Goal: Information Seeking & Learning: Learn about a topic

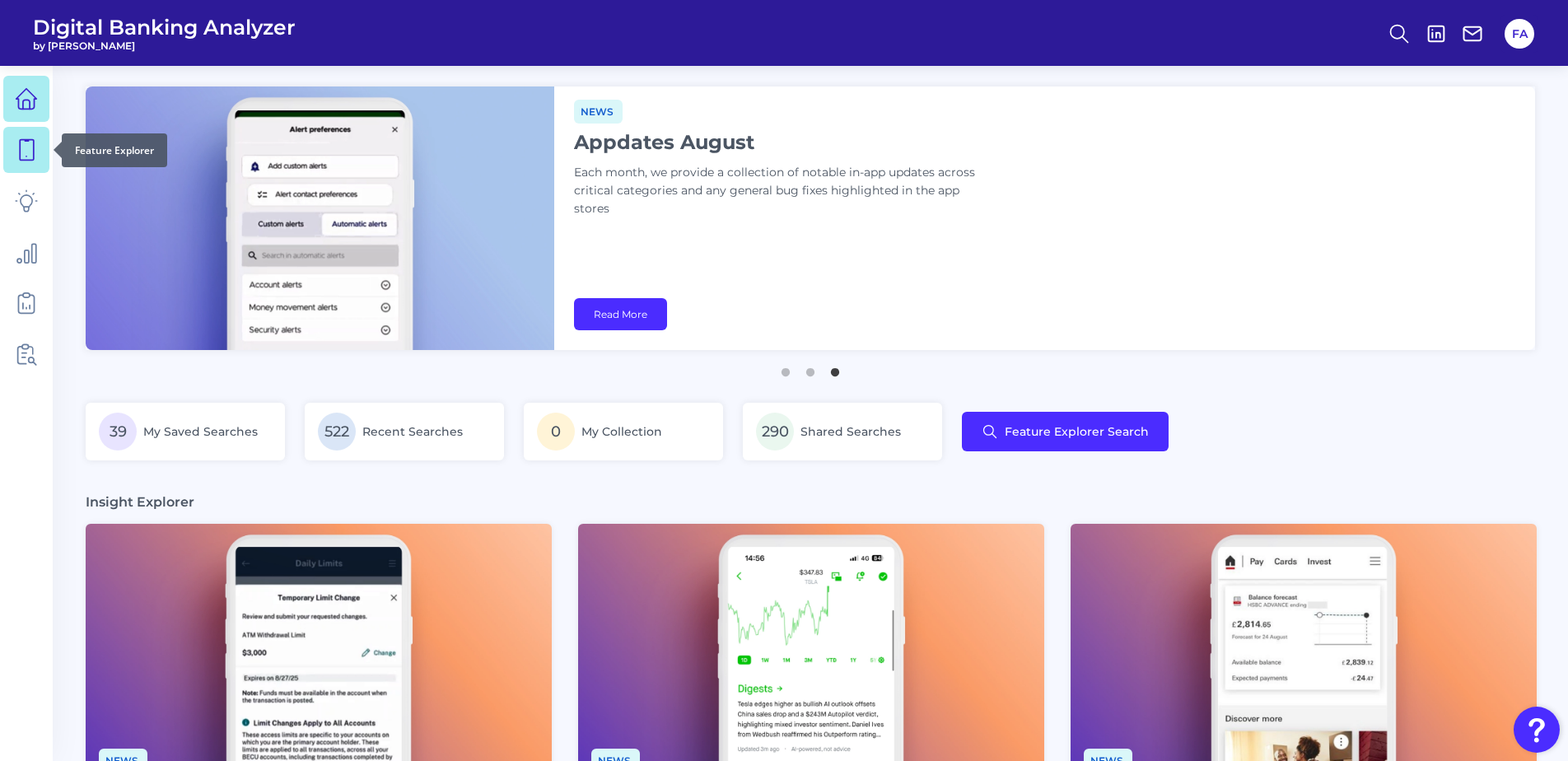
click at [42, 136] on link at bounding box center [27, 150] width 46 height 46
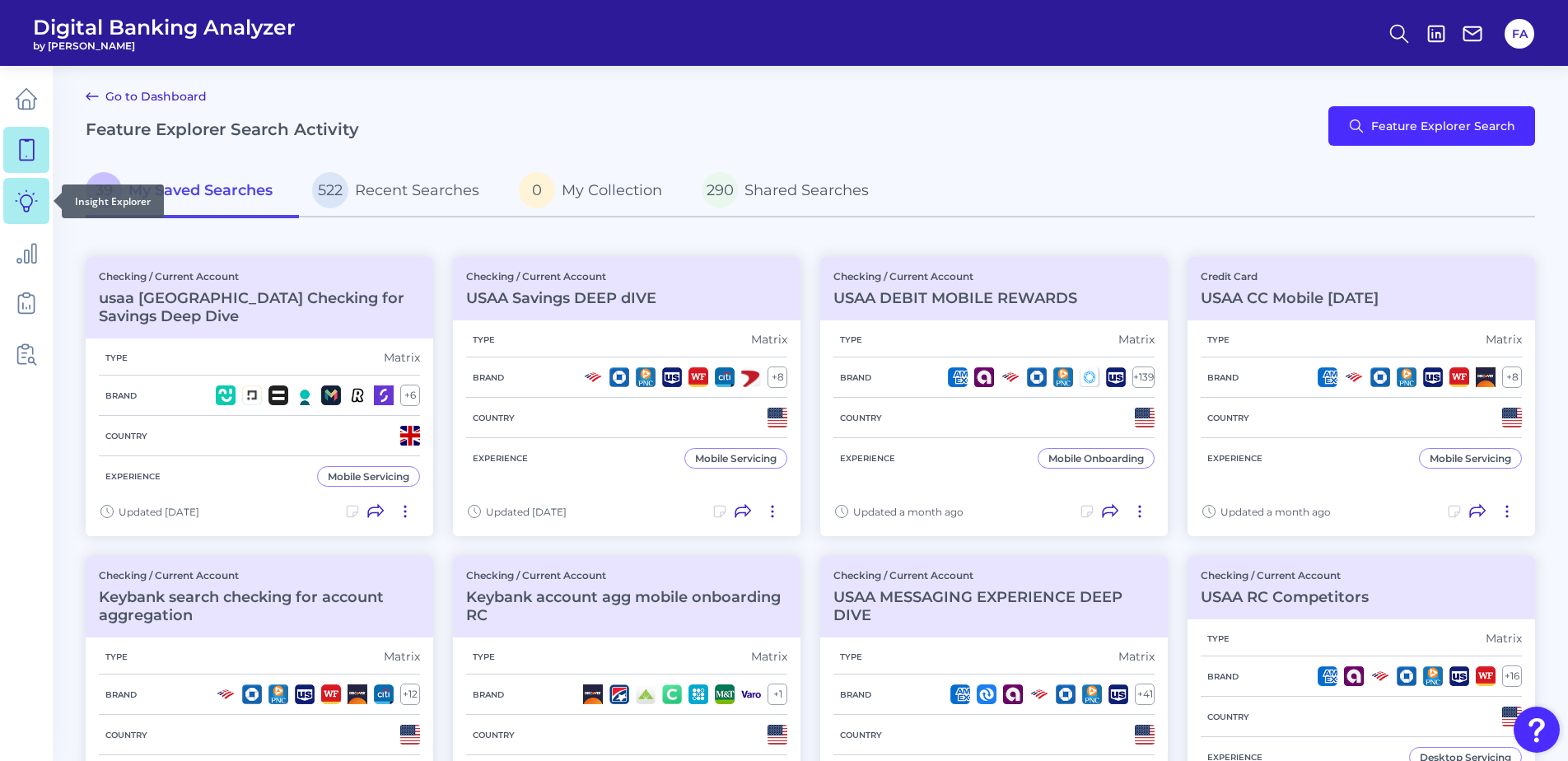
click at [37, 203] on icon at bounding box center [27, 201] width 23 height 23
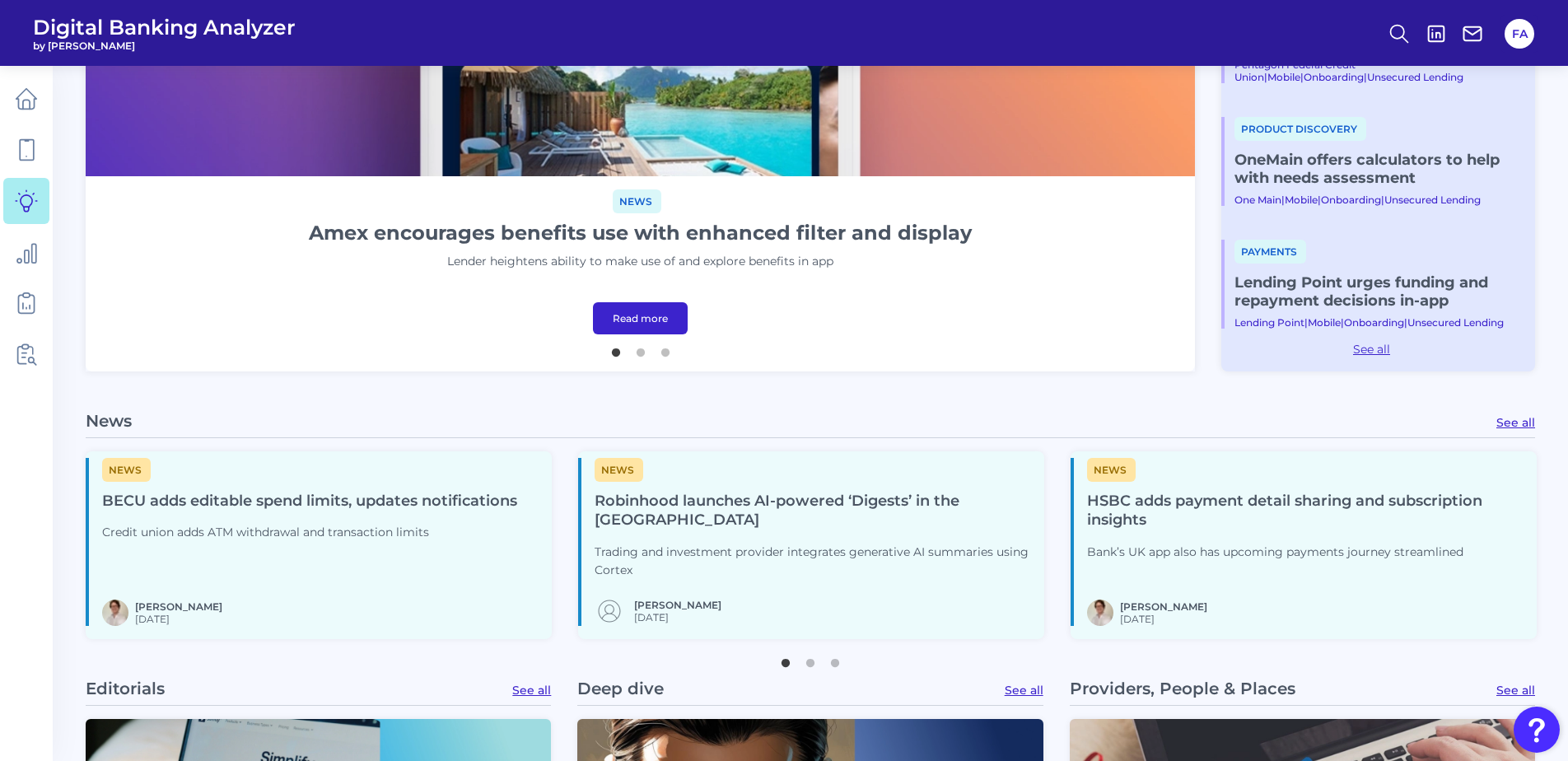
scroll to position [659, 0]
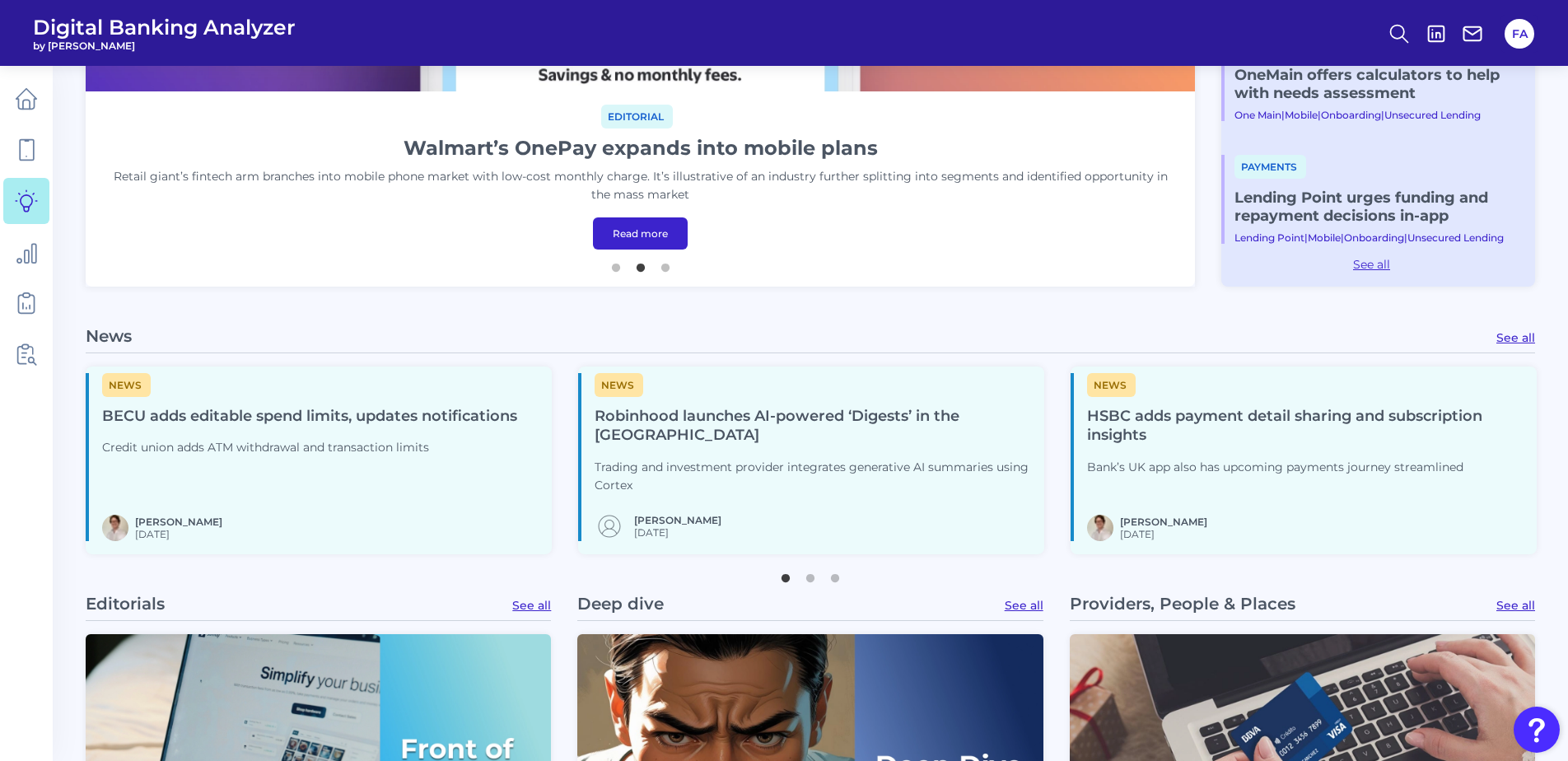
drag, startPoint x: 1221, startPoint y: 418, endPoint x: 1158, endPoint y: 427, distance: 63.6
click at [1158, 427] on h4 "HSBC adds payment detail sharing and subscription insights" at bounding box center [1306, 427] width 436 height 40
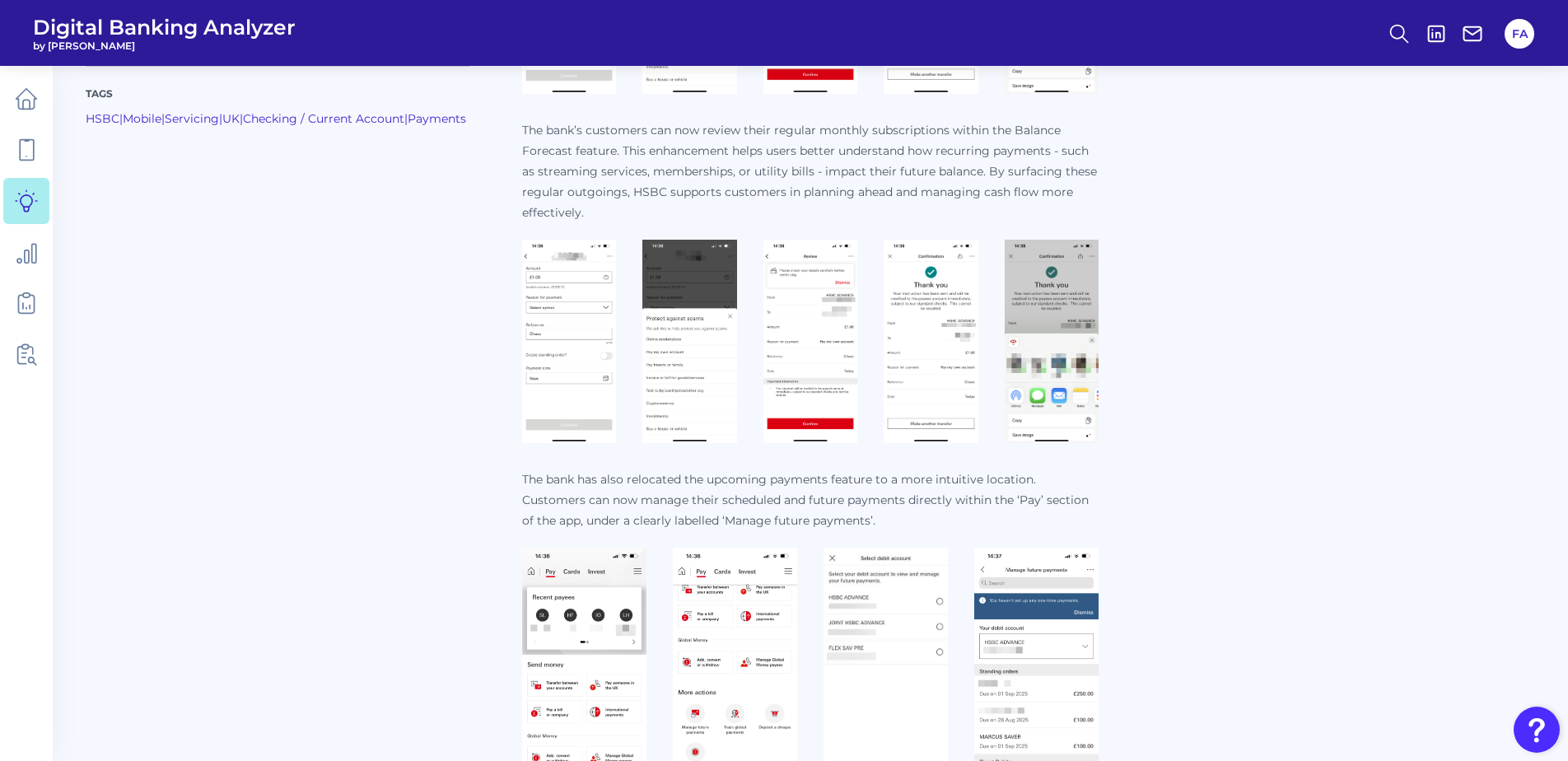
scroll to position [1044, 0]
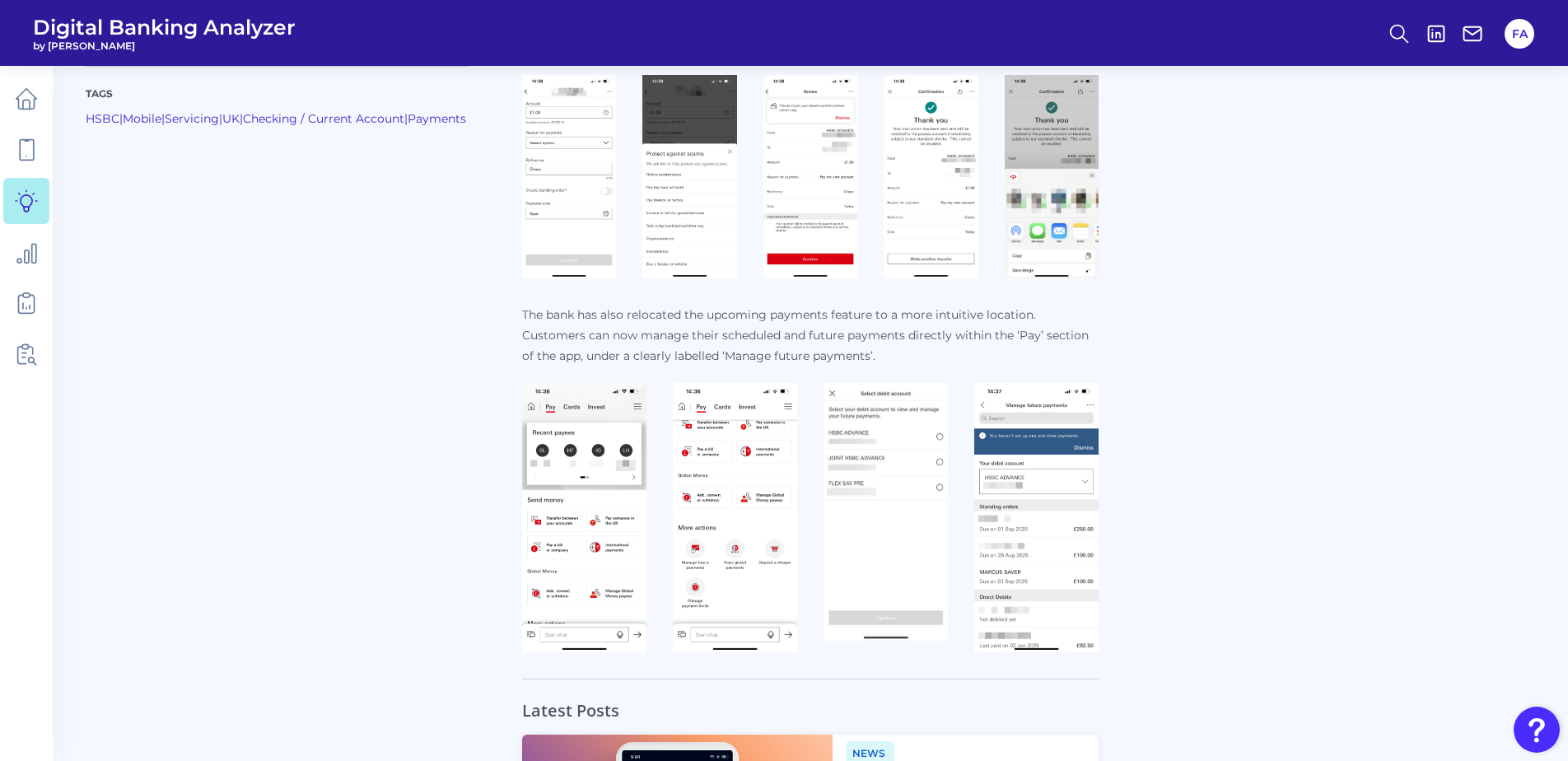
click at [729, 493] on img at bounding box center [735, 518] width 124 height 270
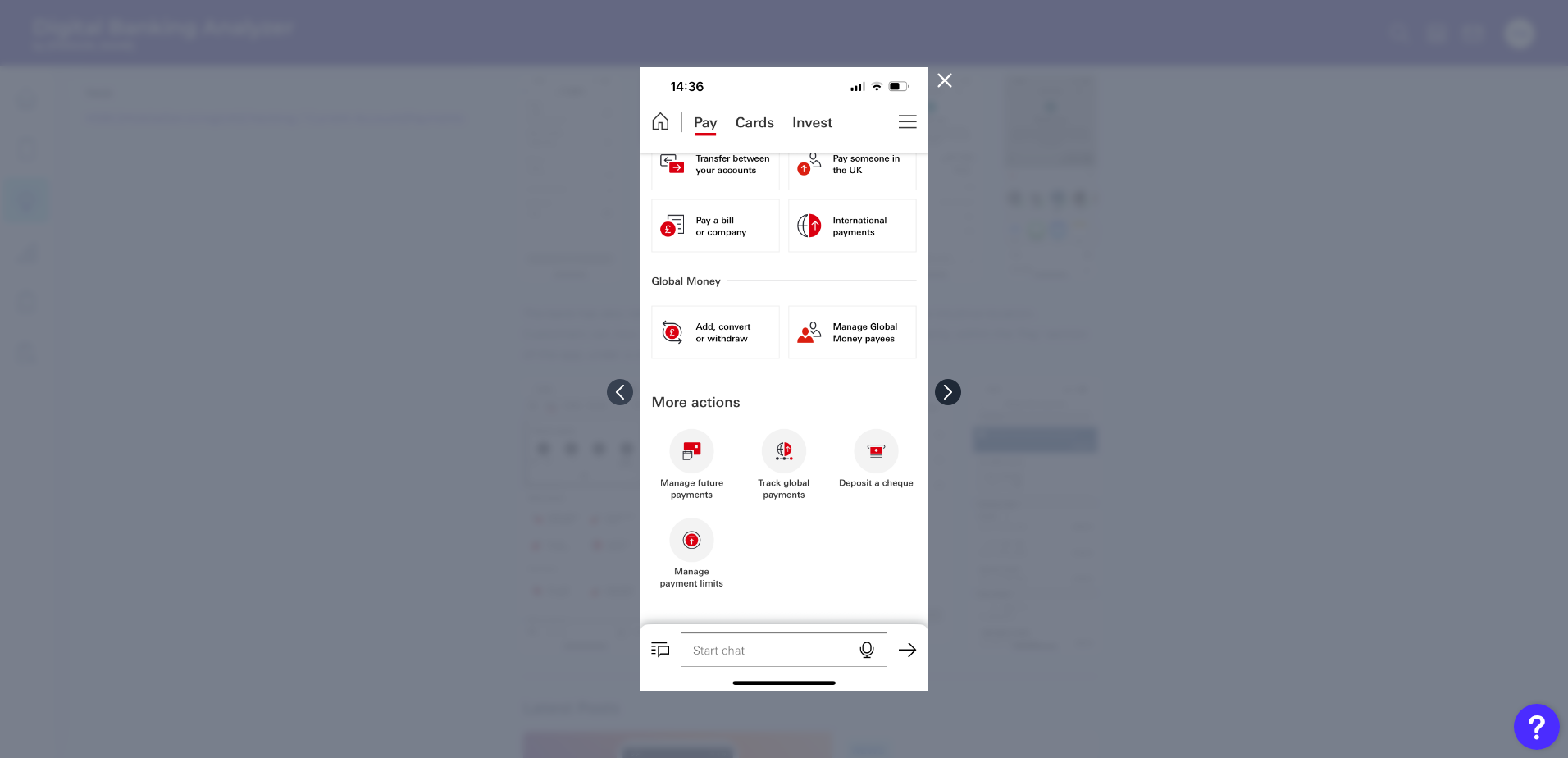
click at [941, 387] on icon at bounding box center [948, 393] width 15 height 15
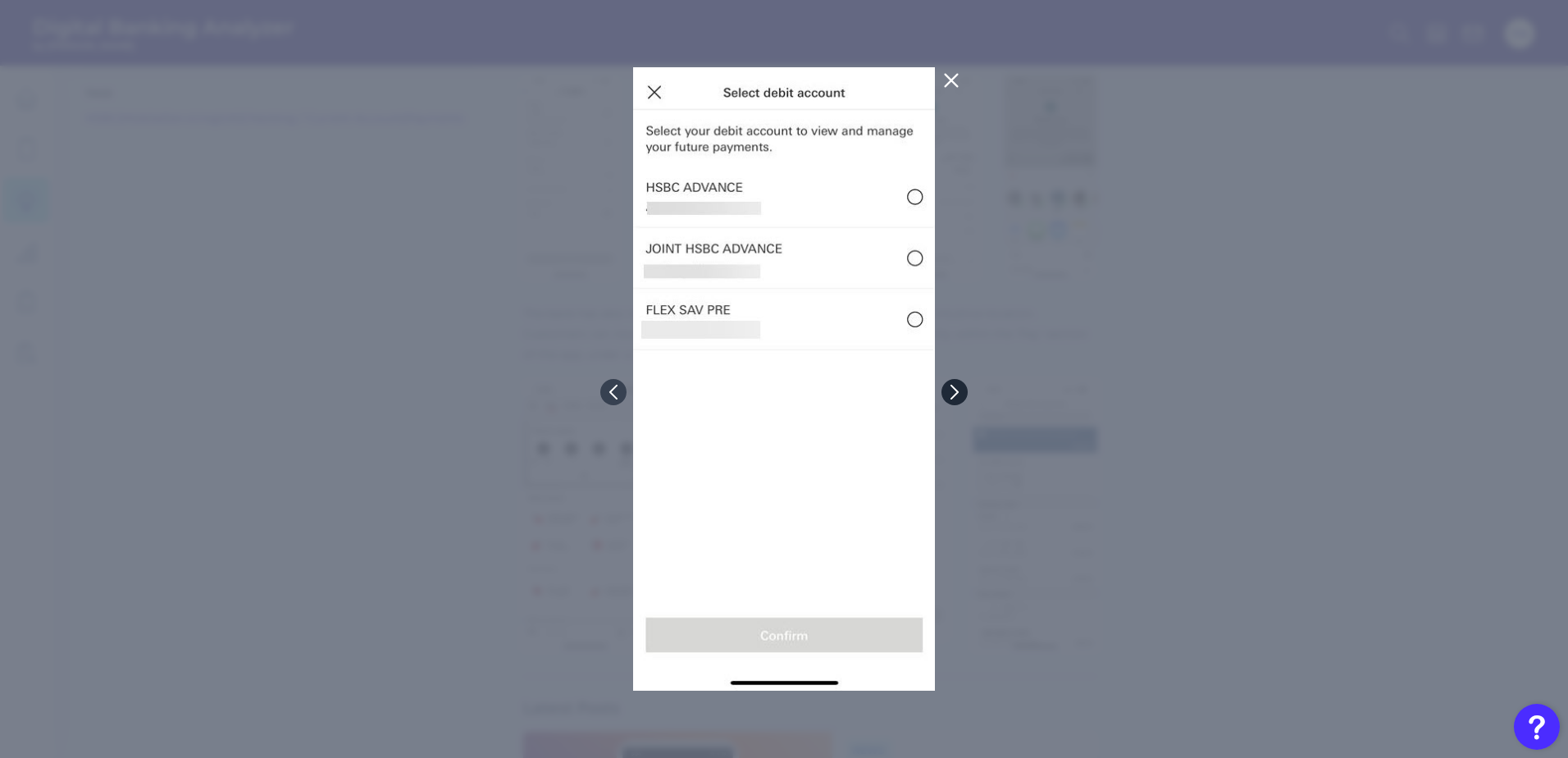
click at [941, 387] on div at bounding box center [784, 379] width 1568 height 758
click at [946, 381] on div at bounding box center [784, 379] width 1568 height 758
click at [944, 389] on button at bounding box center [955, 393] width 26 height 26
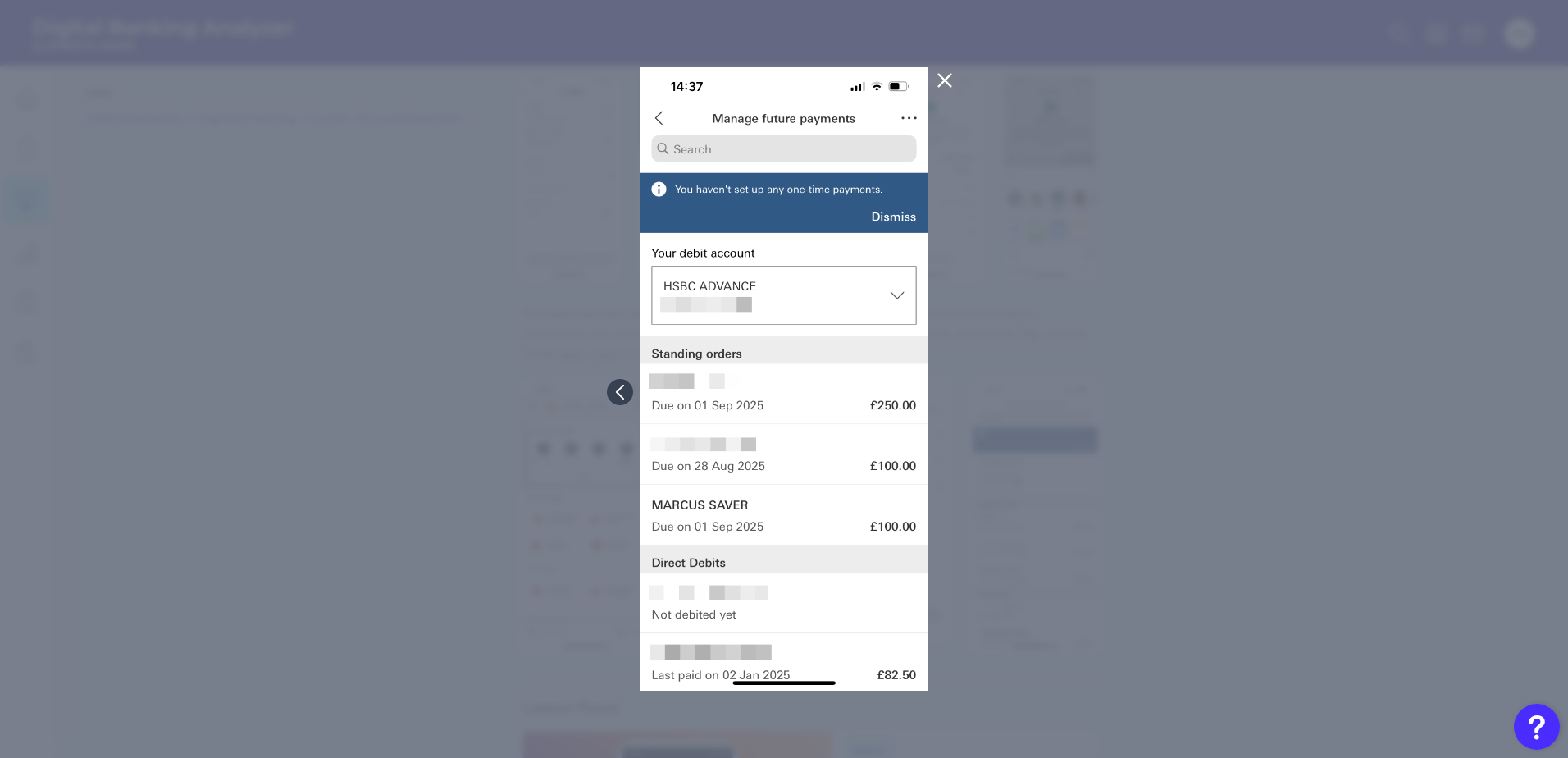
click at [1131, 395] on div at bounding box center [784, 379] width 1568 height 758
drag, startPoint x: 1106, startPoint y: 374, endPoint x: 1008, endPoint y: 203, distance: 197.1
click at [1102, 373] on div at bounding box center [784, 379] width 1568 height 758
drag, startPoint x: 947, startPoint y: 78, endPoint x: 935, endPoint y: 98, distance: 23.3
click at [946, 78] on icon at bounding box center [944, 80] width 12 height 12
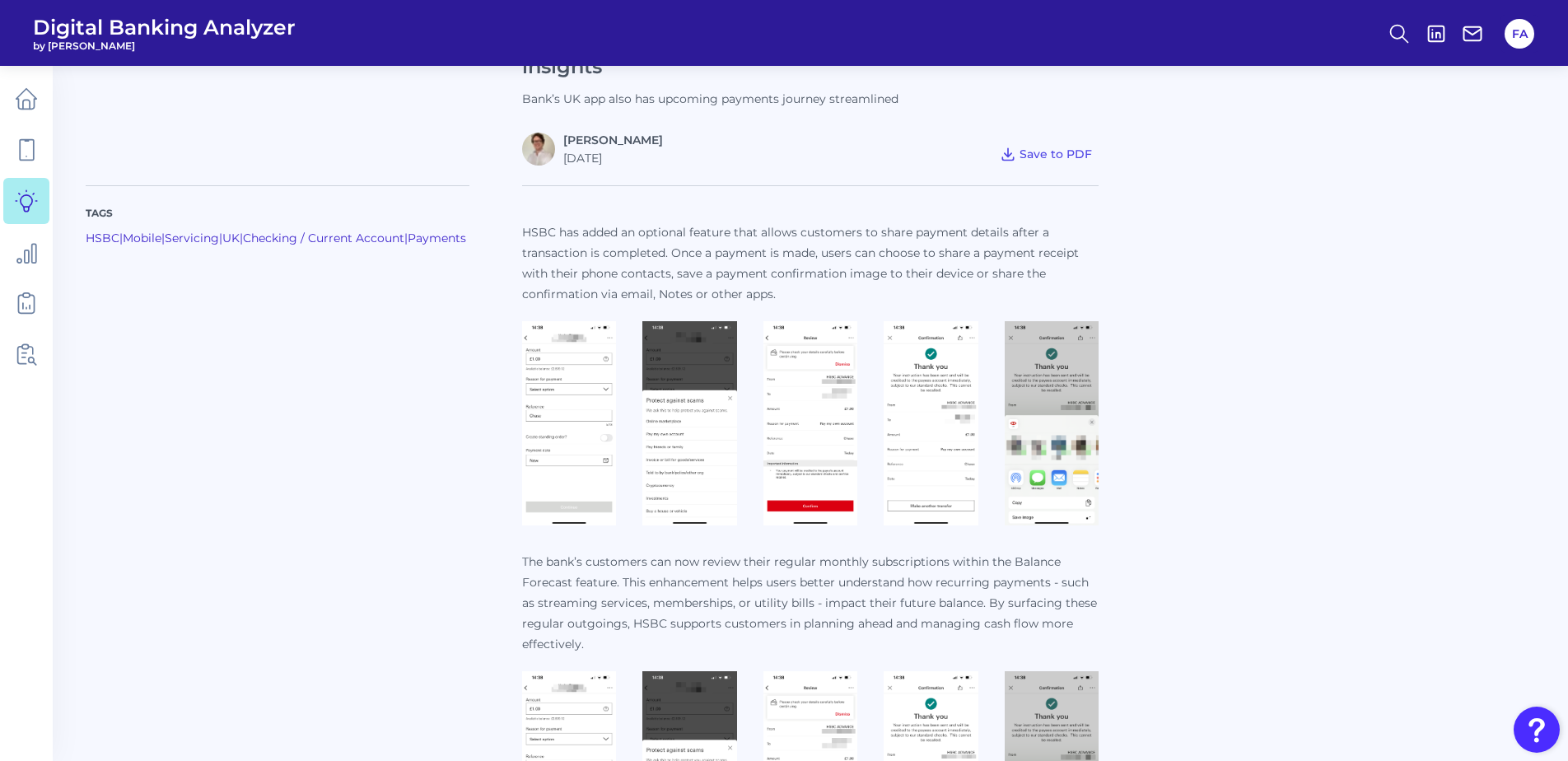
scroll to position [412, 0]
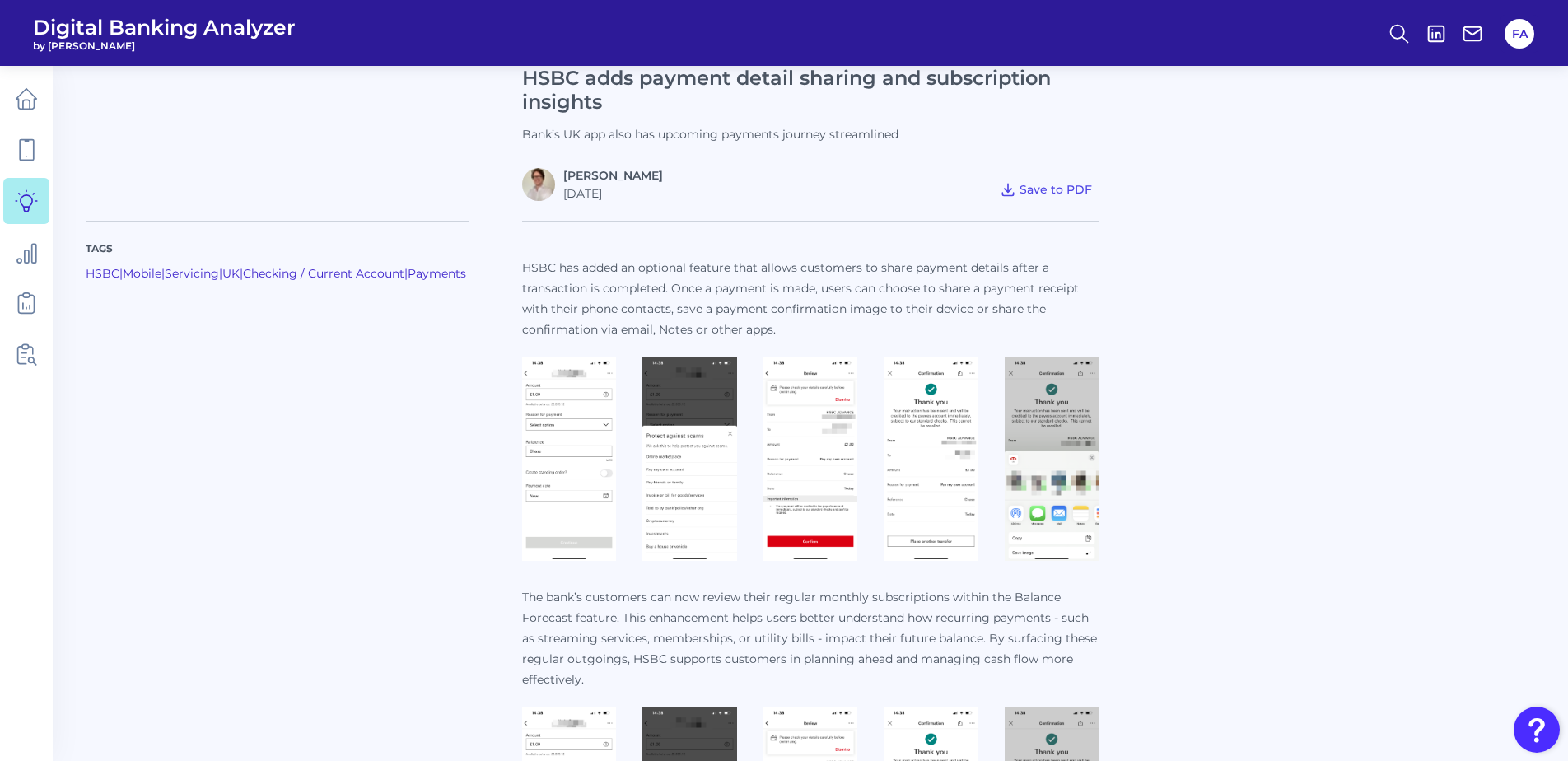
click at [1317, 515] on div "Tags HSBC | Mobile | Servicing | [GEOGRAPHIC_DATA] | Checking / Current Account…" at bounding box center [810, 745] width 1449 height 1090
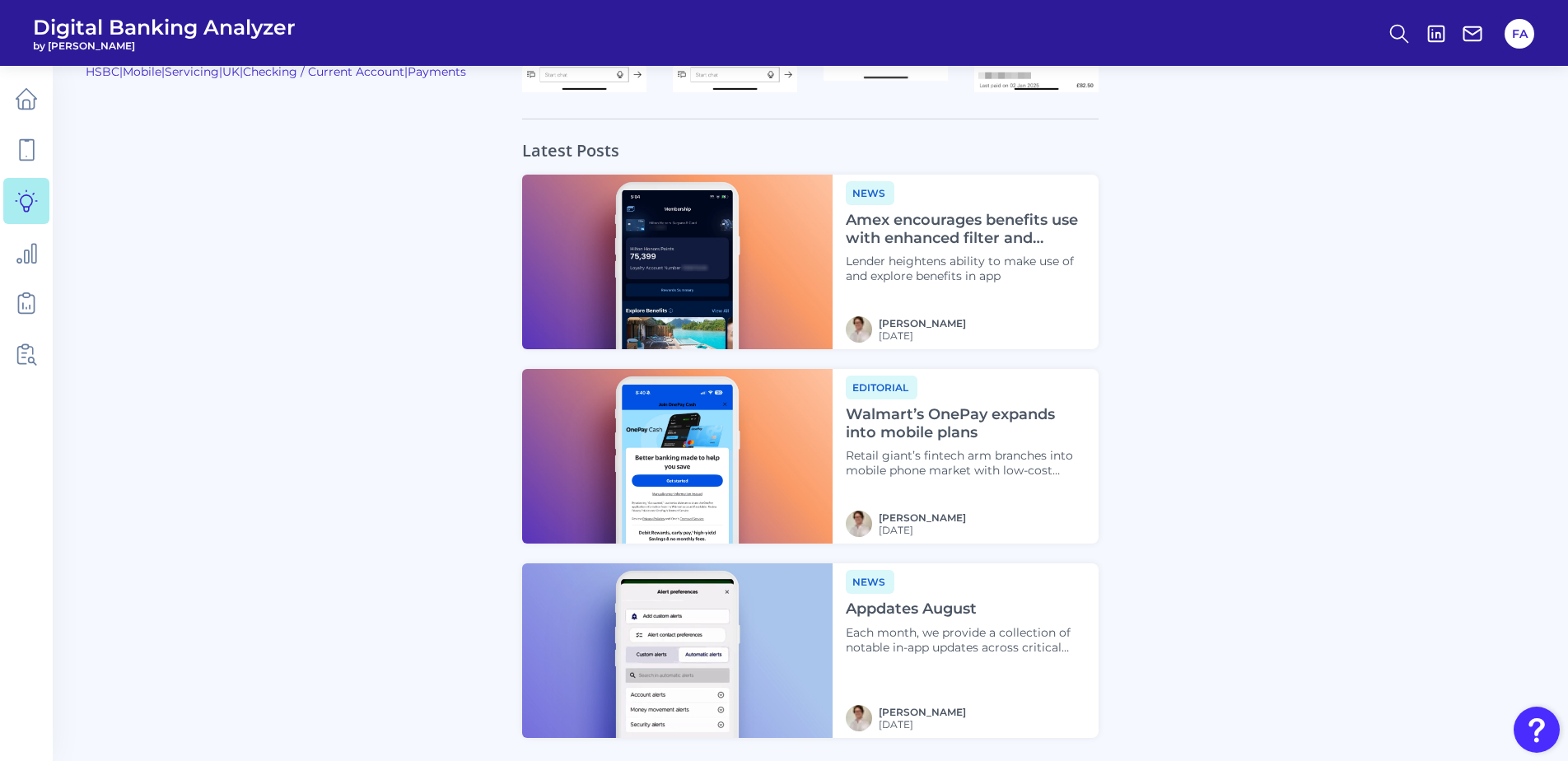
scroll to position [1696, 0]
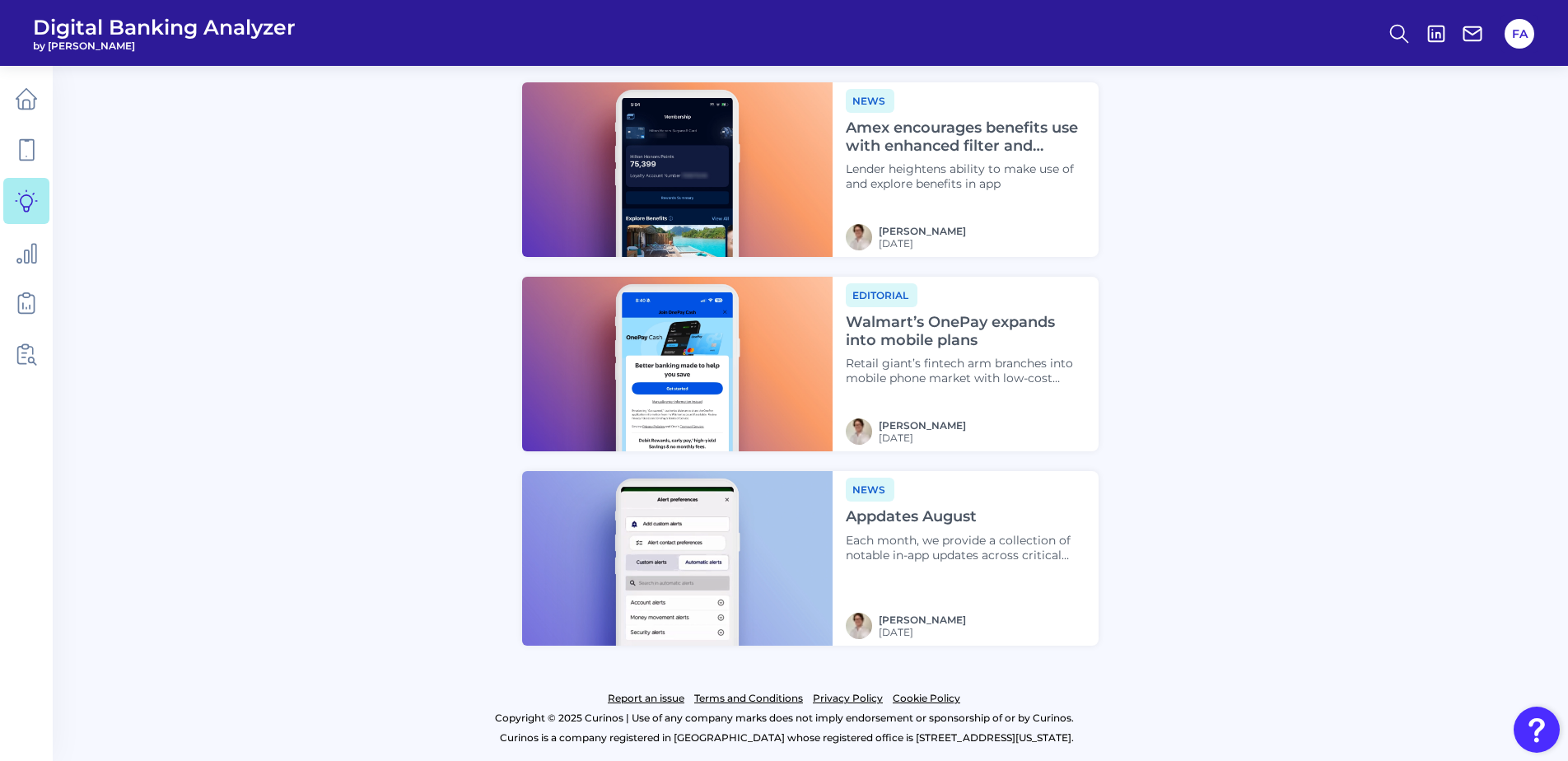
click at [52, 97] on nav at bounding box center [27, 413] width 53 height 695
click at [43, 101] on link at bounding box center [27, 99] width 46 height 46
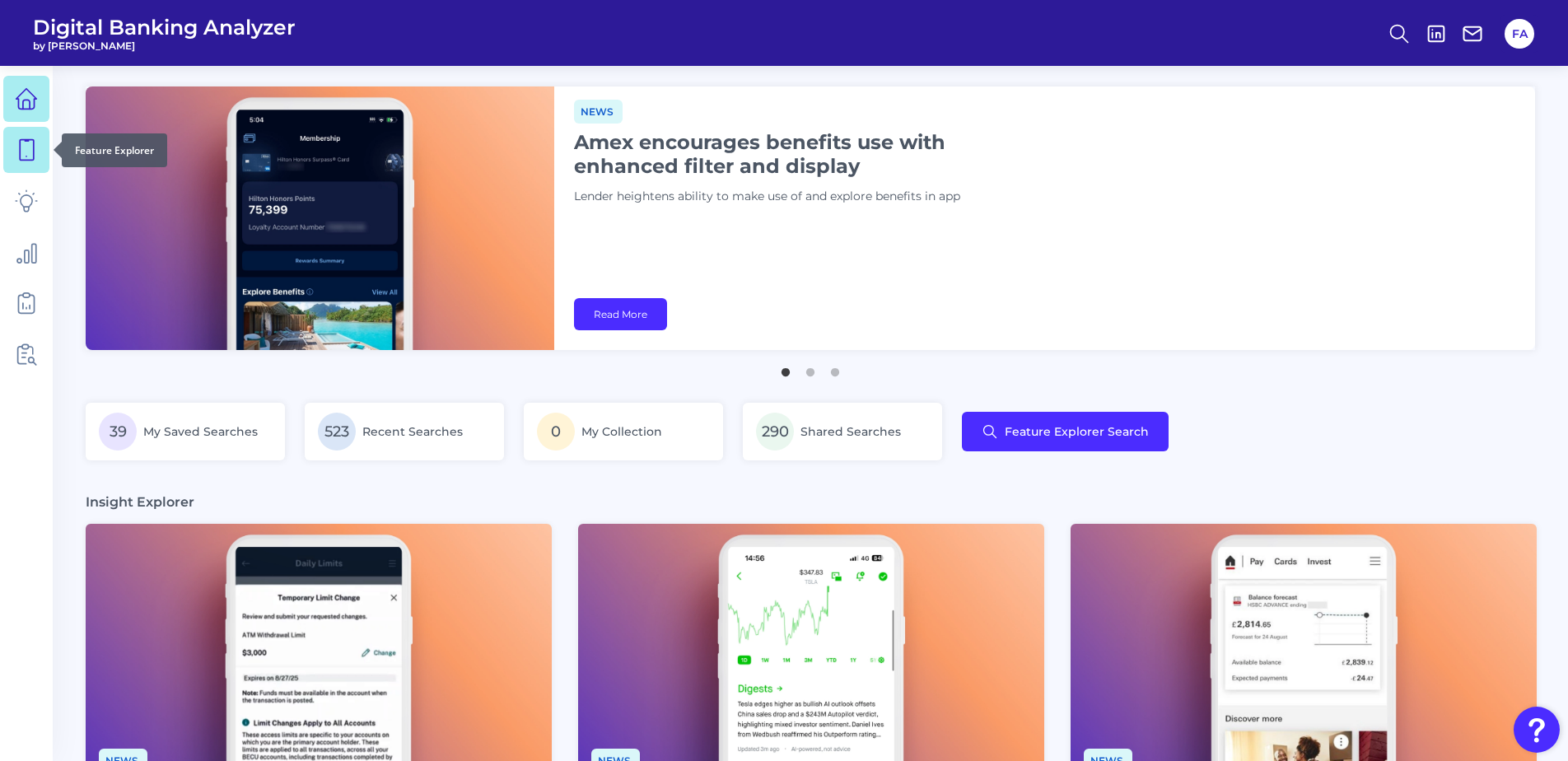
click at [9, 154] on link at bounding box center [27, 150] width 46 height 46
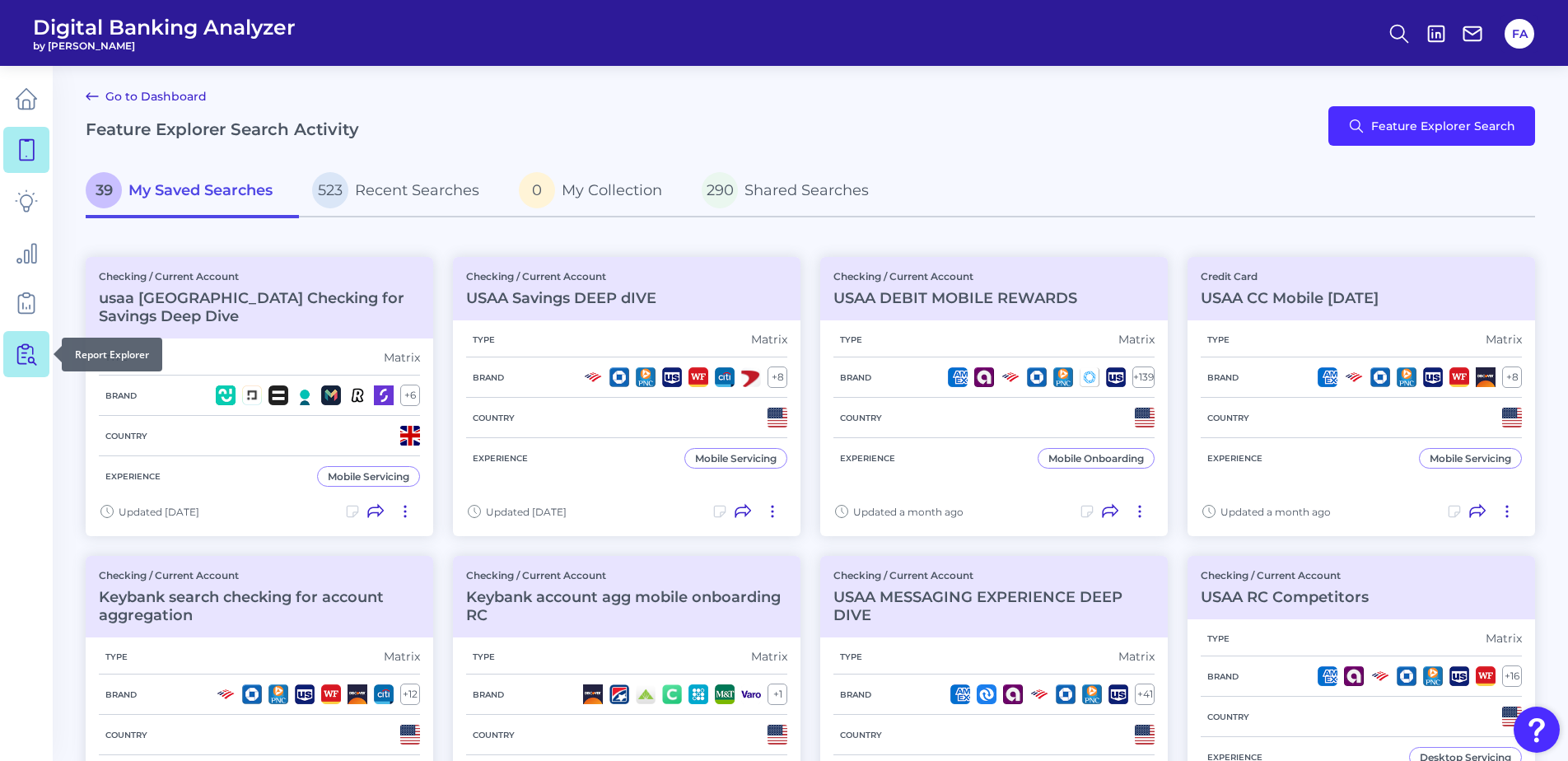
click at [30, 352] on icon at bounding box center [27, 354] width 23 height 23
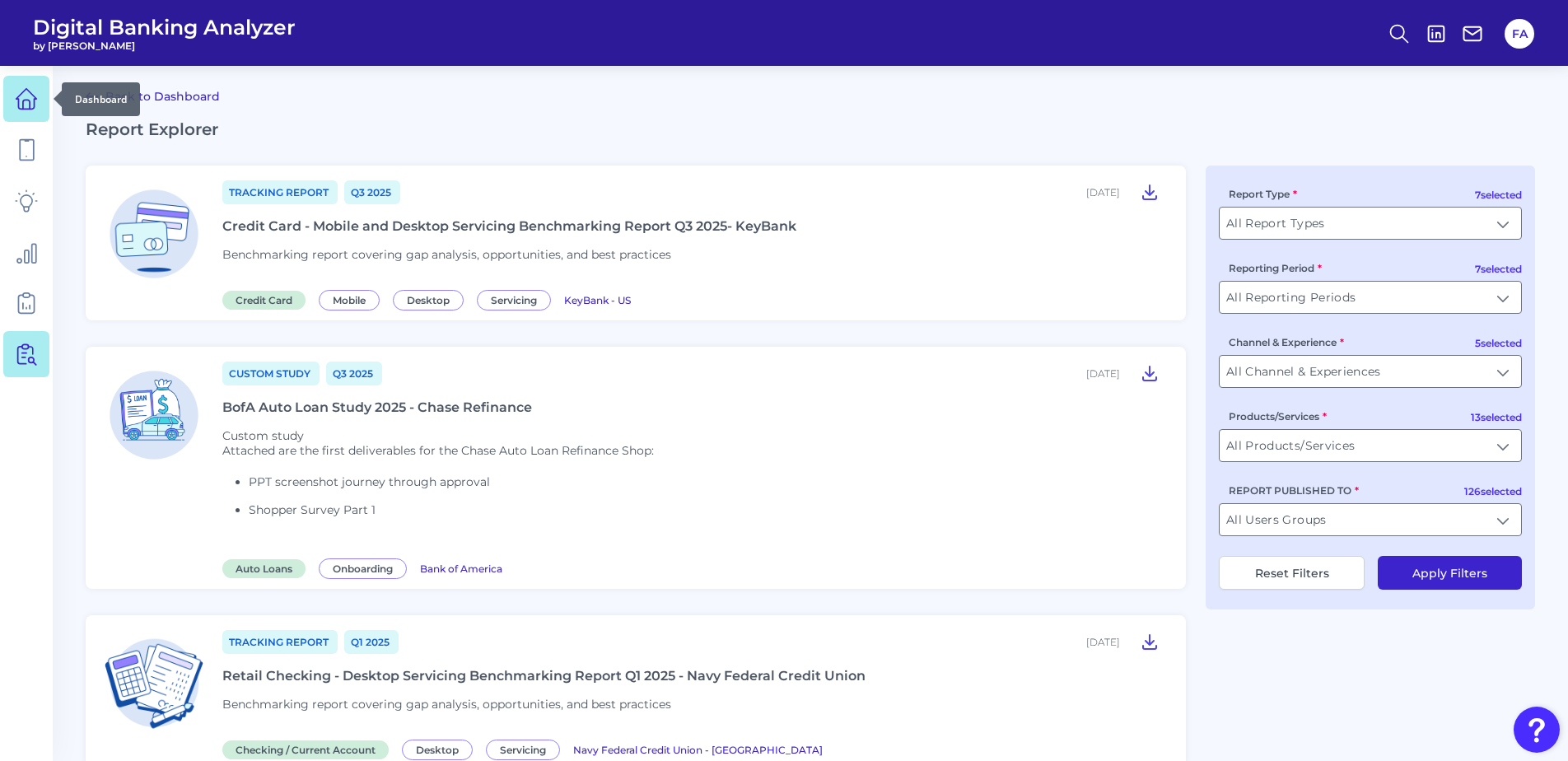
click at [27, 107] on icon at bounding box center [27, 99] width 23 height 23
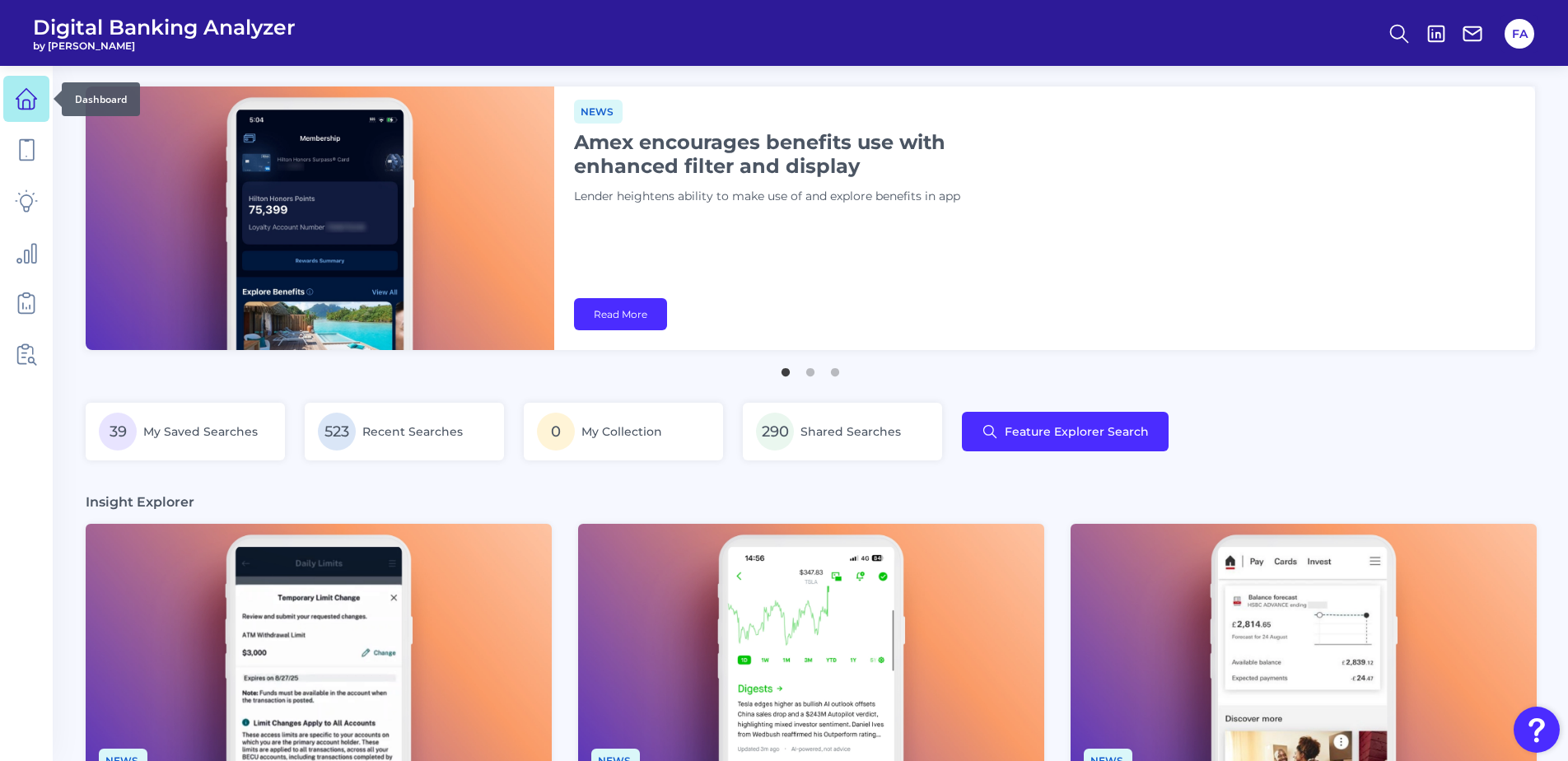
click at [7, 104] on link at bounding box center [27, 99] width 46 height 46
click at [8, 134] on link at bounding box center [27, 150] width 46 height 46
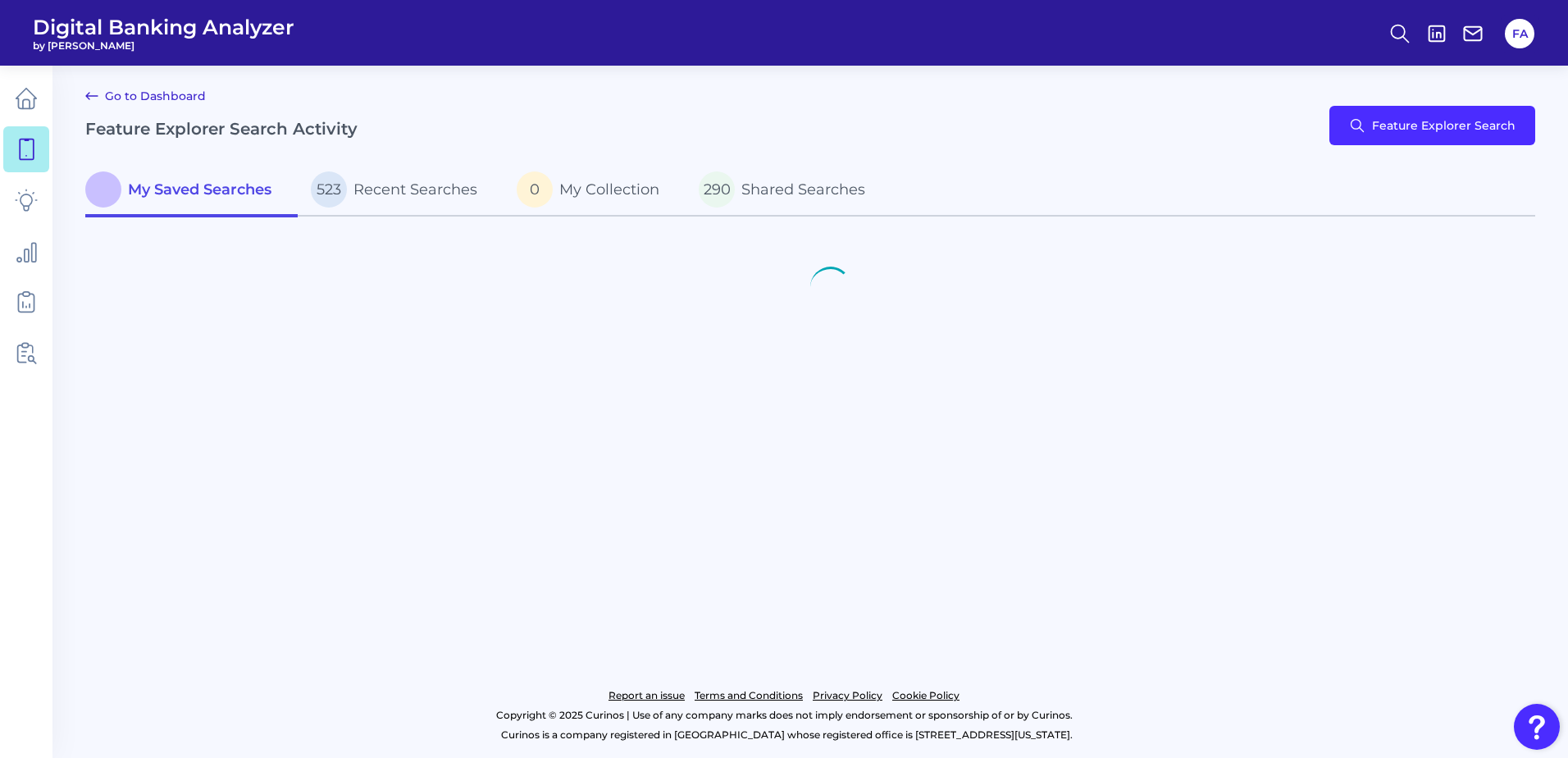
click at [0, 102] on html "Digital Banking Analyzer by Curinos FA Go to Dashboard Feature Explorer Search …" at bounding box center [784, 379] width 1568 height 758
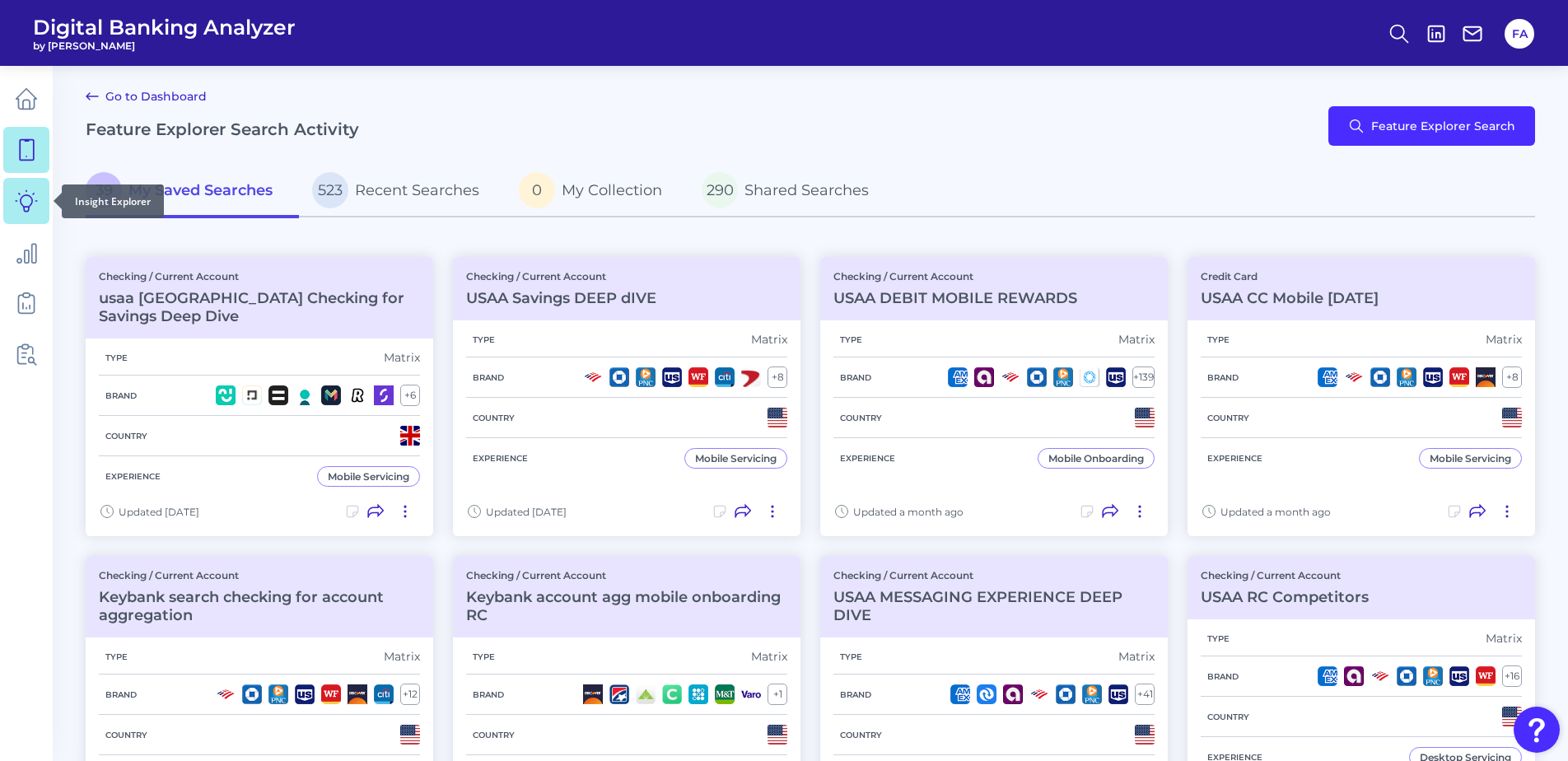
click at [40, 207] on link at bounding box center [27, 201] width 46 height 46
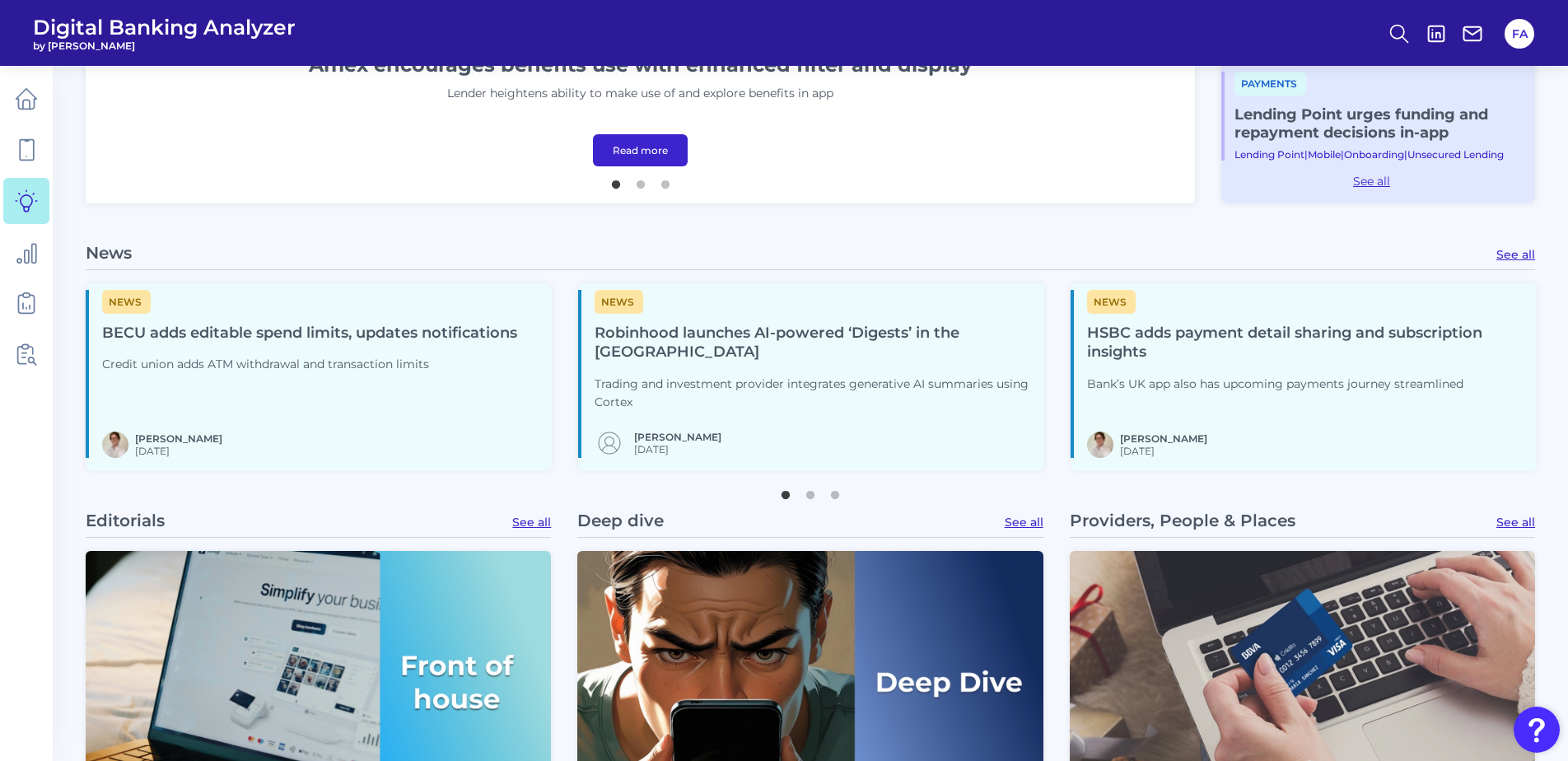
scroll to position [742, 0]
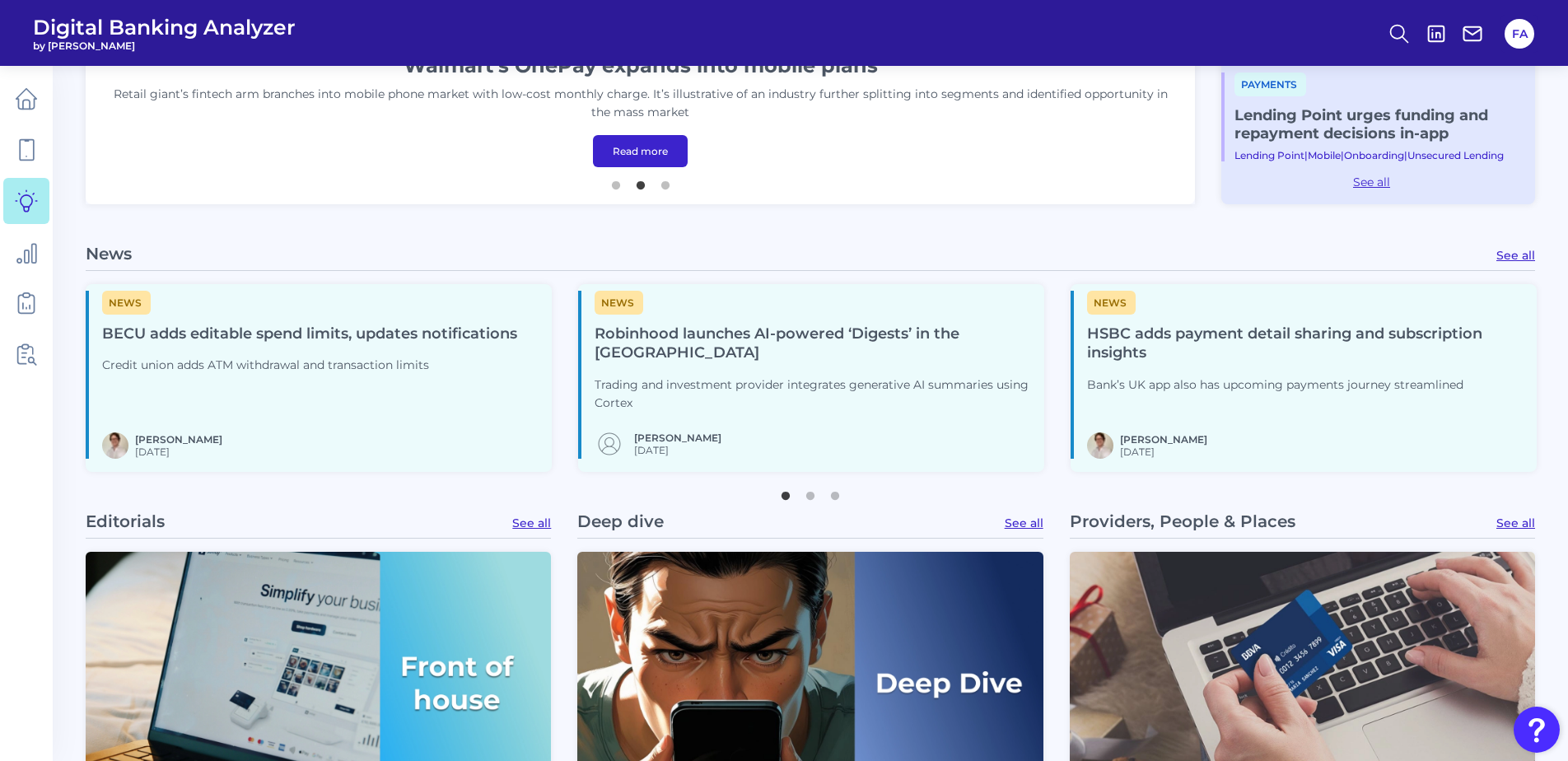
click at [1154, 358] on h4 "HSBC adds payment detail sharing and subscription insights" at bounding box center [1306, 344] width 436 height 40
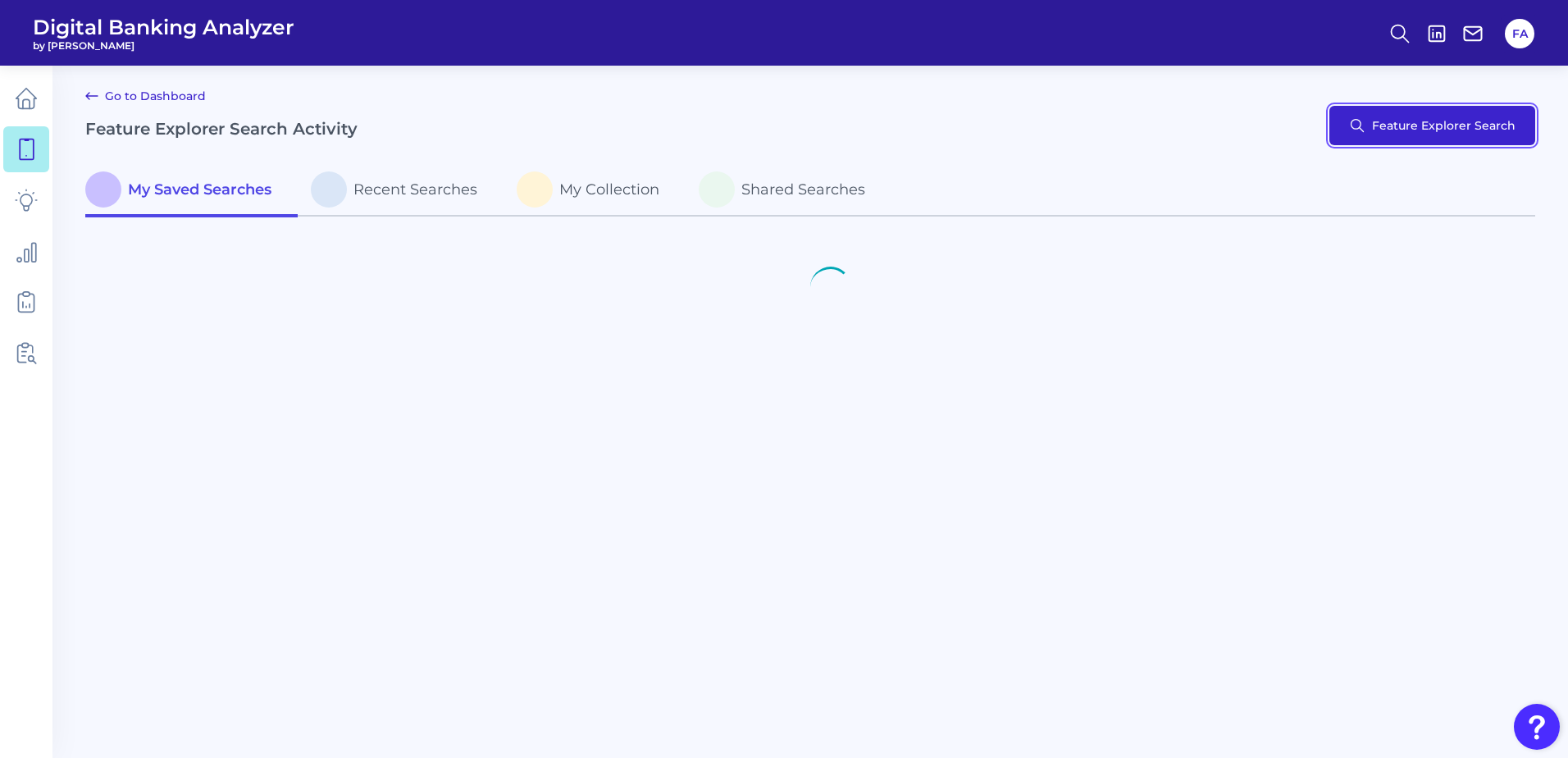
click at [1466, 132] on button "Feature Explorer Search" at bounding box center [1432, 126] width 206 height 40
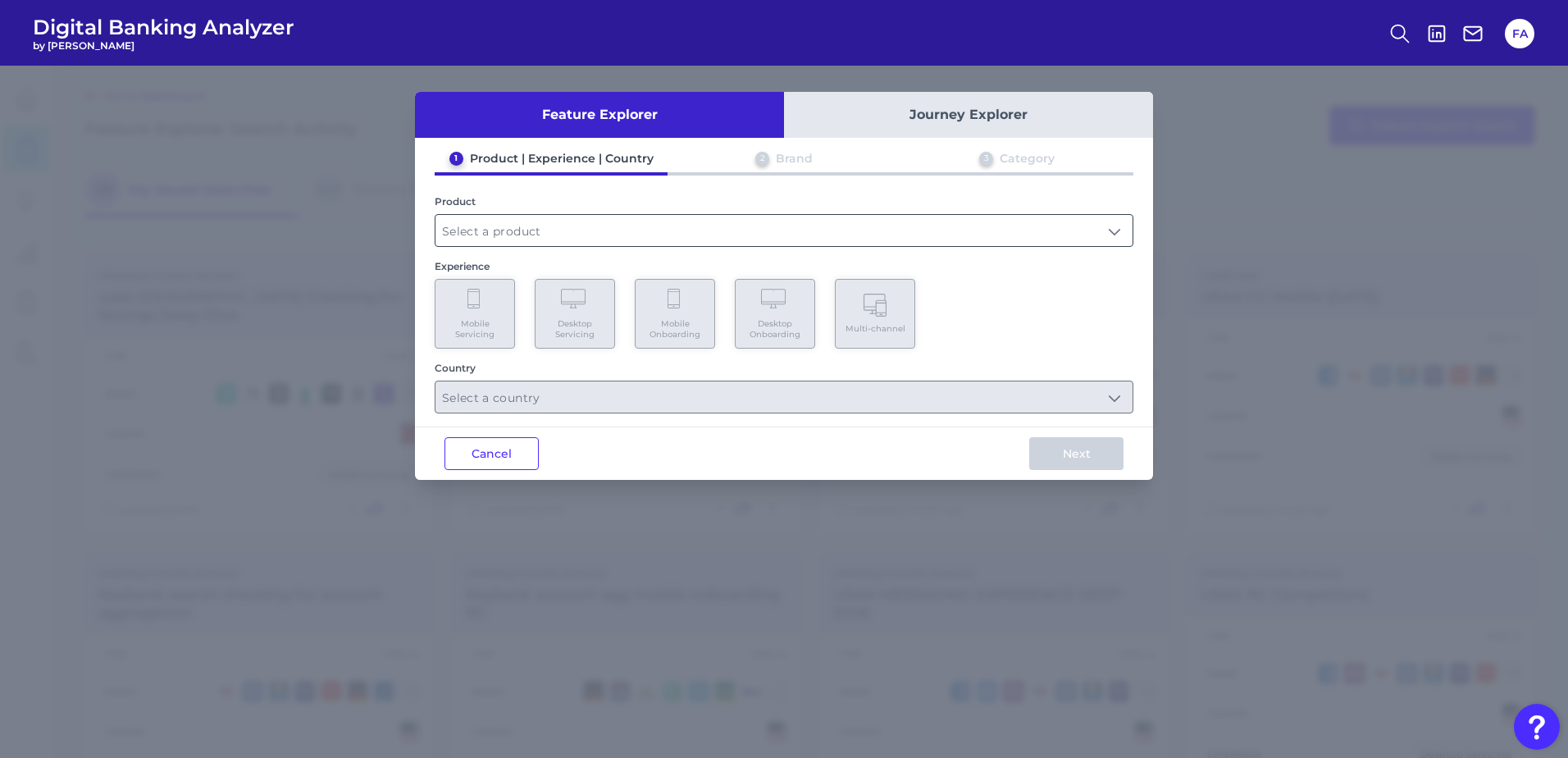
click at [515, 231] on input "text" at bounding box center [784, 231] width 697 height 31
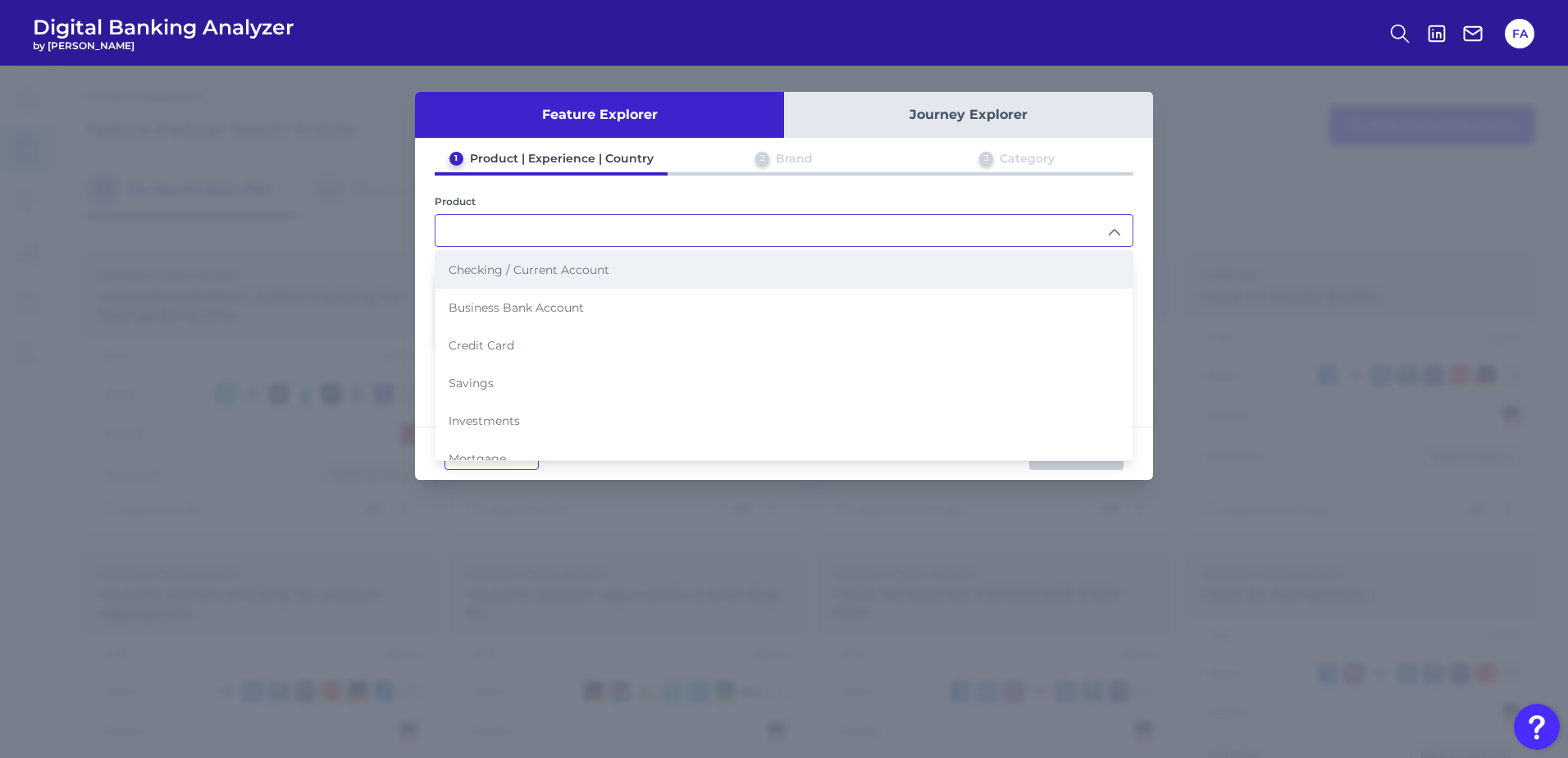
click at [536, 273] on span "Checking / Current Account" at bounding box center [529, 270] width 161 height 15
type input "Checking / Current Account"
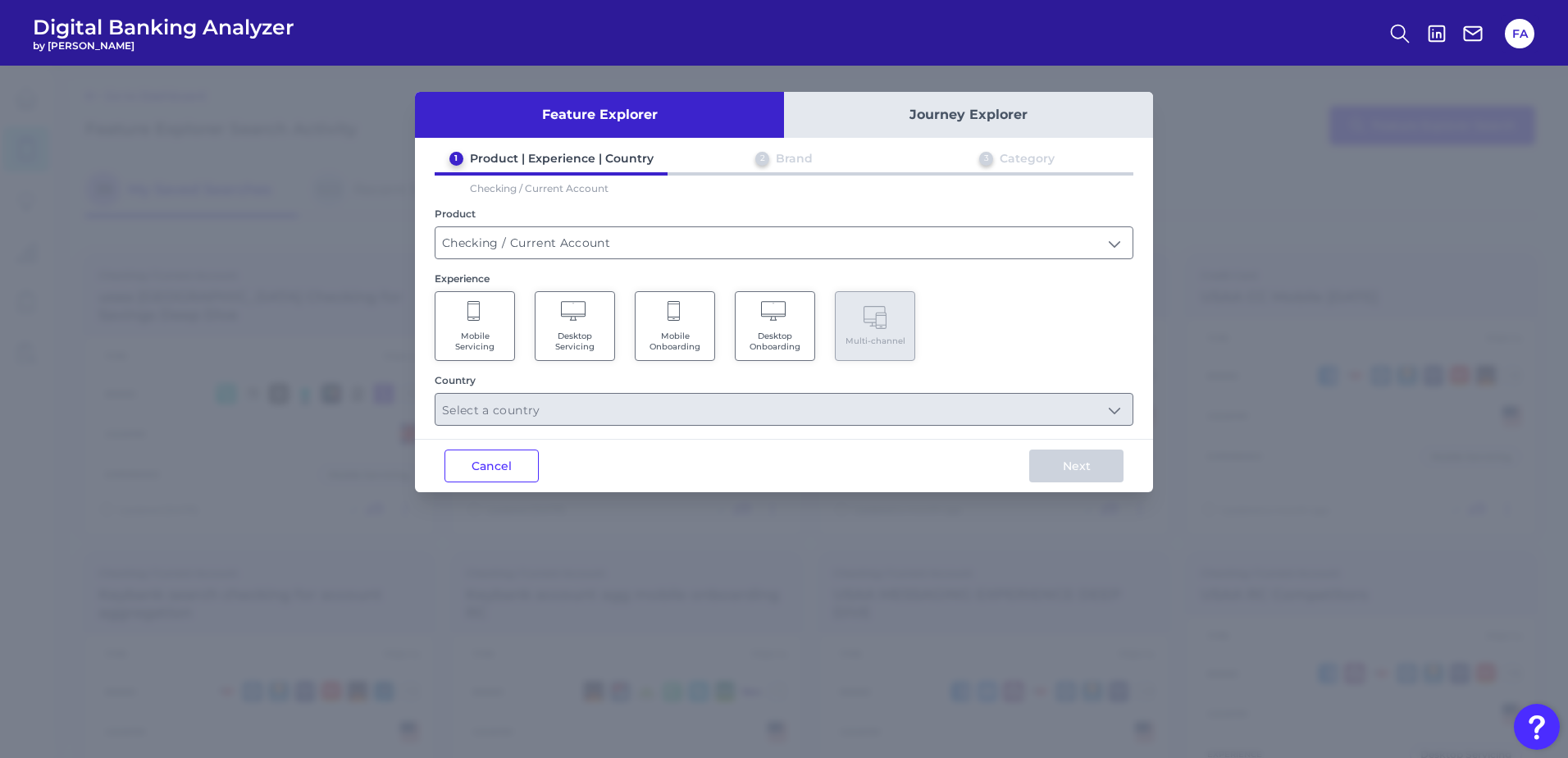
drag, startPoint x: 480, startPoint y: 337, endPoint x: 478, endPoint y: 359, distance: 22.1
click at [478, 349] on span "Mobile Servicing" at bounding box center [474, 341] width 62 height 21
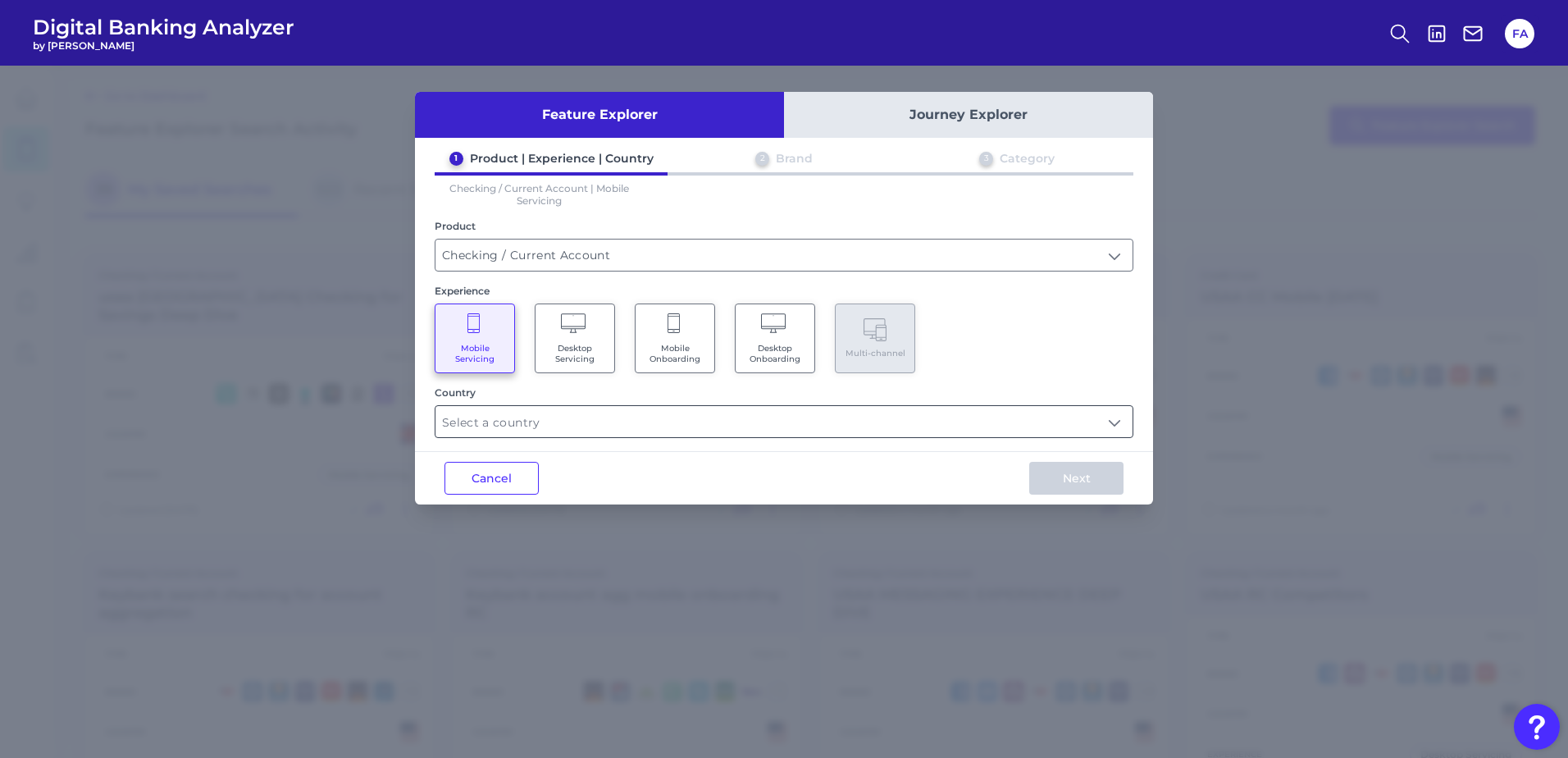
click at [483, 430] on input "text" at bounding box center [784, 422] width 697 height 31
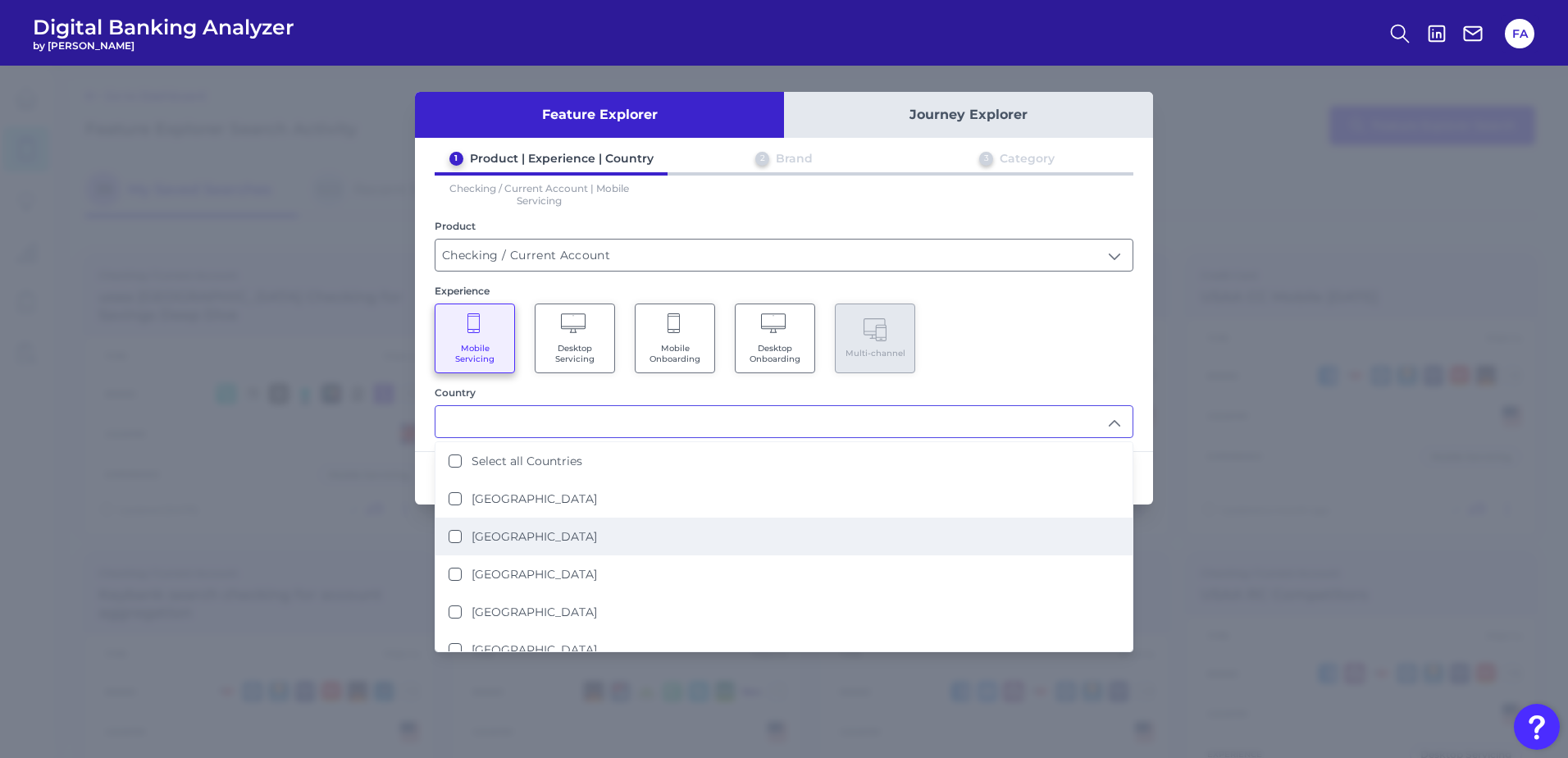
click at [536, 523] on li "United States" at bounding box center [784, 536] width 697 height 38
type input "United States"
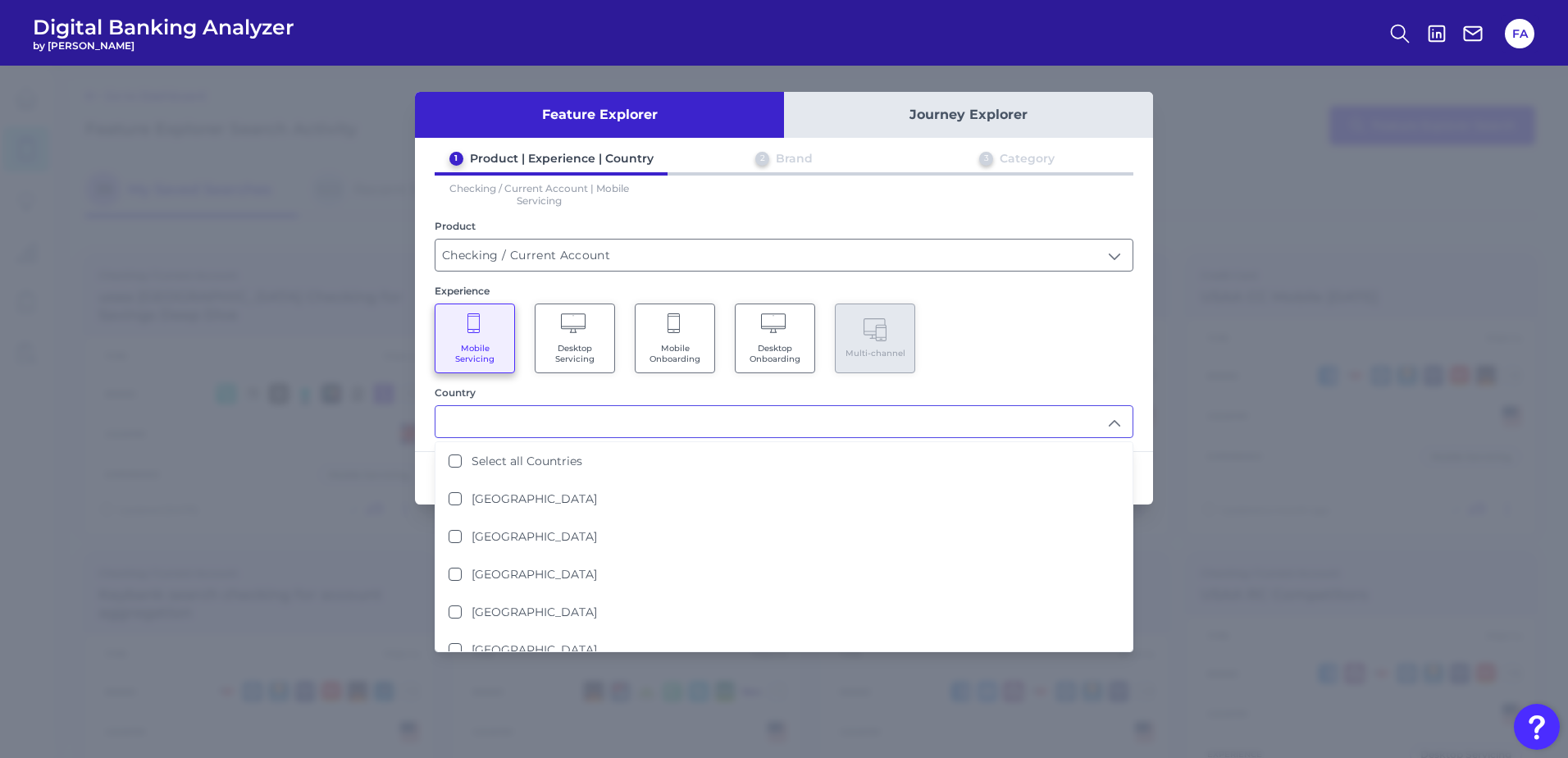
scroll to position [1, 0]
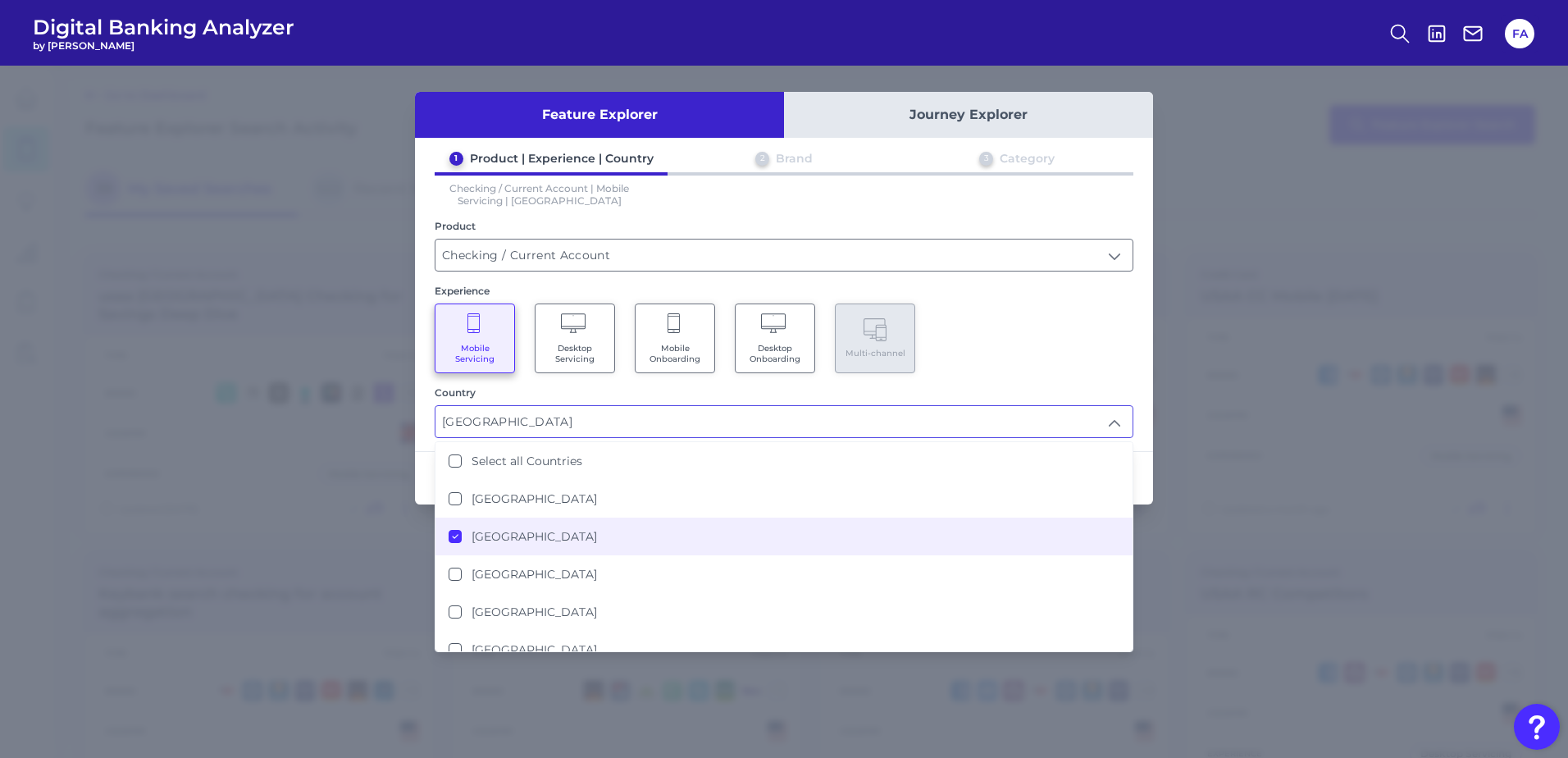
drag, startPoint x: 988, startPoint y: 335, endPoint x: 1023, endPoint y: 362, distance: 44.2
click at [989, 335] on div "Mobile Servicing Desktop Servicing Mobile Onboarding Desktop Onboarding Multi-c…" at bounding box center [784, 338] width 699 height 69
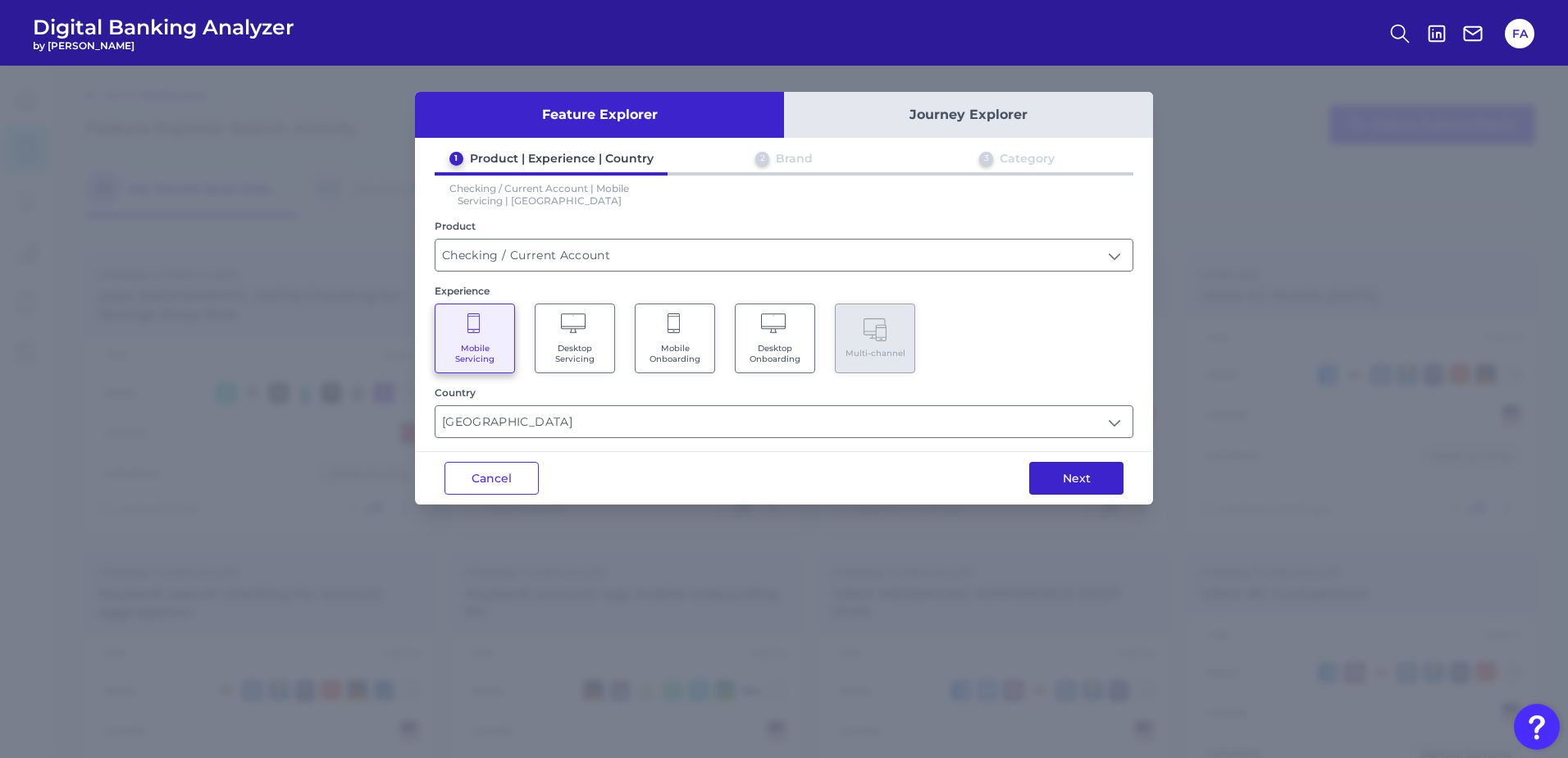
click at [1062, 492] on button "Next" at bounding box center [1076, 479] width 94 height 33
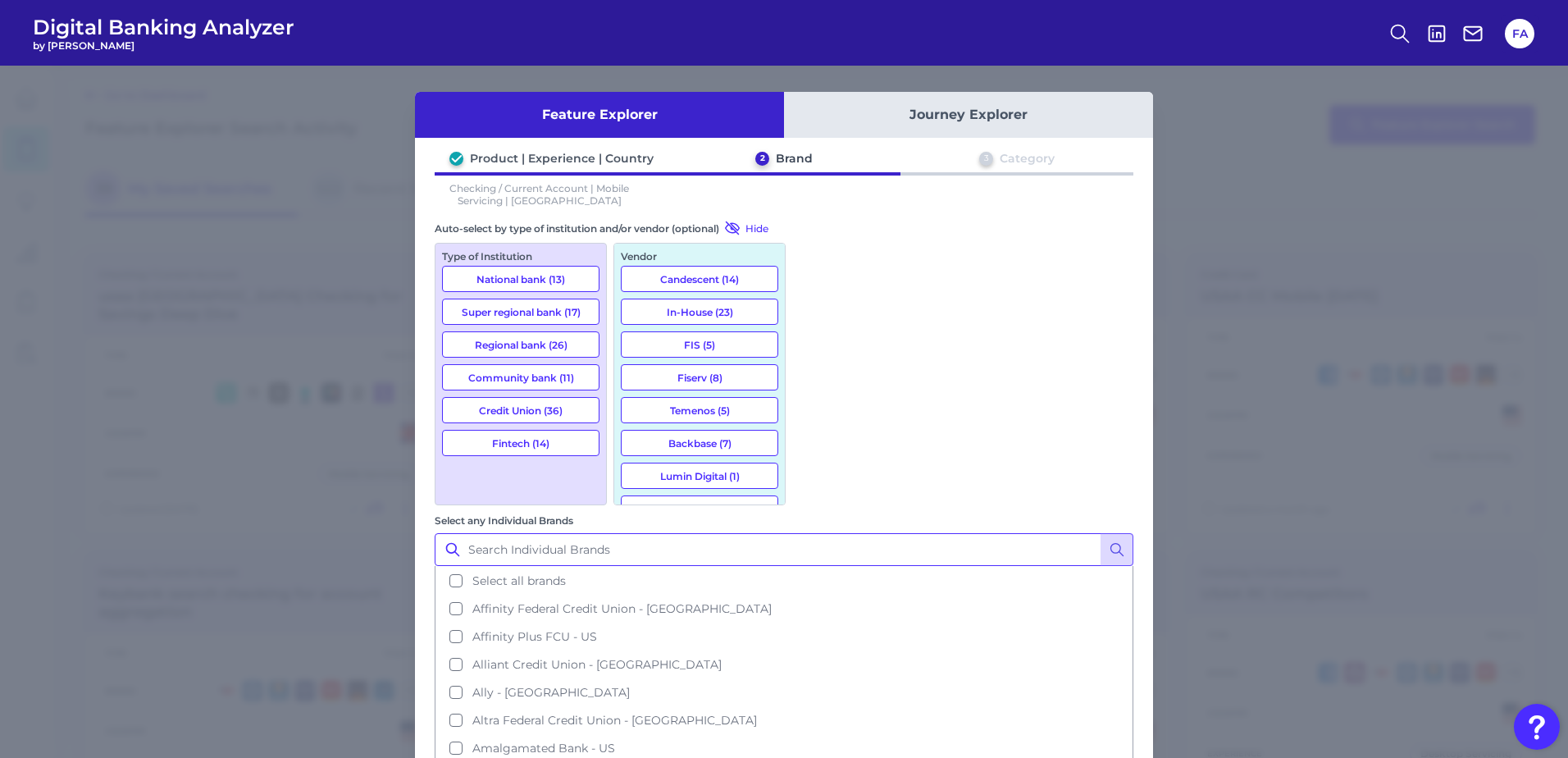
click at [896, 533] on input "Select any Individual Brands" at bounding box center [784, 550] width 699 height 33
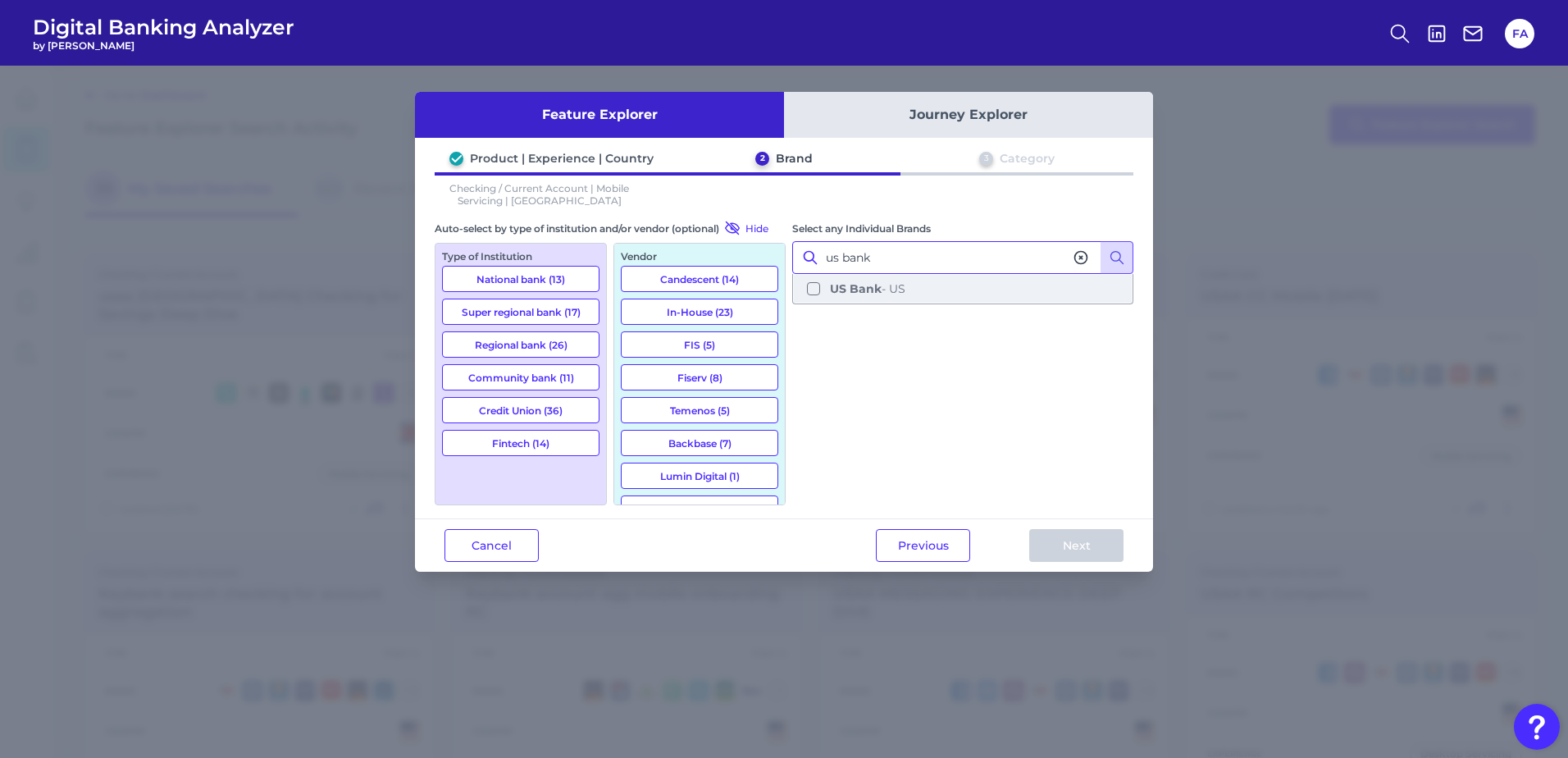
click at [842, 279] on button "US Bank - US" at bounding box center [962, 289] width 338 height 28
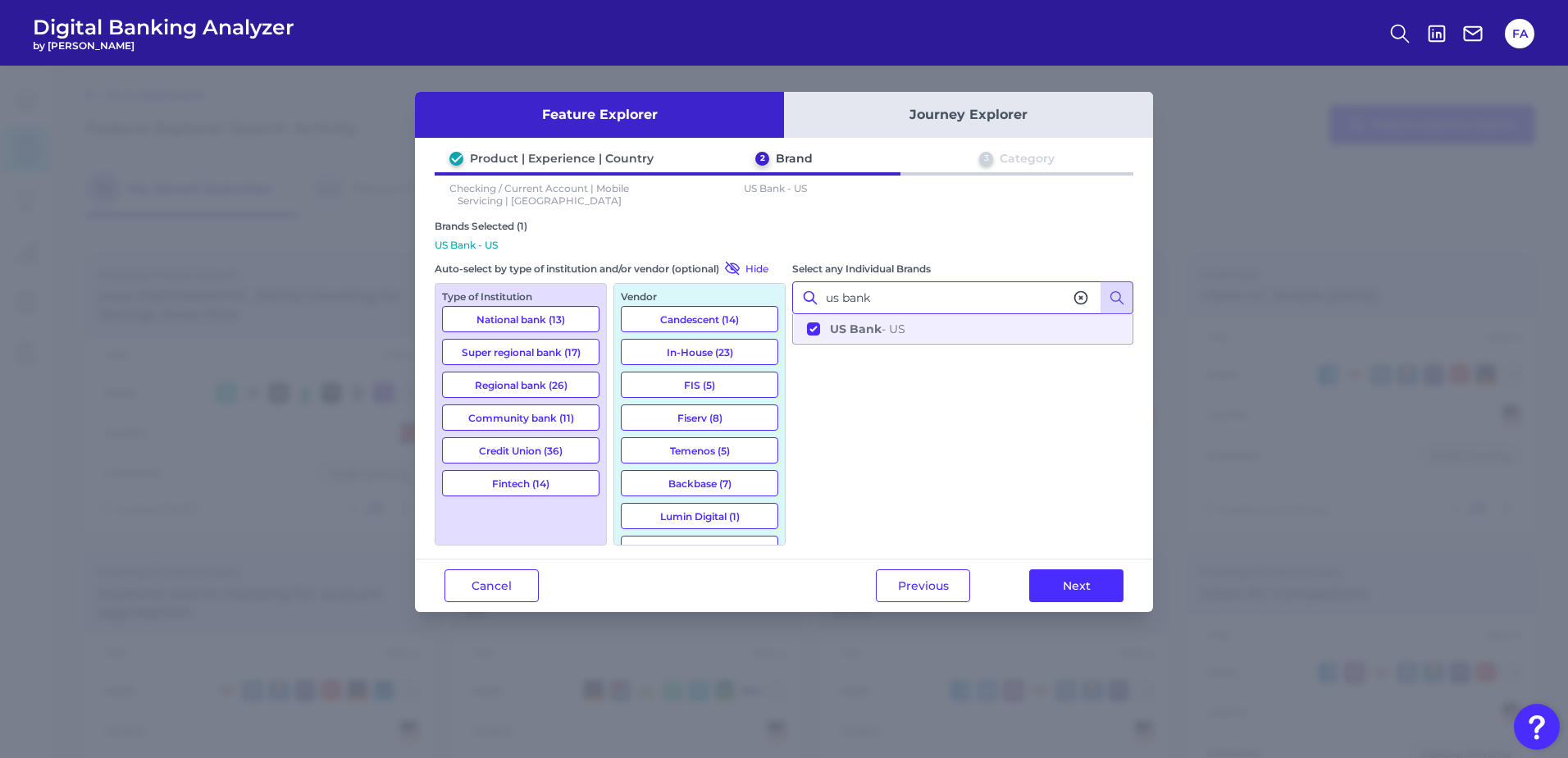
drag, startPoint x: 884, startPoint y: 306, endPoint x: 608, endPoint y: 284, distance: 276.9
click at [604, 285] on div "Brands Selected (1) US Bank - US Auto-select by type of institution and/or vend…" at bounding box center [784, 383] width 699 height 326
type input "a"
click at [885, 321] on button "Regions Bank - US" at bounding box center [962, 329] width 338 height 28
type input "regions"
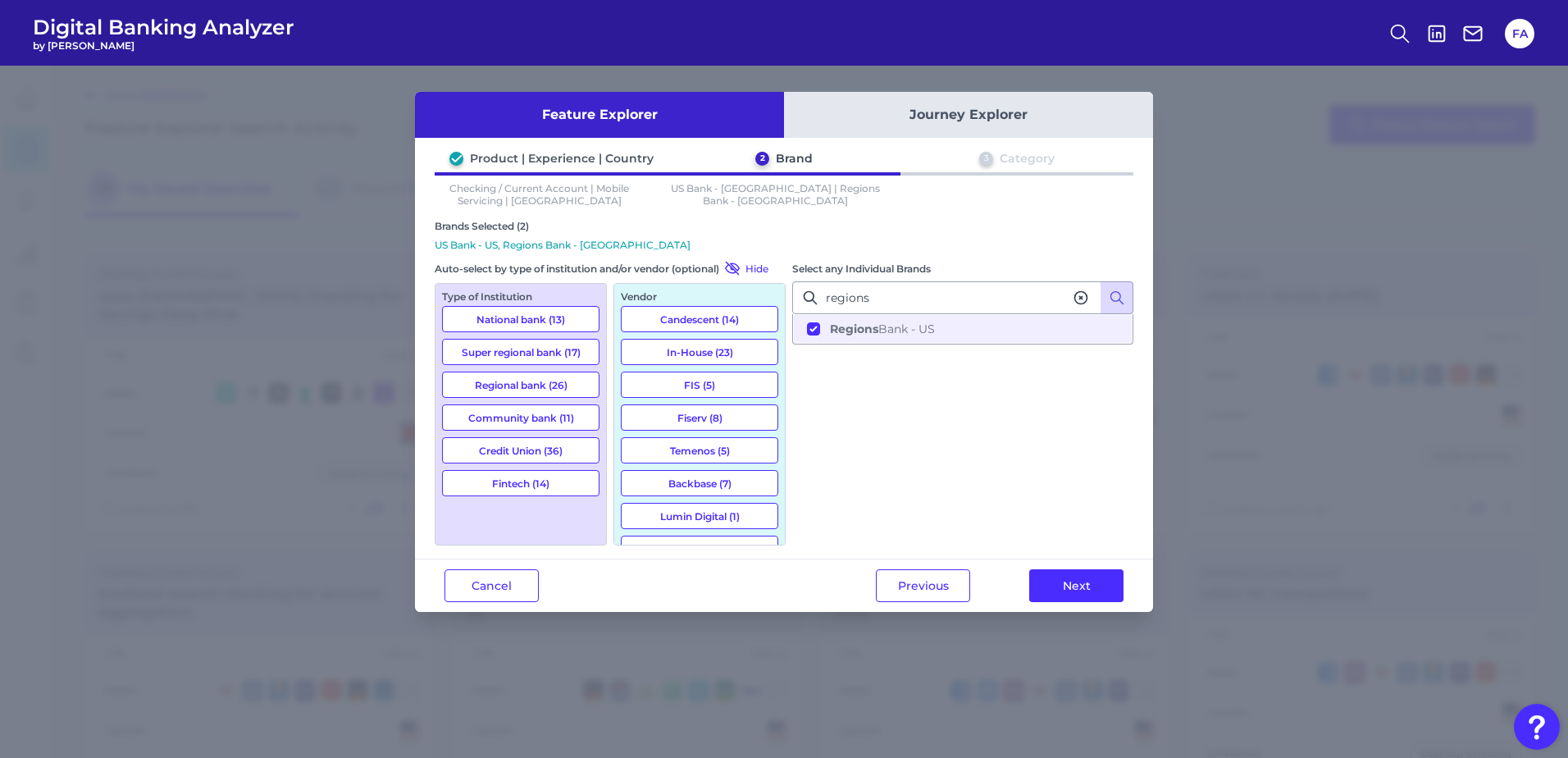
click at [1079, 581] on button "Next" at bounding box center [1076, 586] width 94 height 33
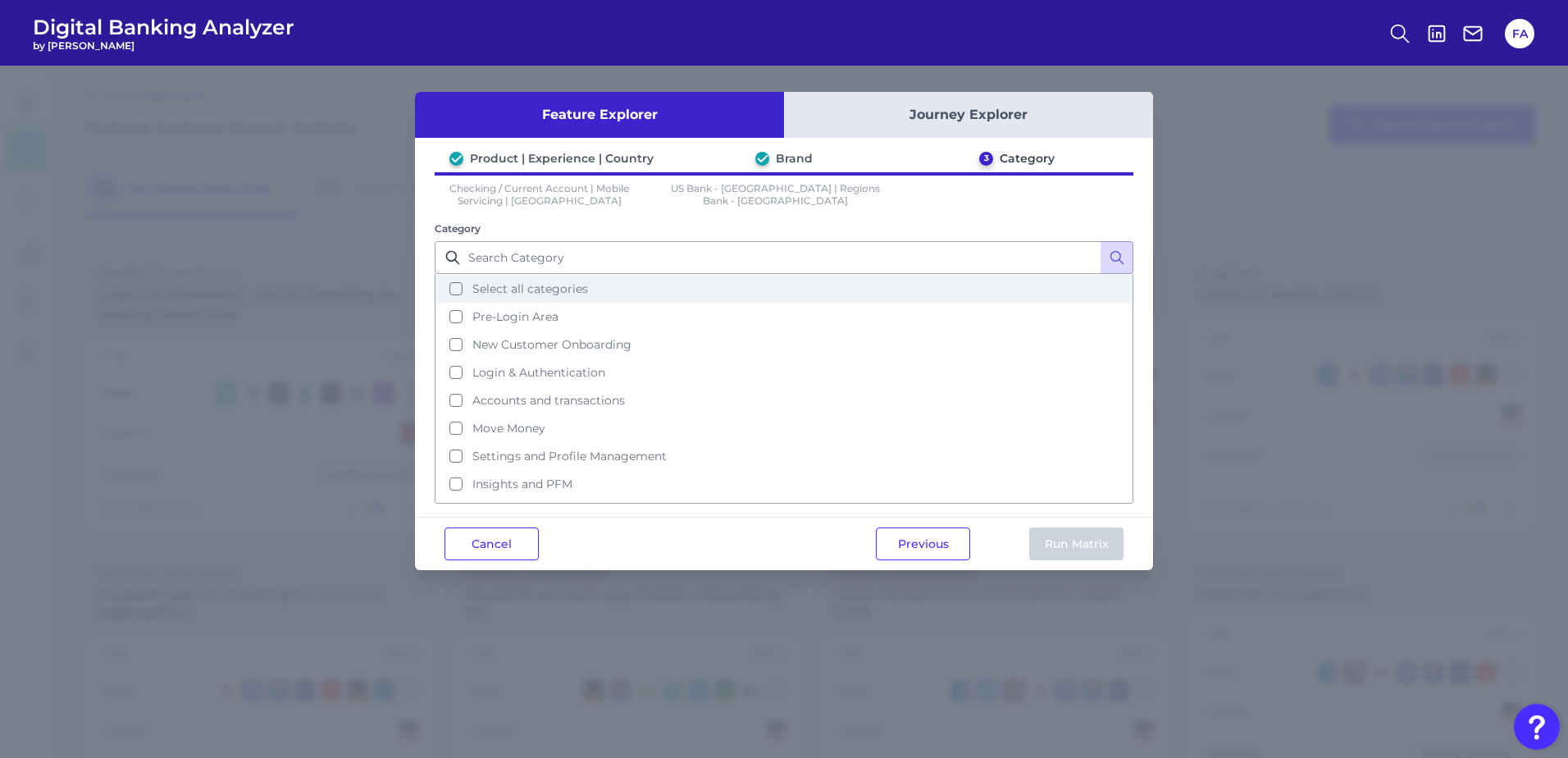
click at [560, 287] on span "Select all categories" at bounding box center [530, 289] width 116 height 15
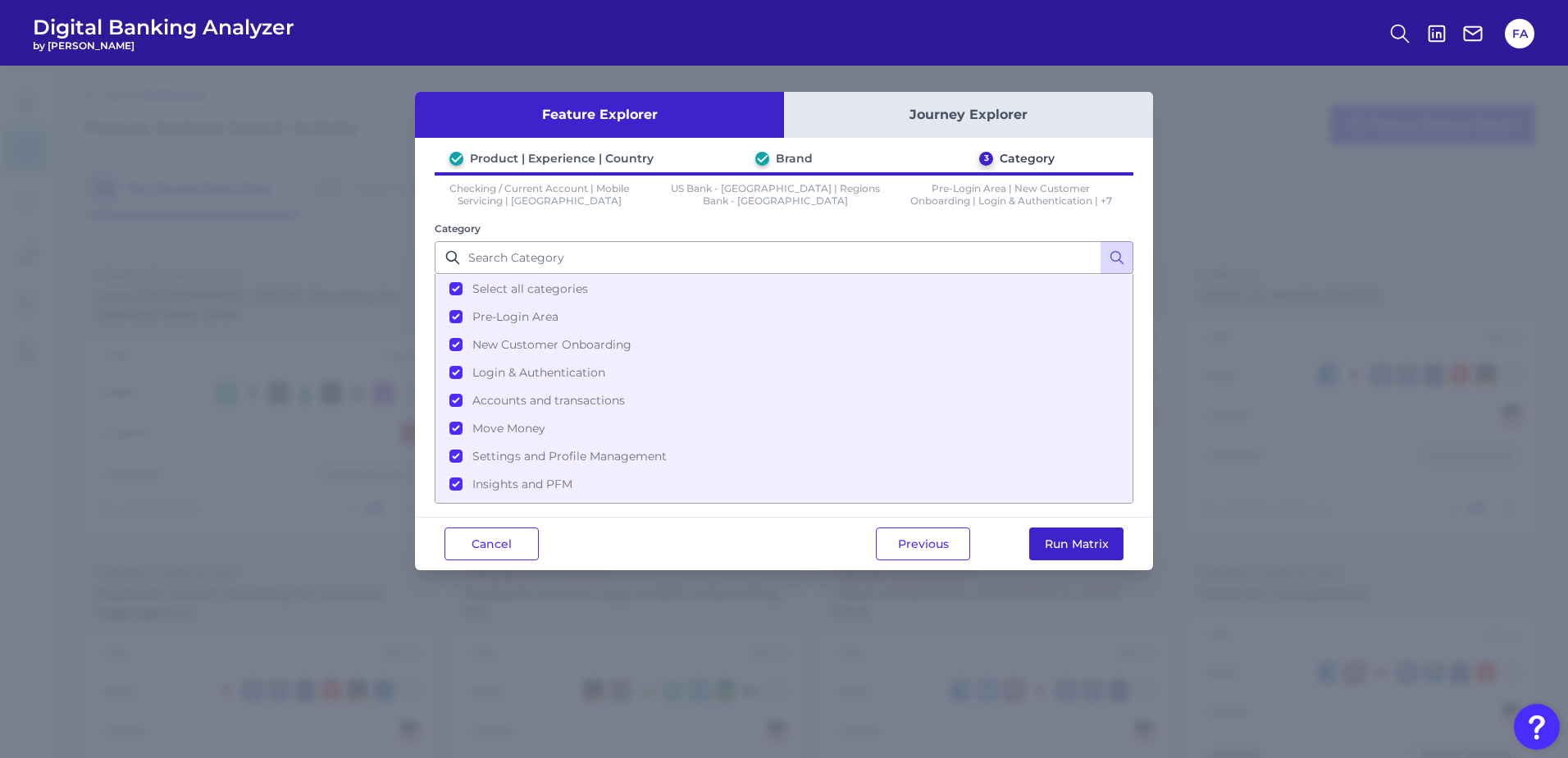
click at [1098, 541] on button "Run Matrix" at bounding box center [1076, 544] width 94 height 33
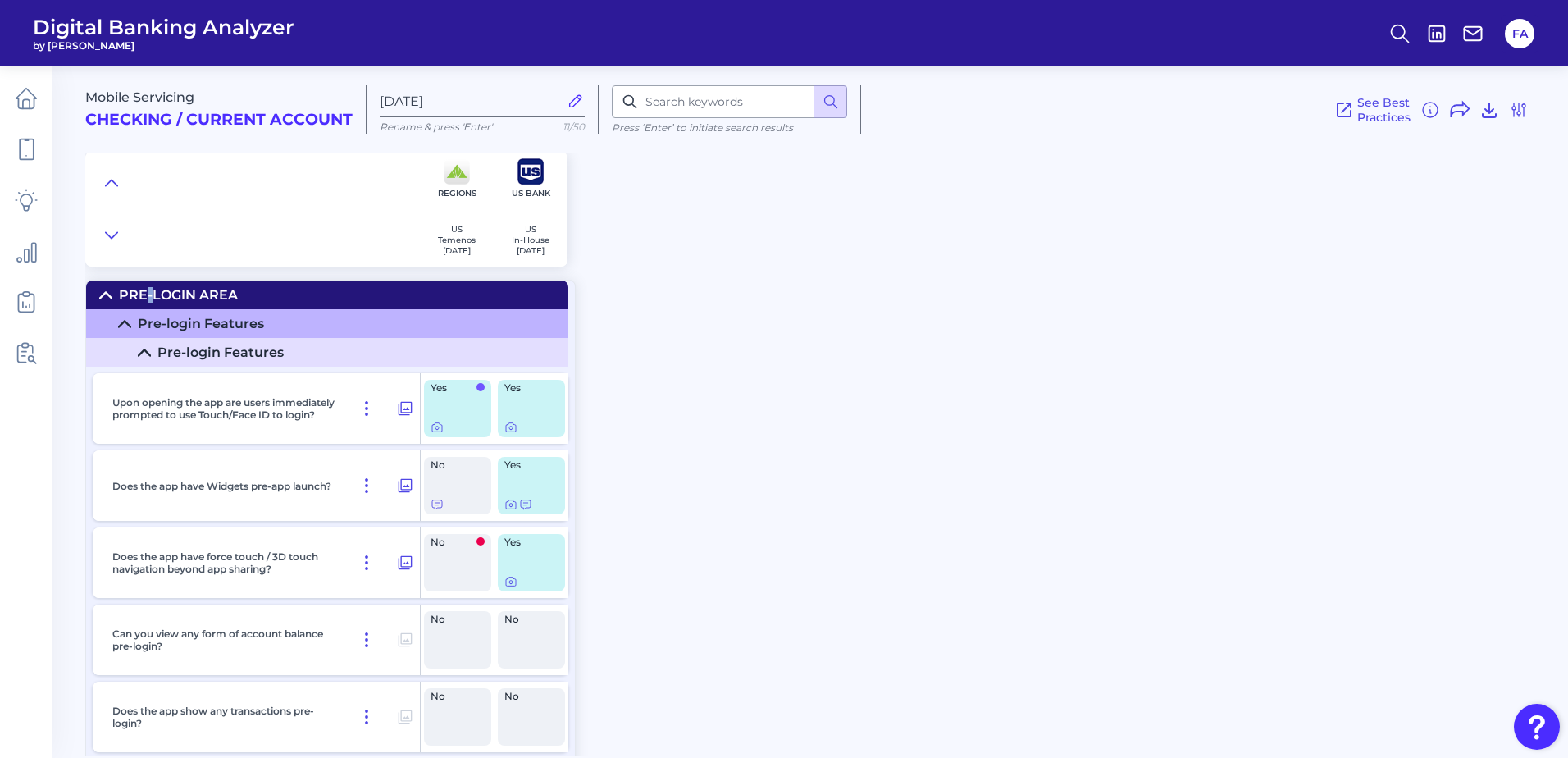
click at [148, 303] on summary "Pre-Login Area" at bounding box center [327, 295] width 482 height 29
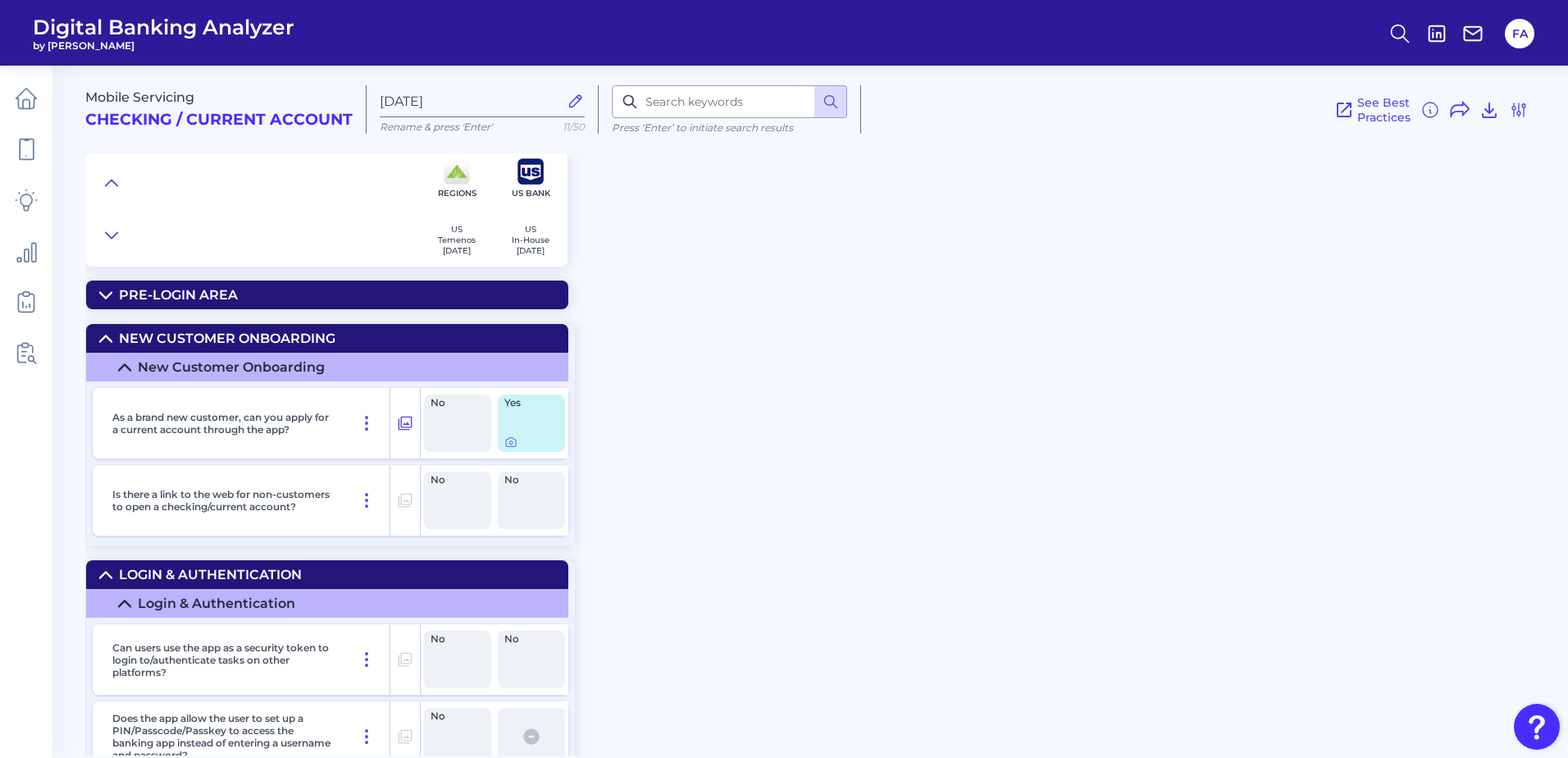
click at [154, 334] on div "New Customer Onboarding" at bounding box center [227, 338] width 216 height 16
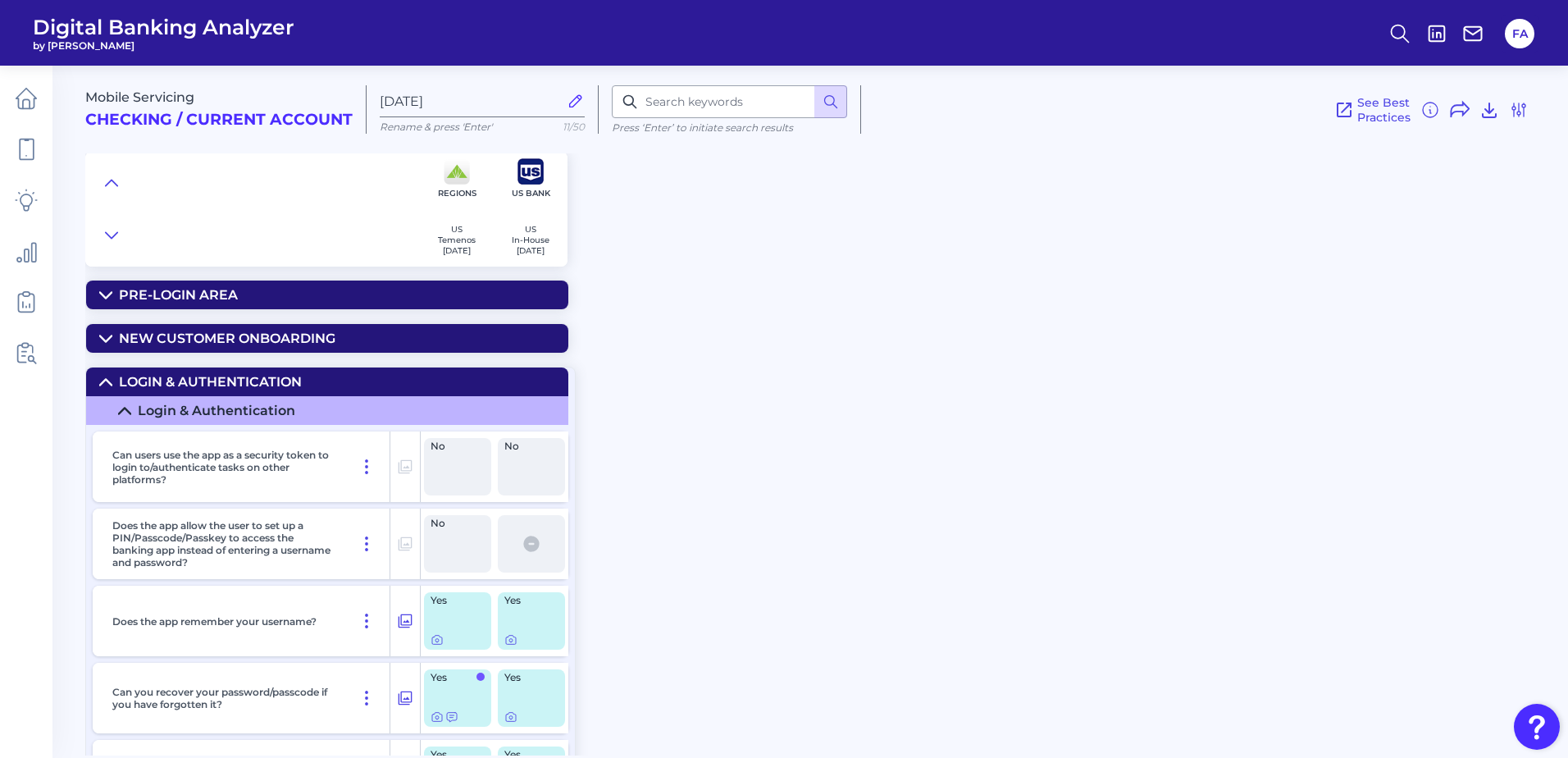
click at [160, 389] on div "Login & Authentication" at bounding box center [210, 382] width 183 height 16
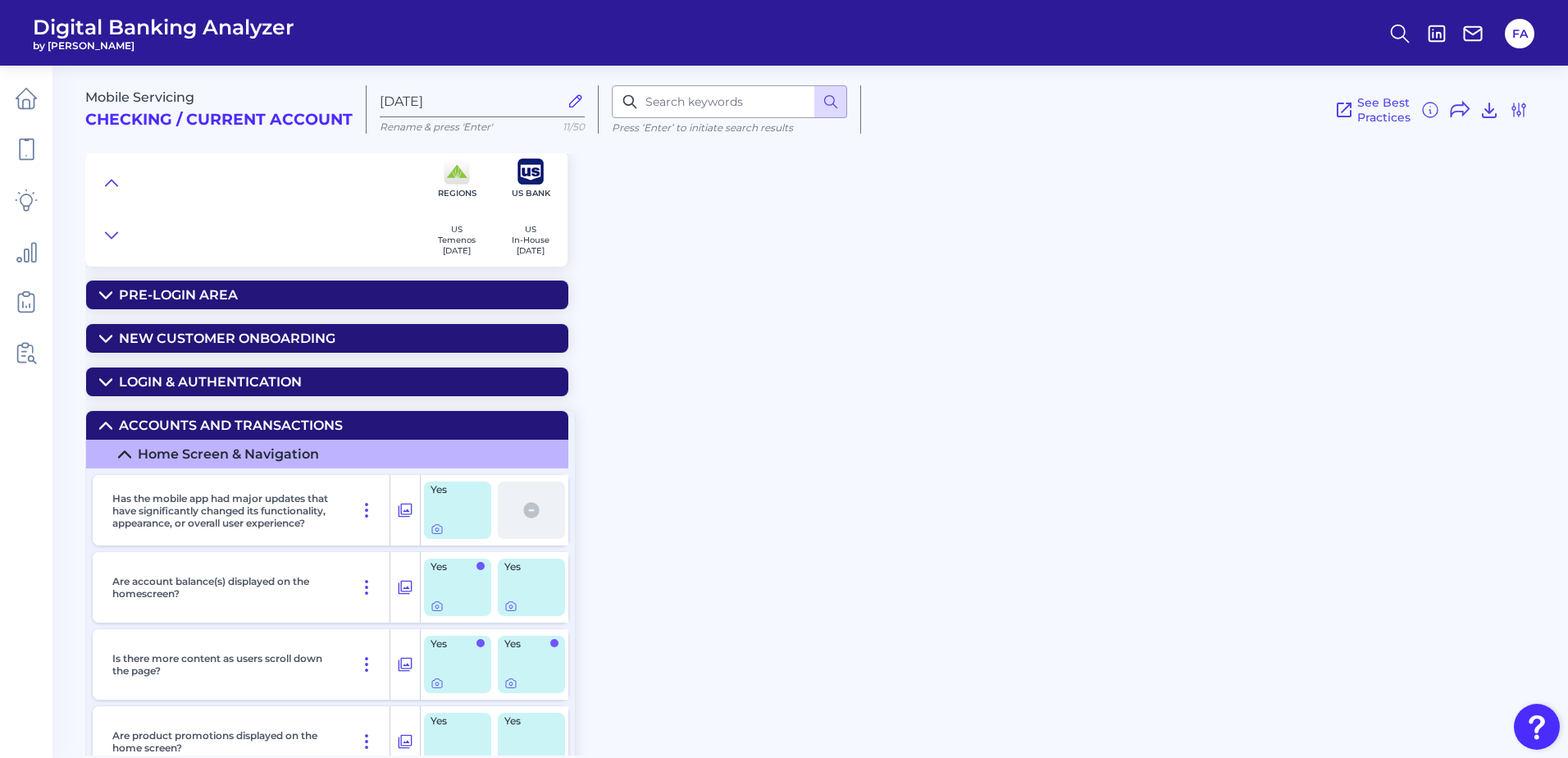
click at [163, 422] on div "Accounts and transactions" at bounding box center [230, 425] width 224 height 16
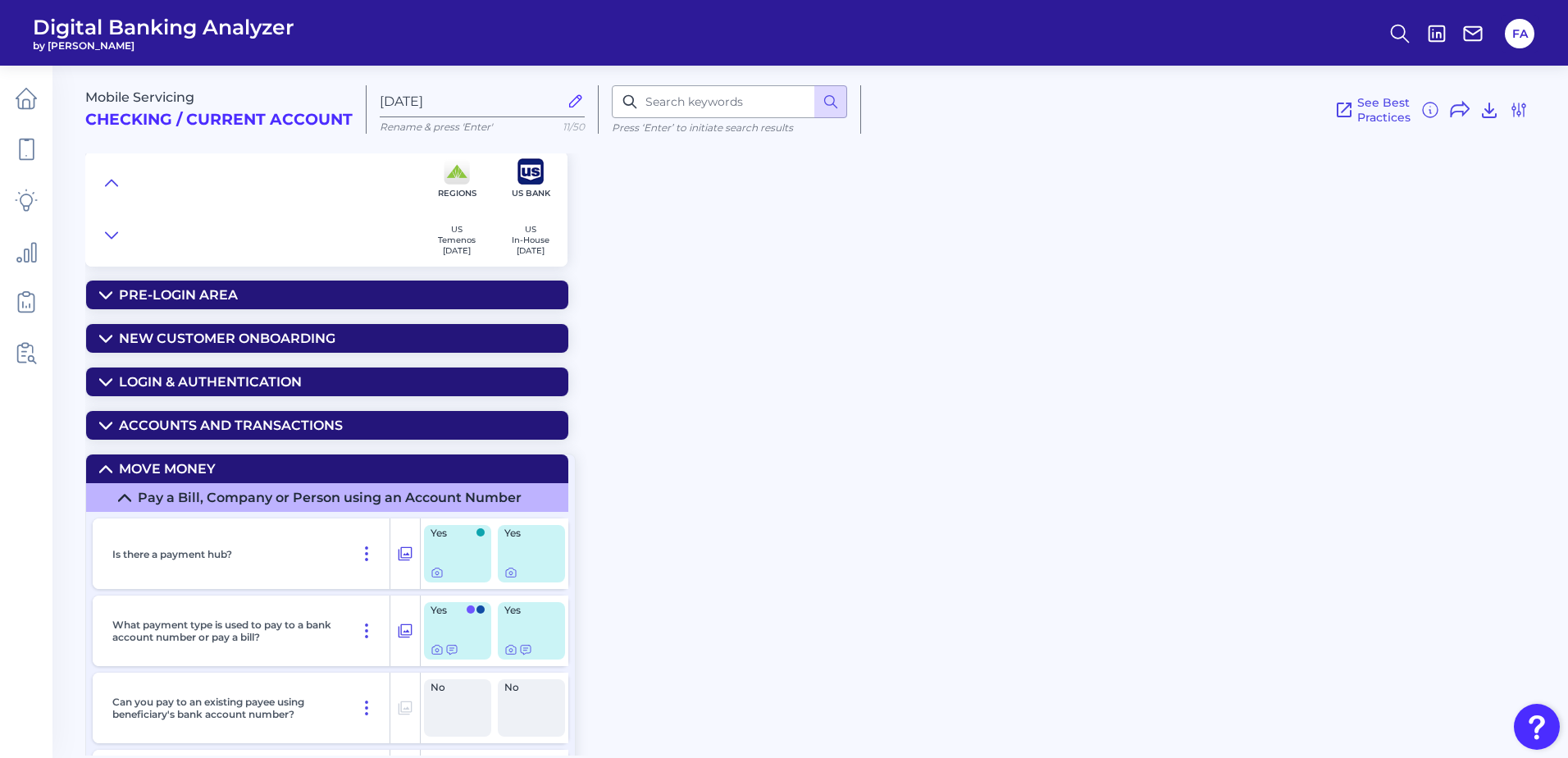
click at [169, 471] on div "Move Money" at bounding box center [167, 469] width 97 height 16
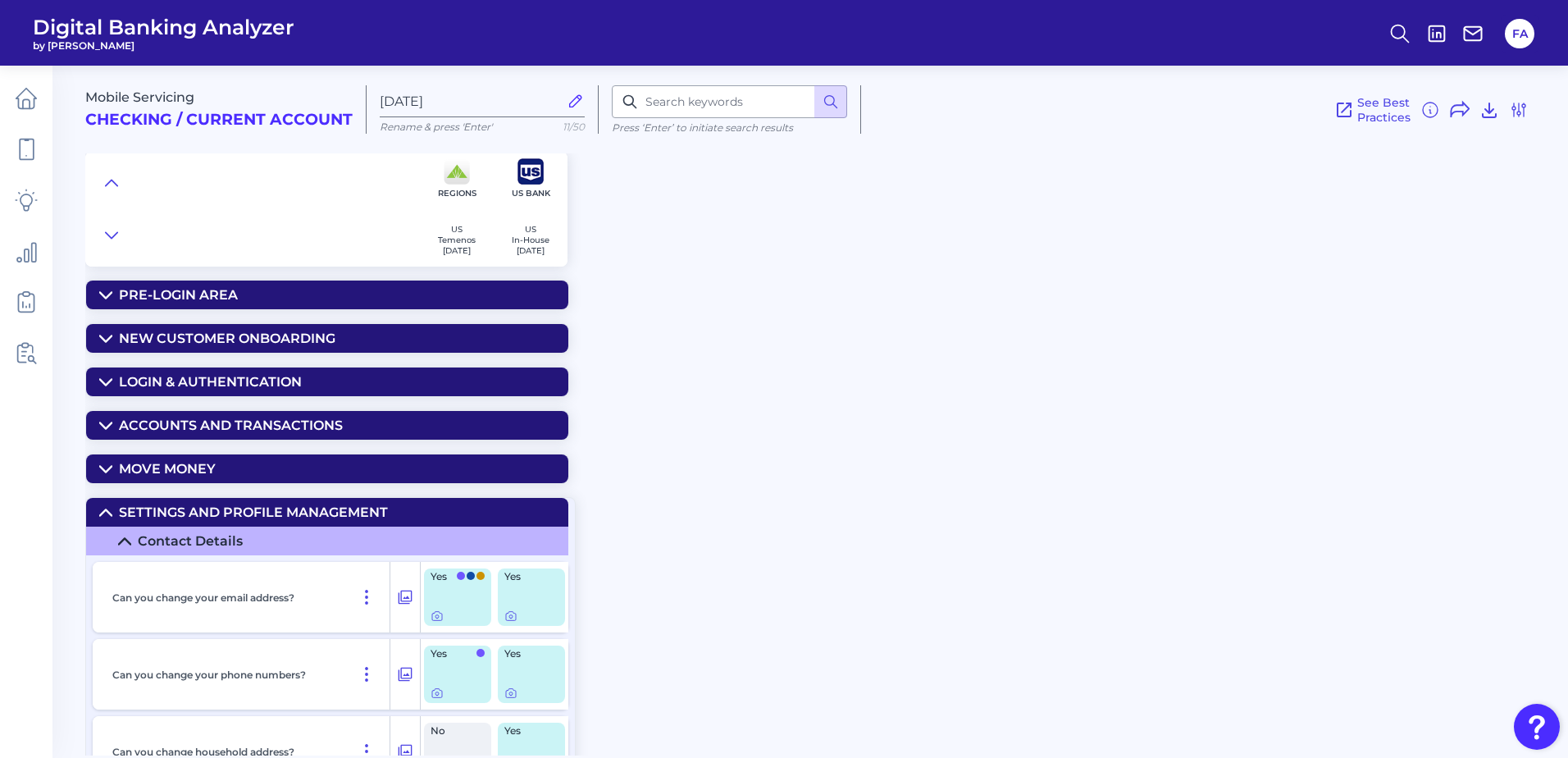
click at [152, 506] on div "Settings and Profile Management" at bounding box center [254, 512] width 269 height 16
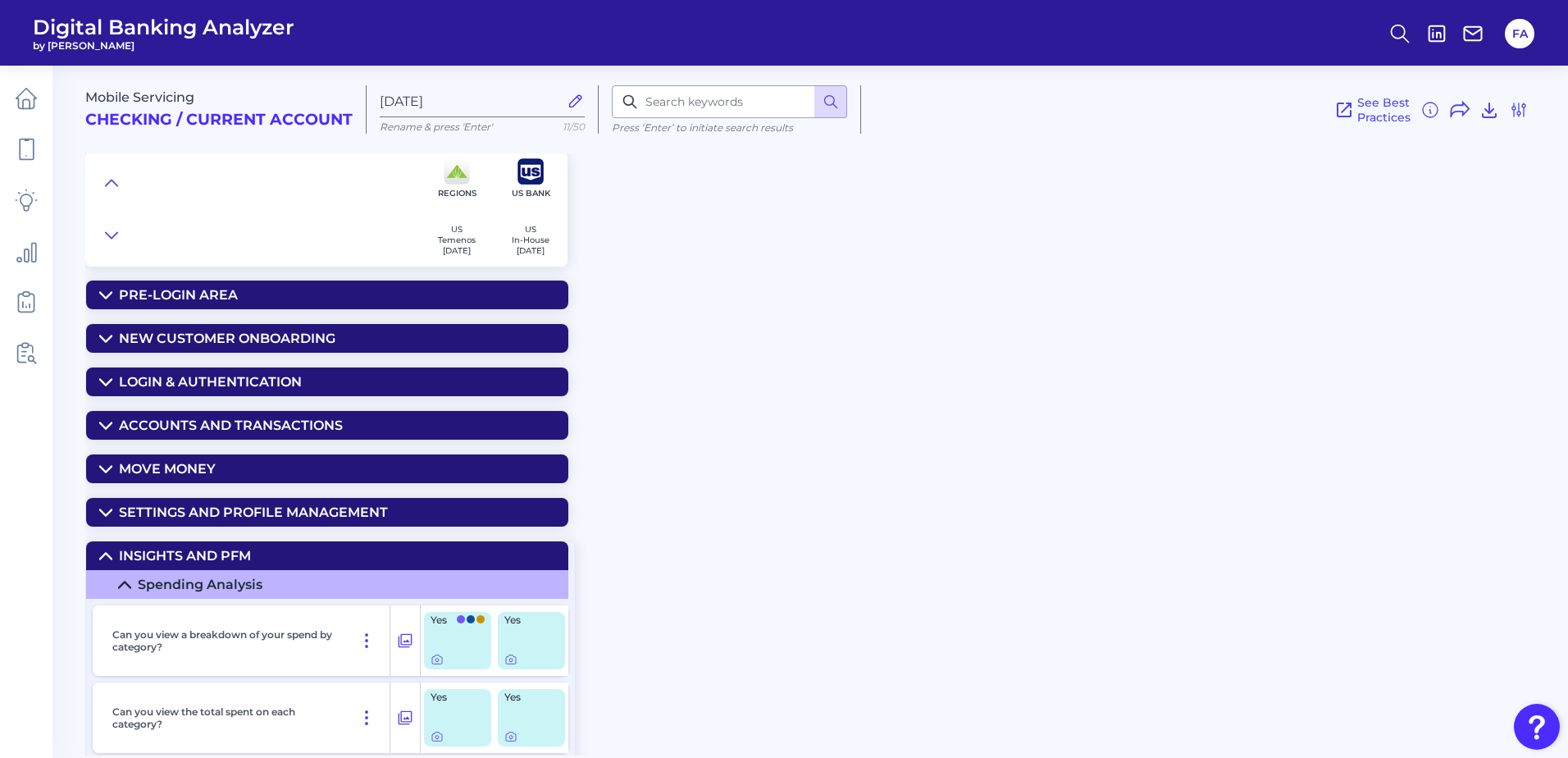
click at [164, 561] on div "Insights and PFM" at bounding box center [185, 555] width 132 height 16
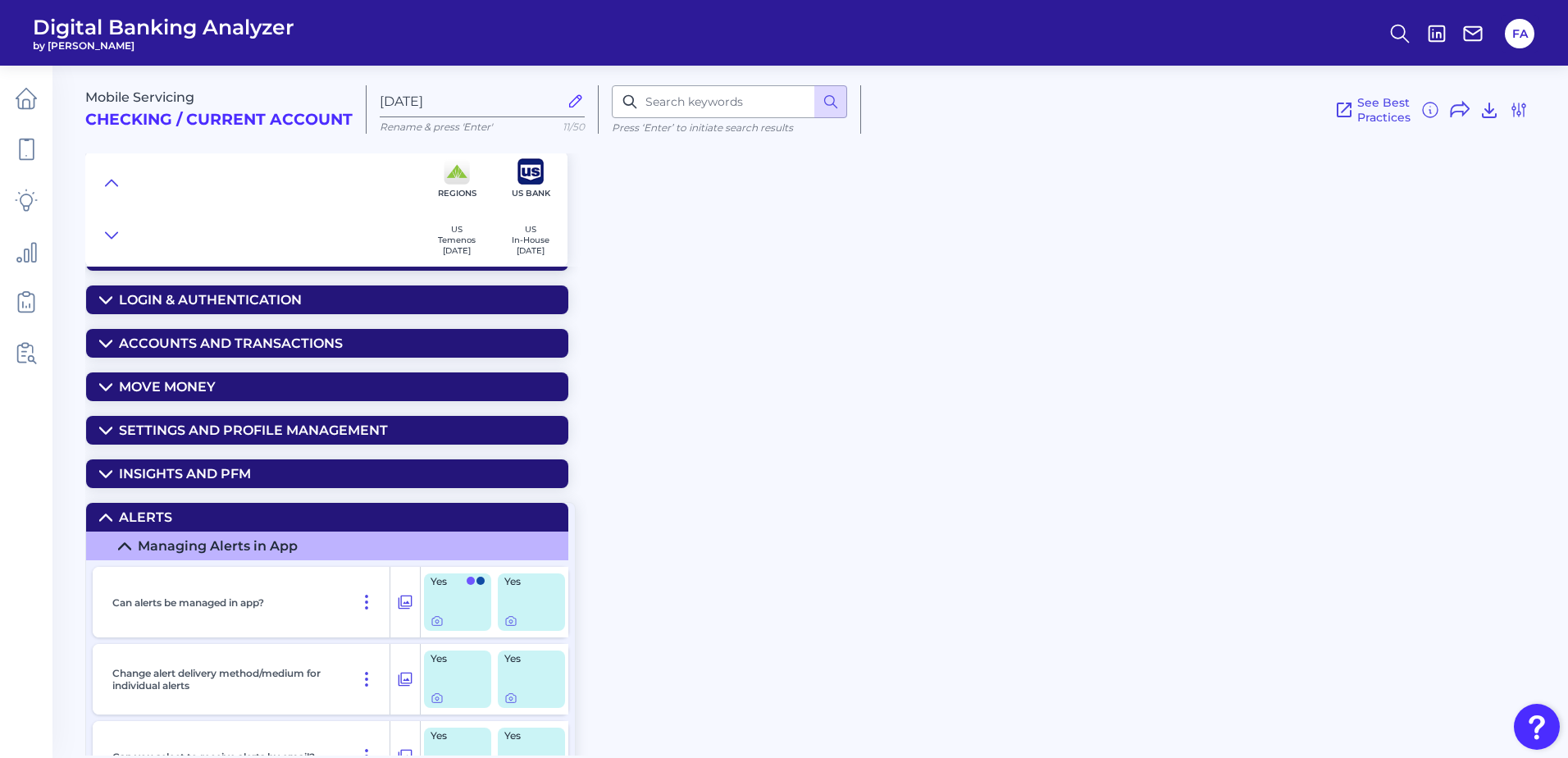
scroll to position [137, 0]
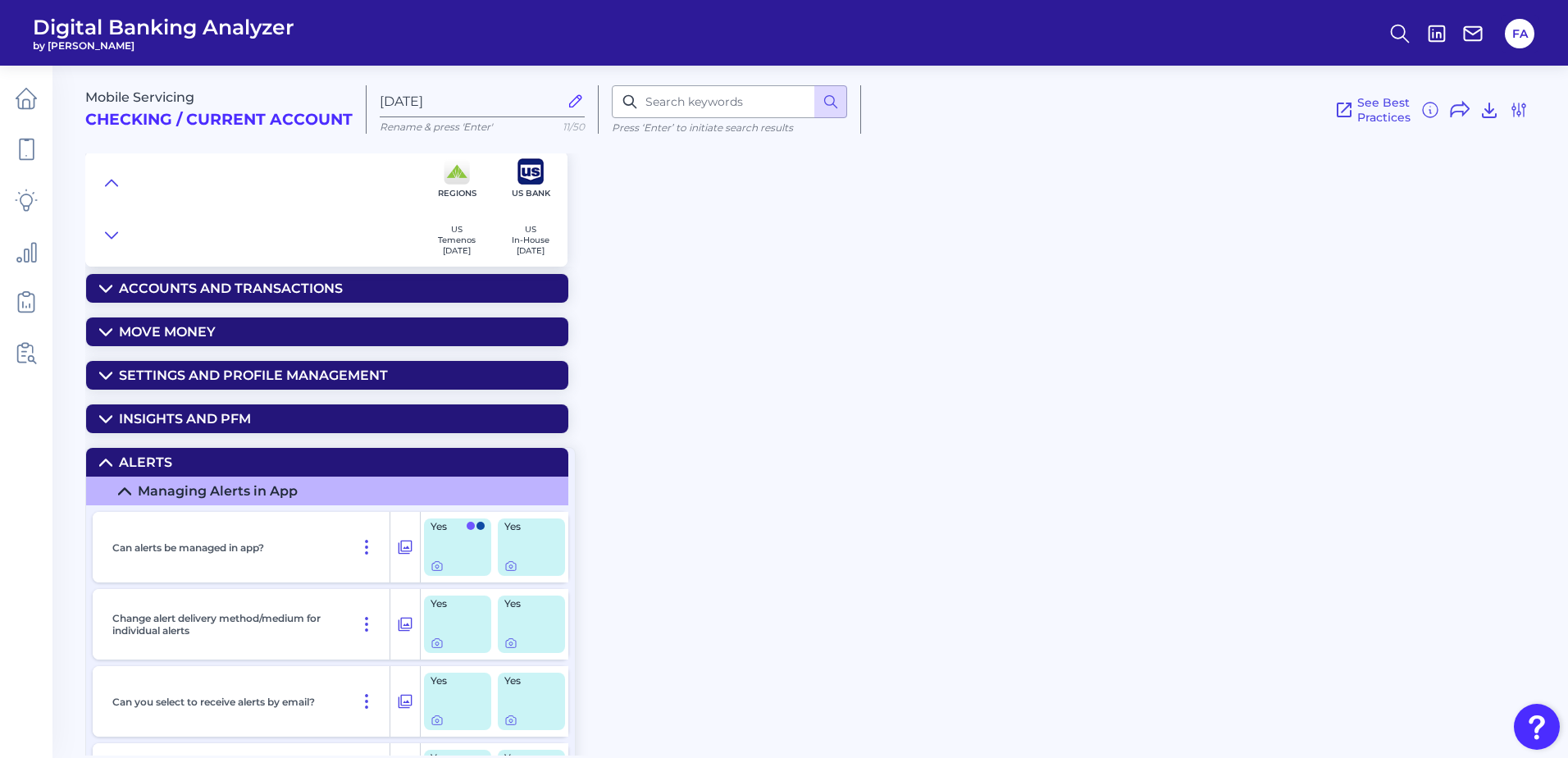
click at [162, 455] on div "Alerts" at bounding box center [145, 462] width 54 height 16
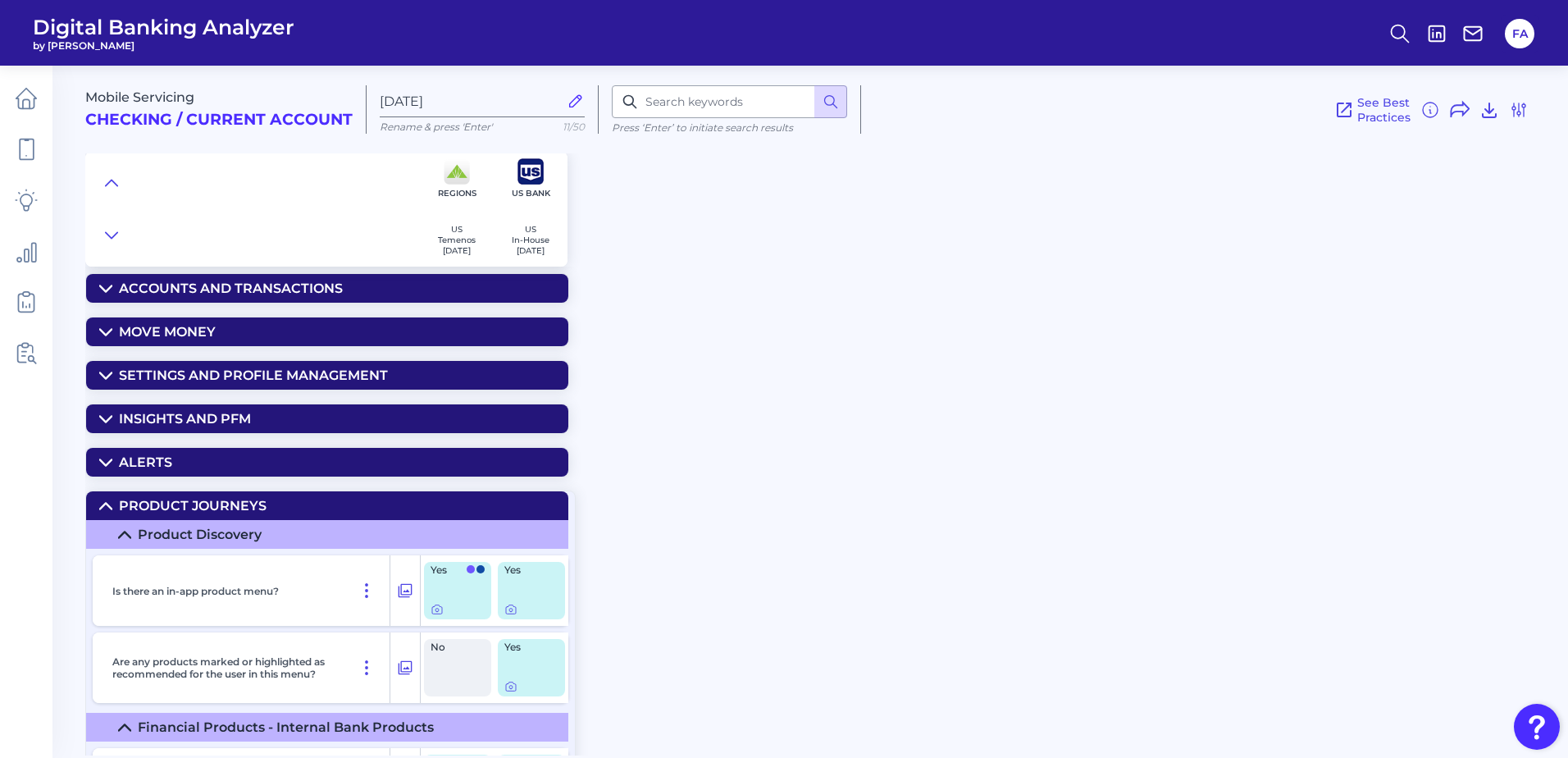
click at [164, 509] on div "Product Journeys" at bounding box center [192, 506] width 148 height 16
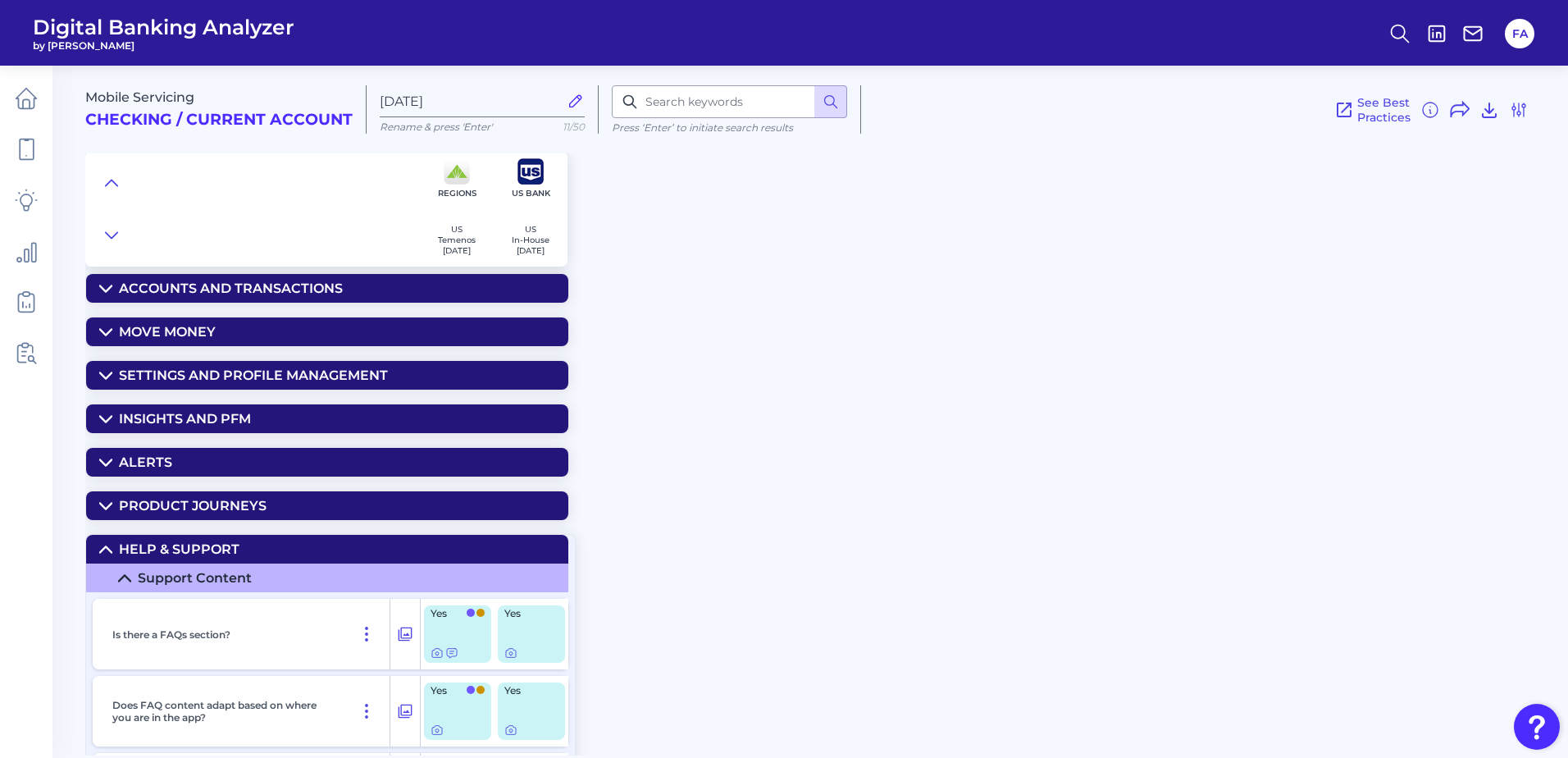
click at [156, 568] on summary "Support Content" at bounding box center [327, 578] width 482 height 29
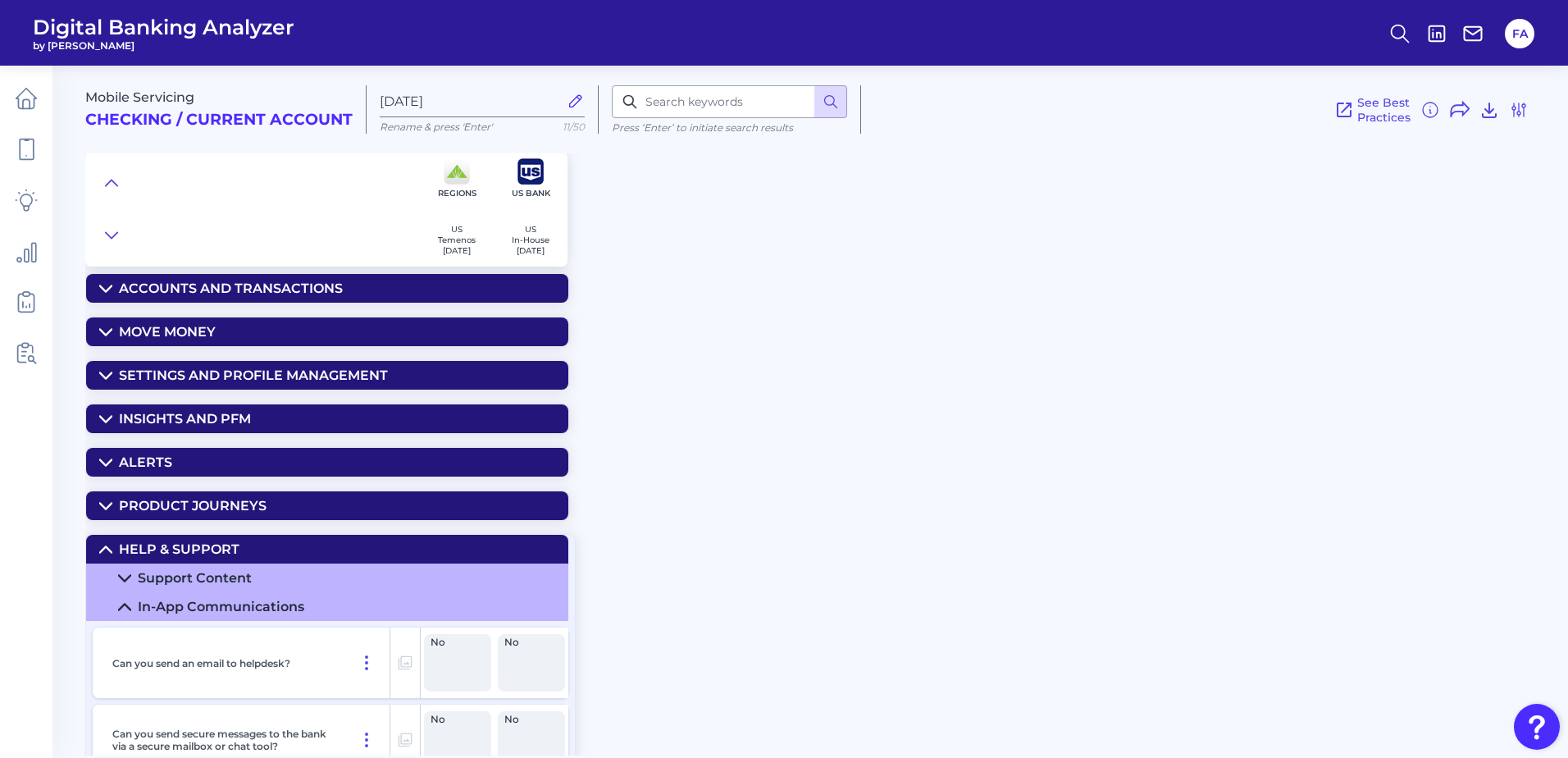
click at [159, 554] on div "Help & Support" at bounding box center [179, 549] width 121 height 16
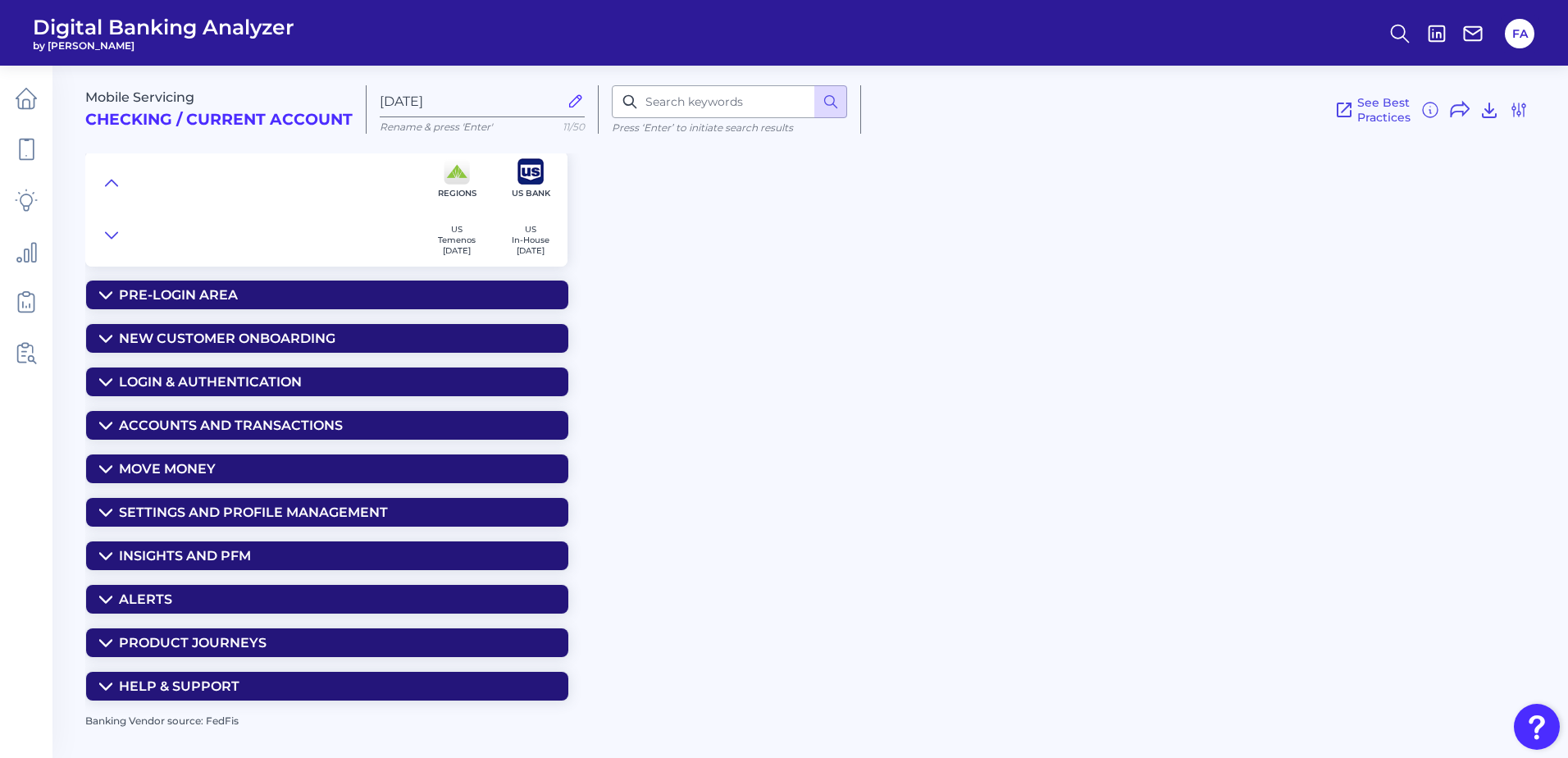
scroll to position [0, 0]
click at [159, 425] on div "Accounts and transactions" at bounding box center [230, 425] width 224 height 16
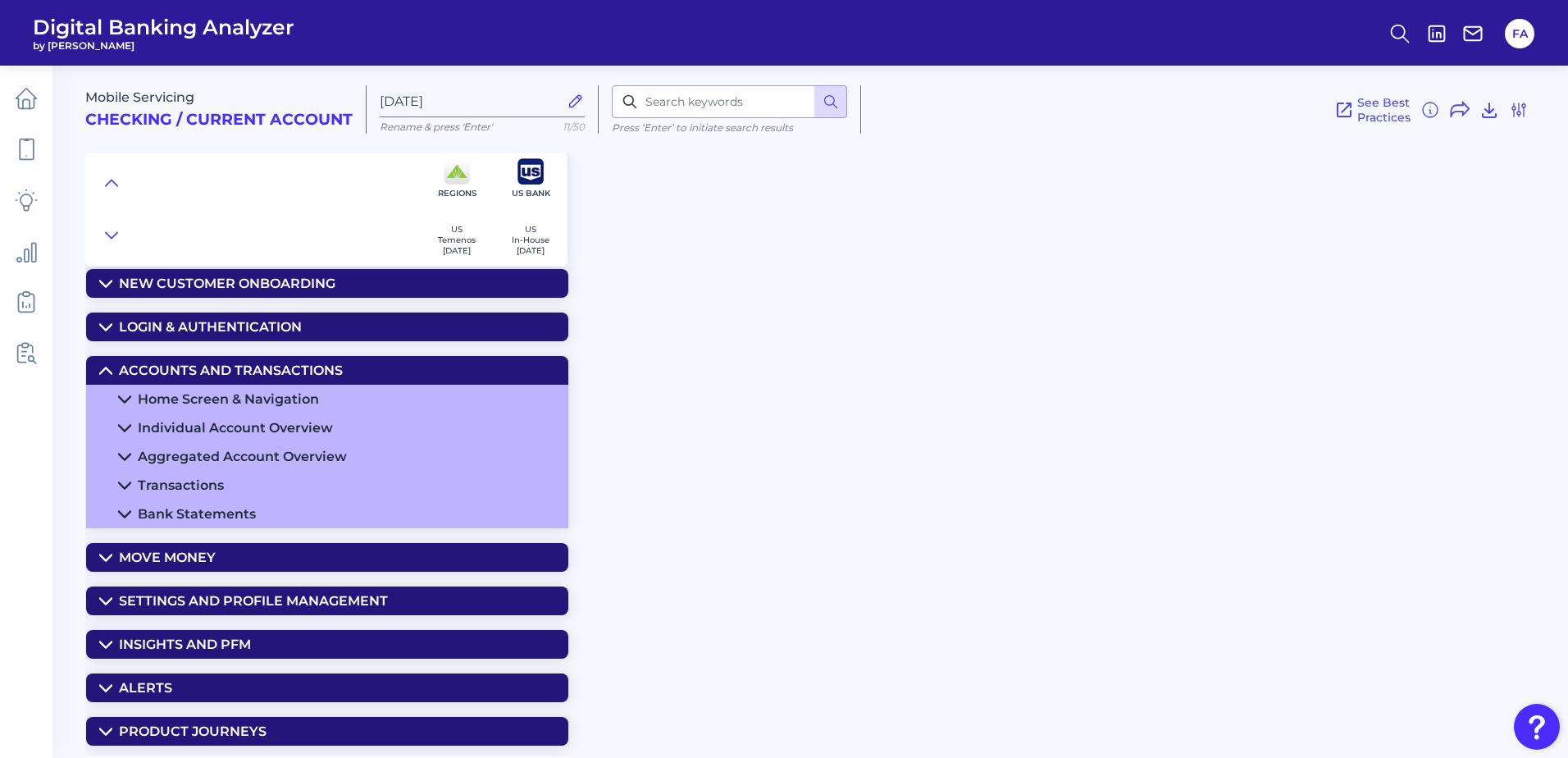
scroll to position [109, 0]
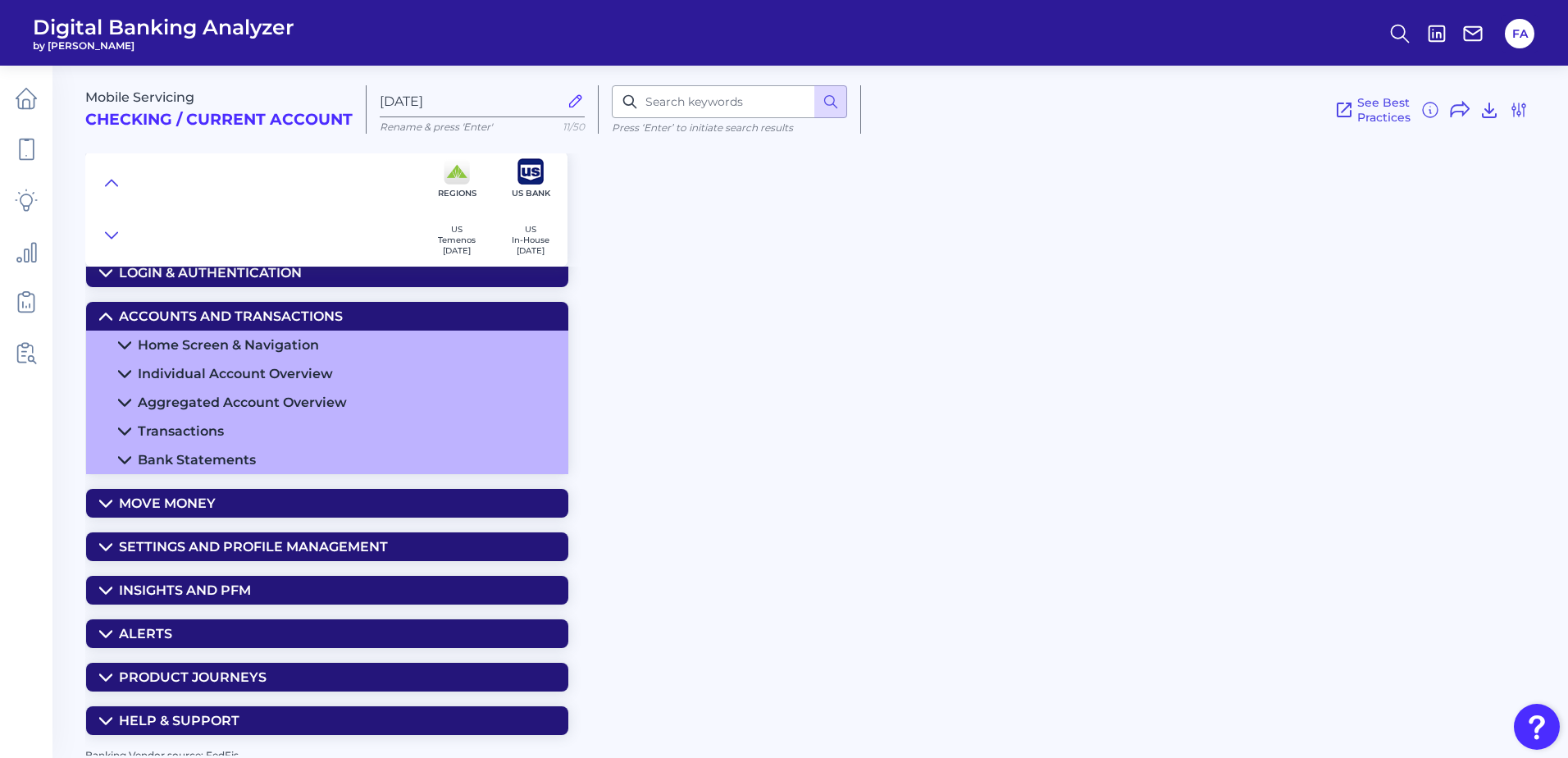
click at [120, 503] on div "Move Money" at bounding box center [167, 503] width 97 height 16
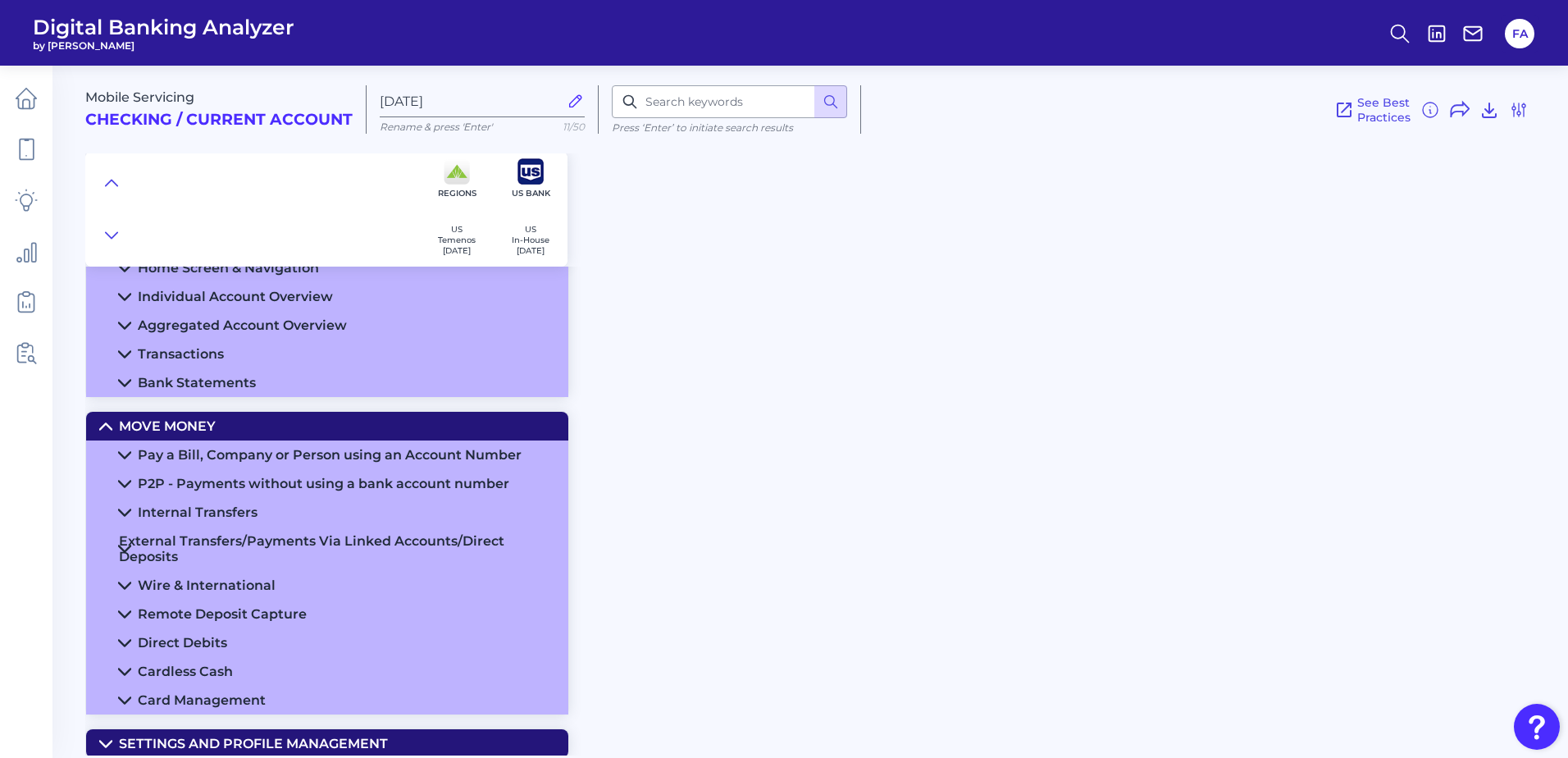
scroll to position [274, 0]
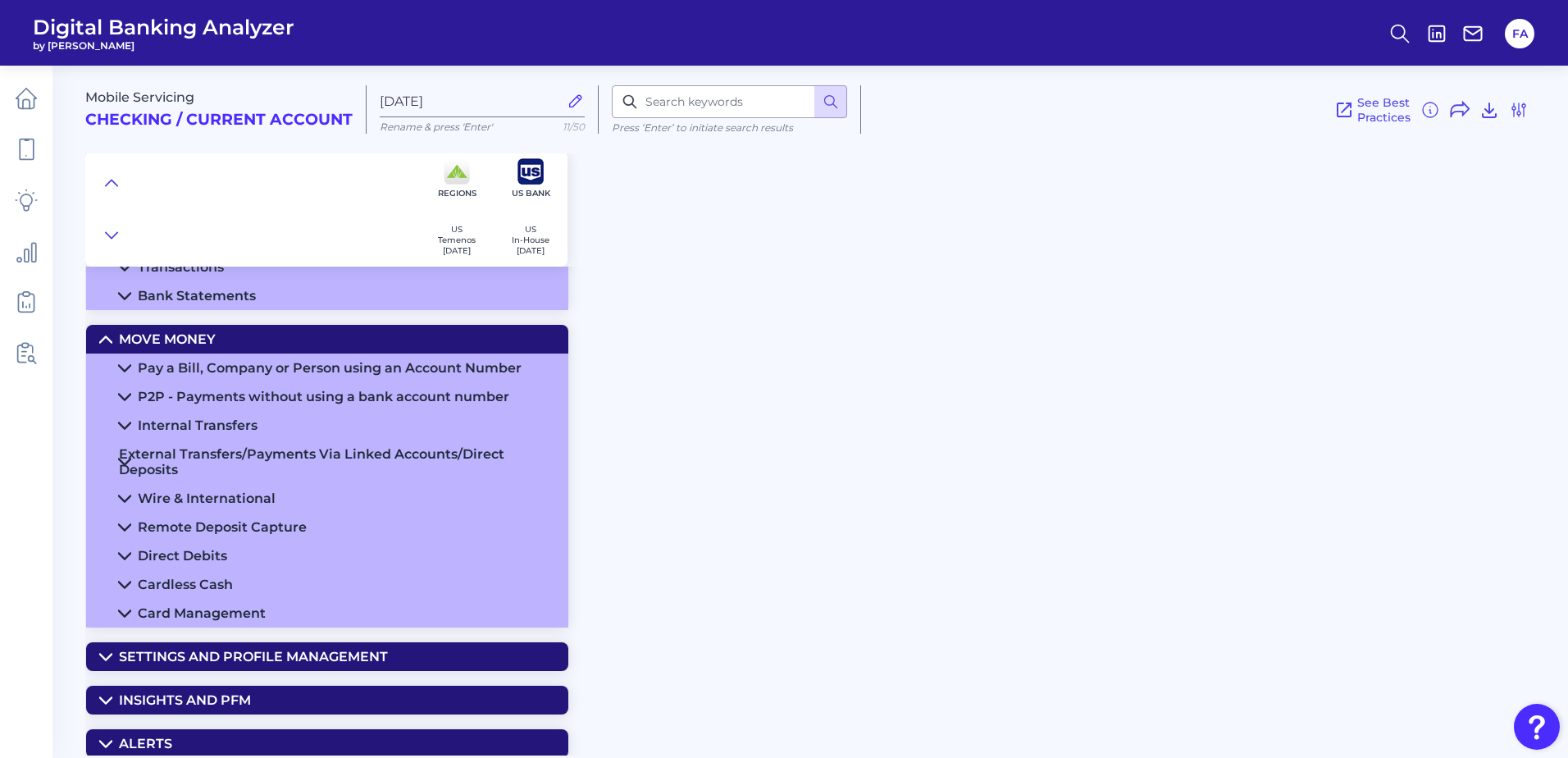
click at [135, 372] on summary "Pay a Bill, Company or Person using an Account Number" at bounding box center [327, 368] width 482 height 29
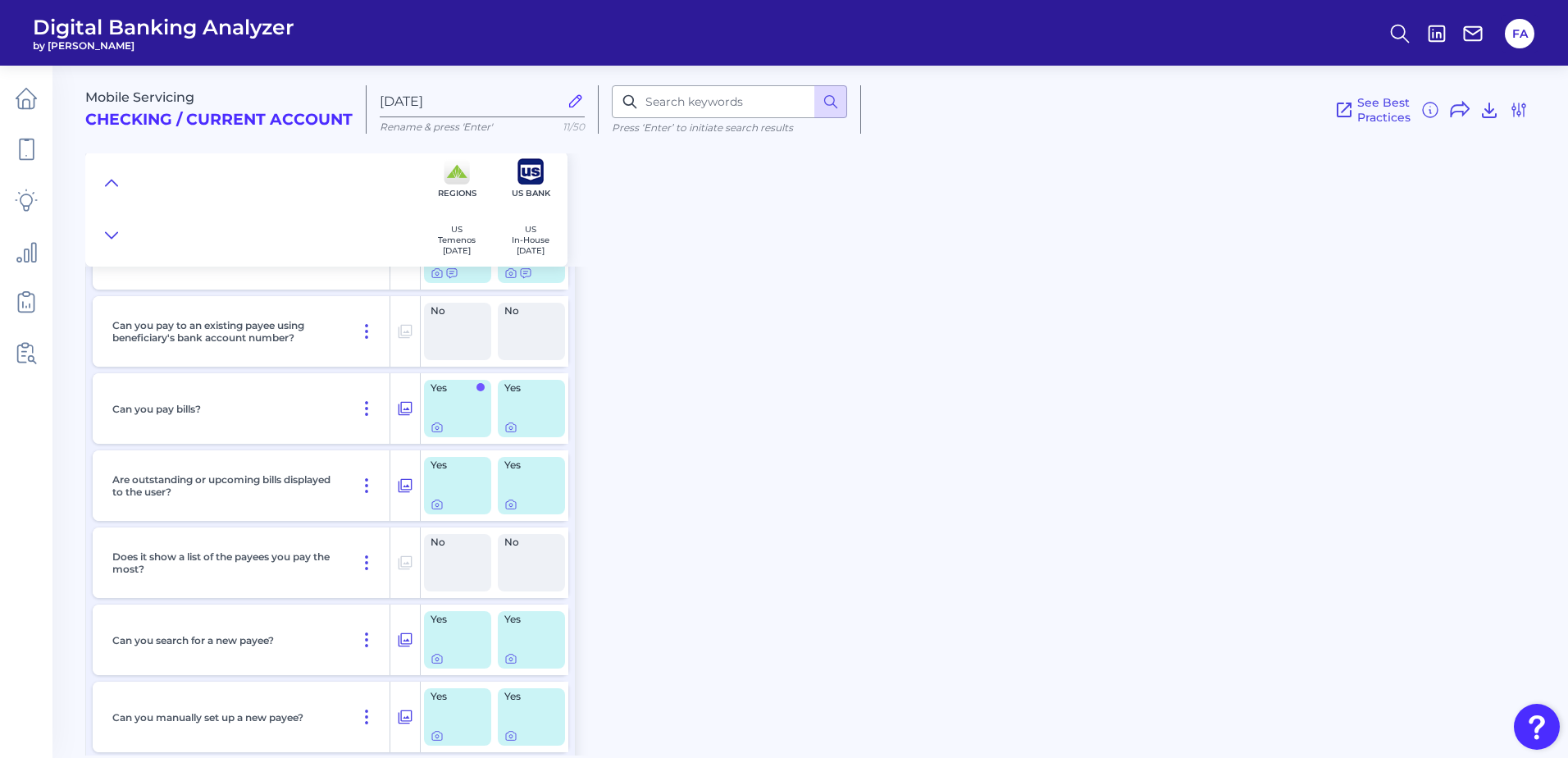
scroll to position [519, 0]
click at [410, 422] on button at bounding box center [406, 410] width 30 height 26
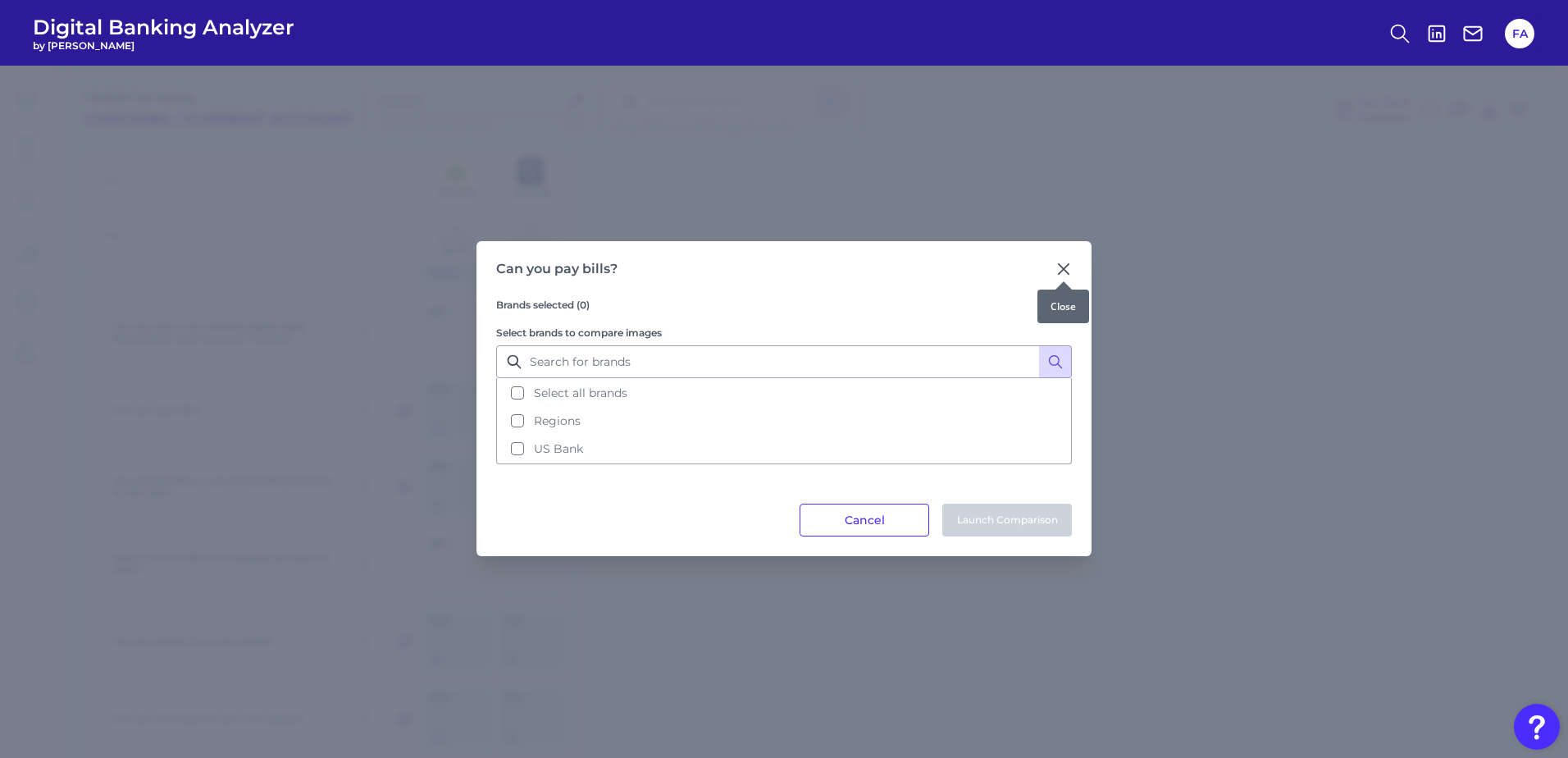
click at [1071, 269] on icon at bounding box center [1064, 269] width 17 height 17
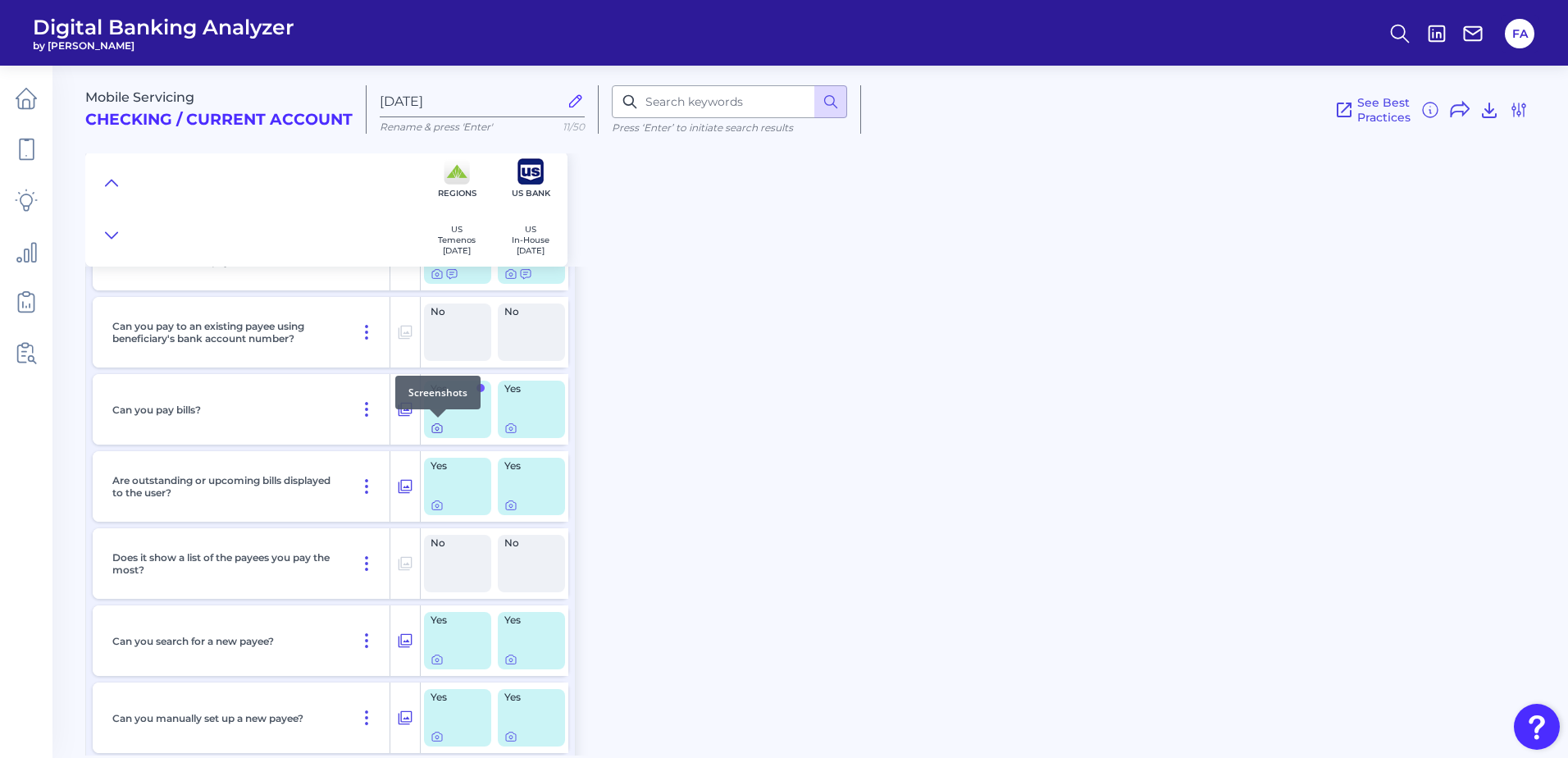
click at [437, 427] on icon at bounding box center [437, 428] width 13 height 13
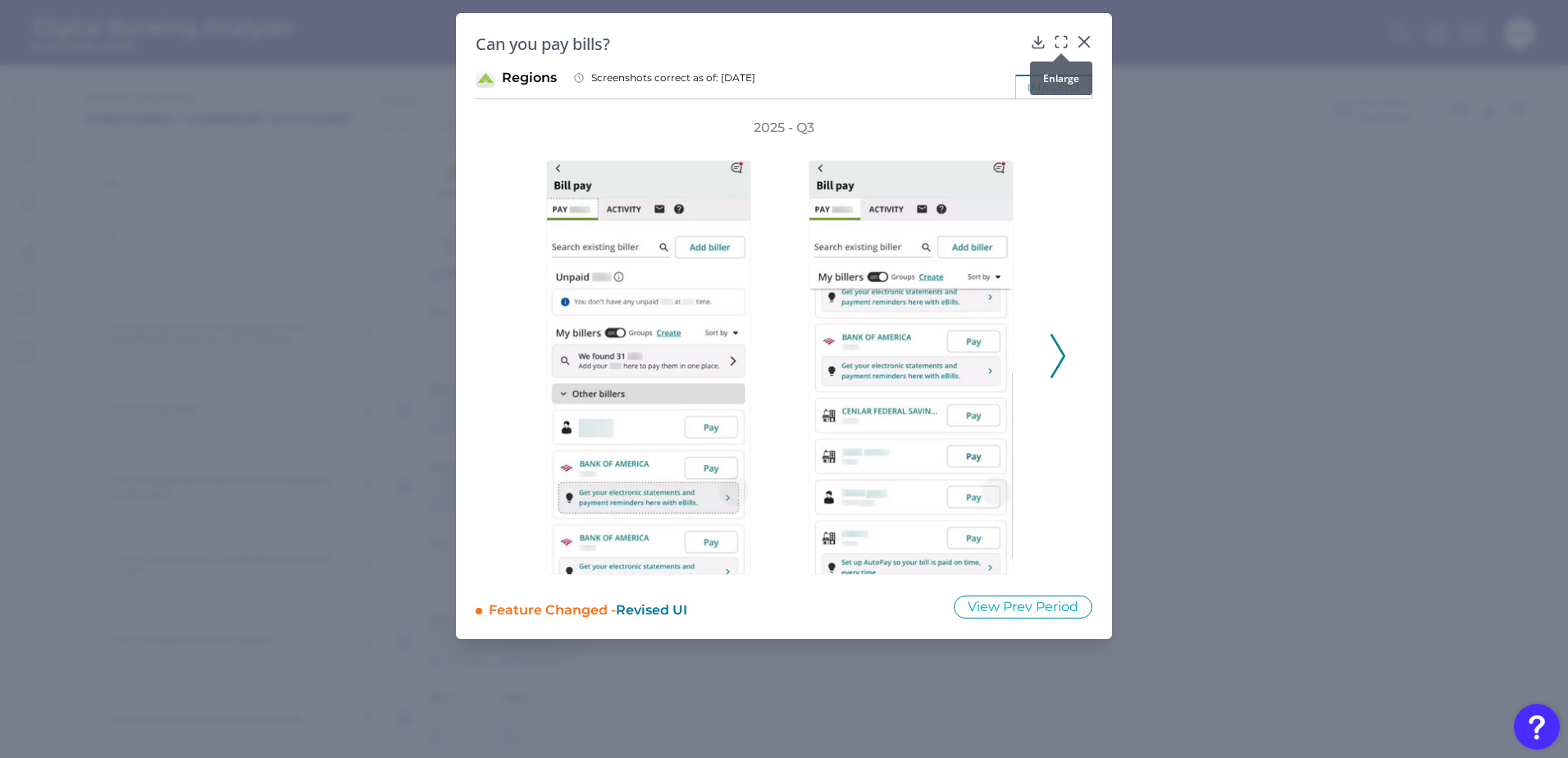
click at [1060, 40] on icon at bounding box center [1062, 42] width 17 height 17
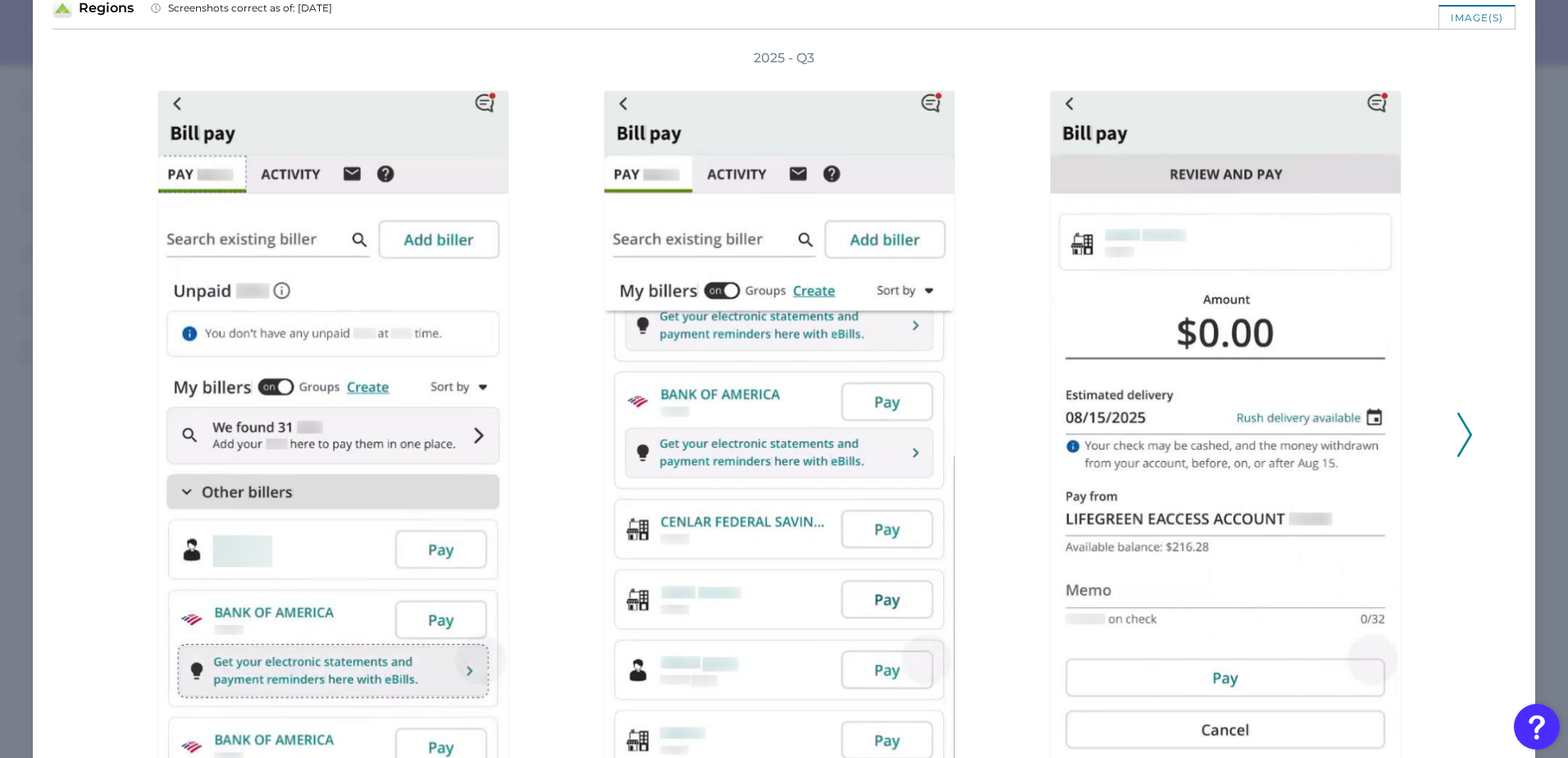
scroll to position [82, 0]
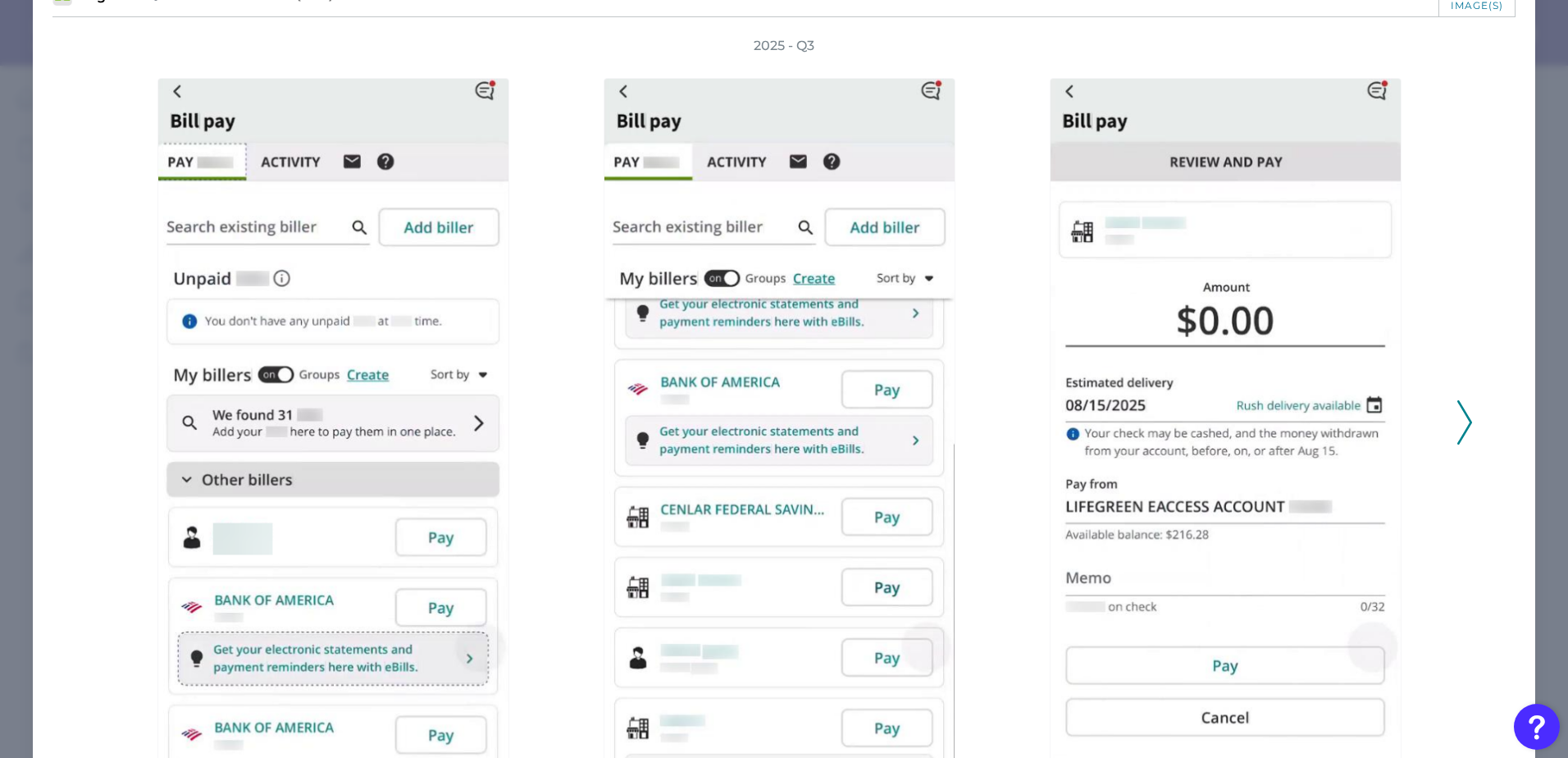
click at [536, 396] on div at bounding box center [338, 423] width 430 height 737
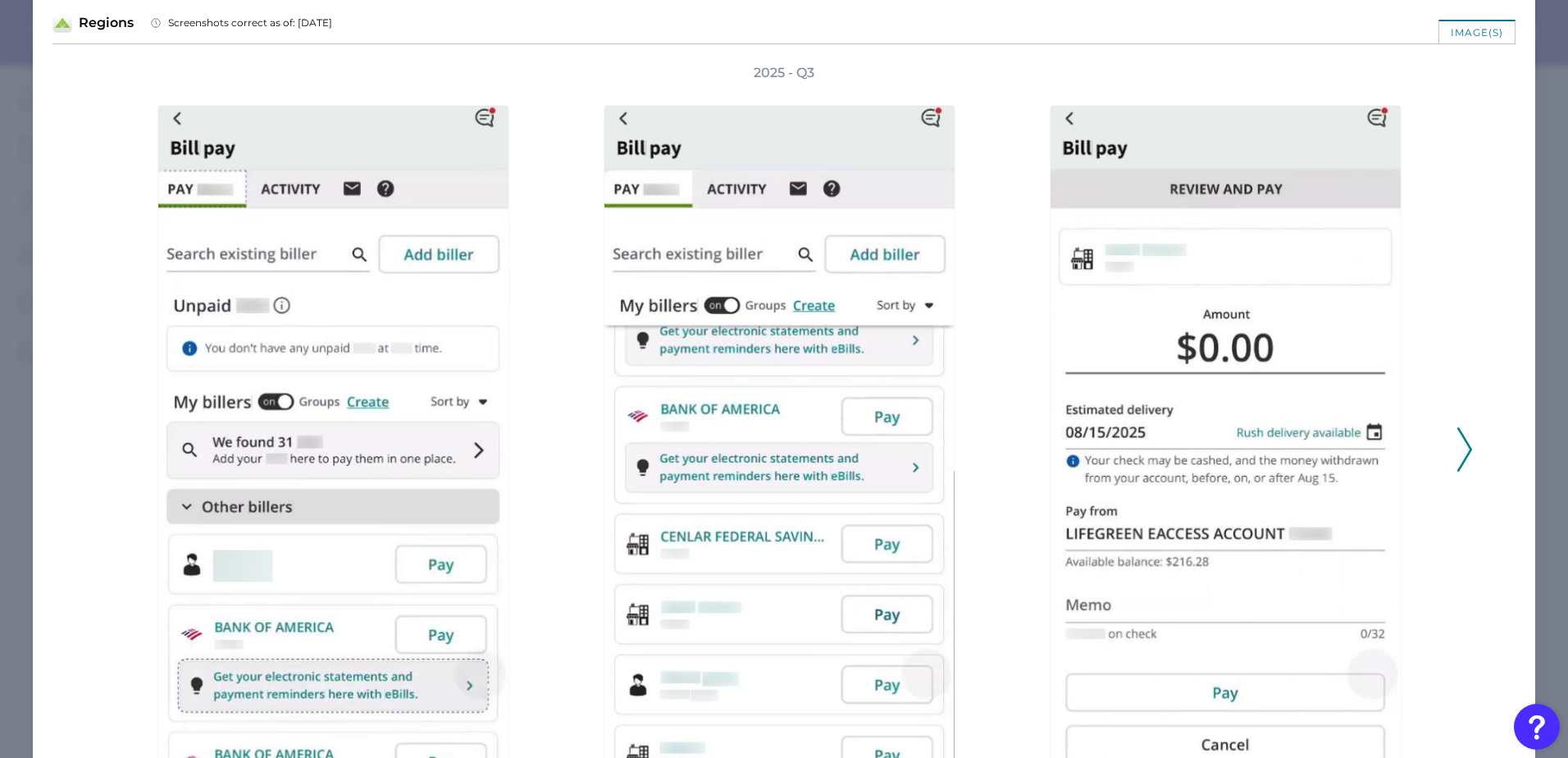
scroll to position [0, 0]
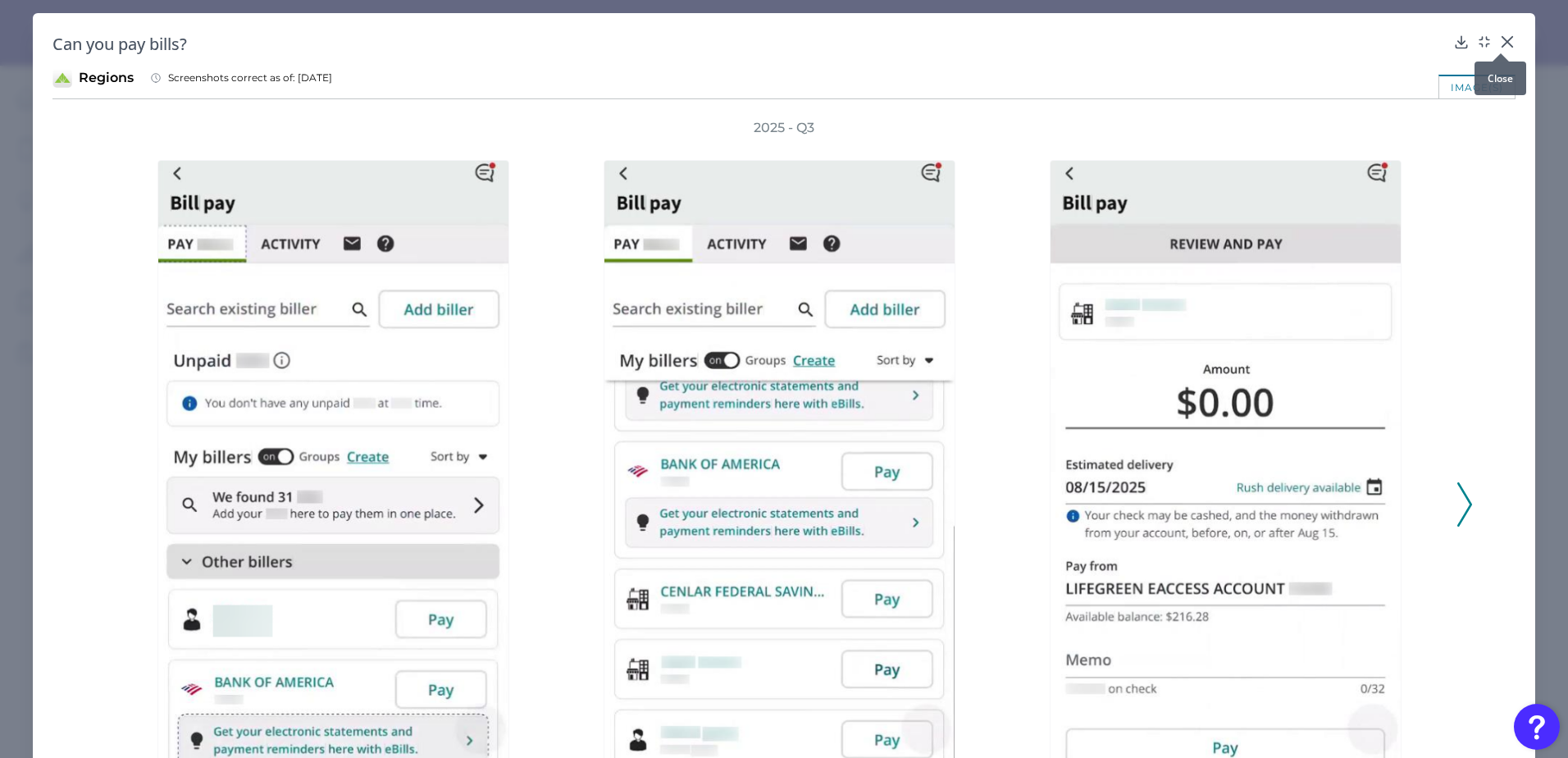
click at [1499, 42] on icon at bounding box center [1508, 42] width 17 height 17
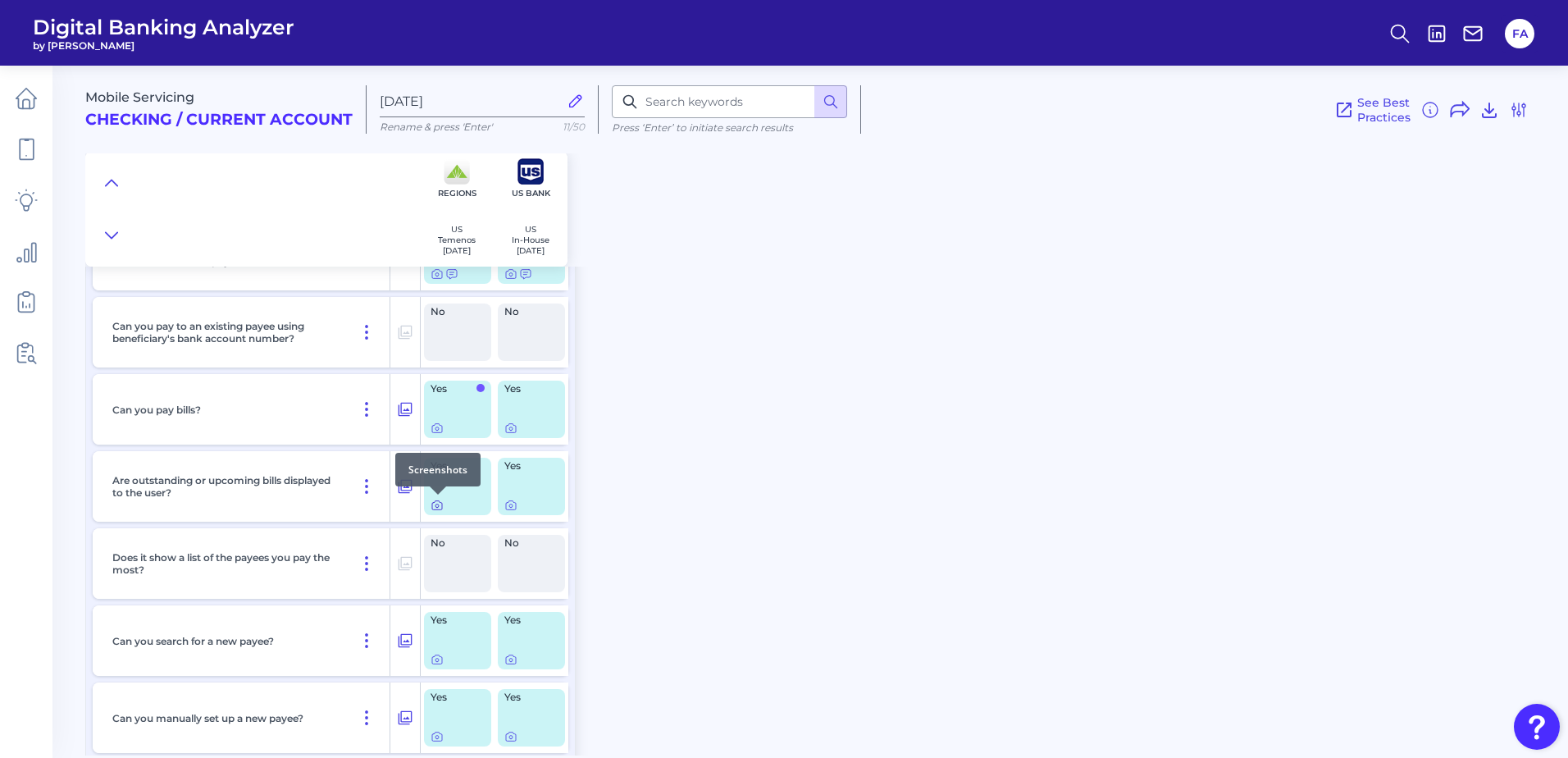
click at [438, 509] on icon at bounding box center [437, 506] width 13 height 13
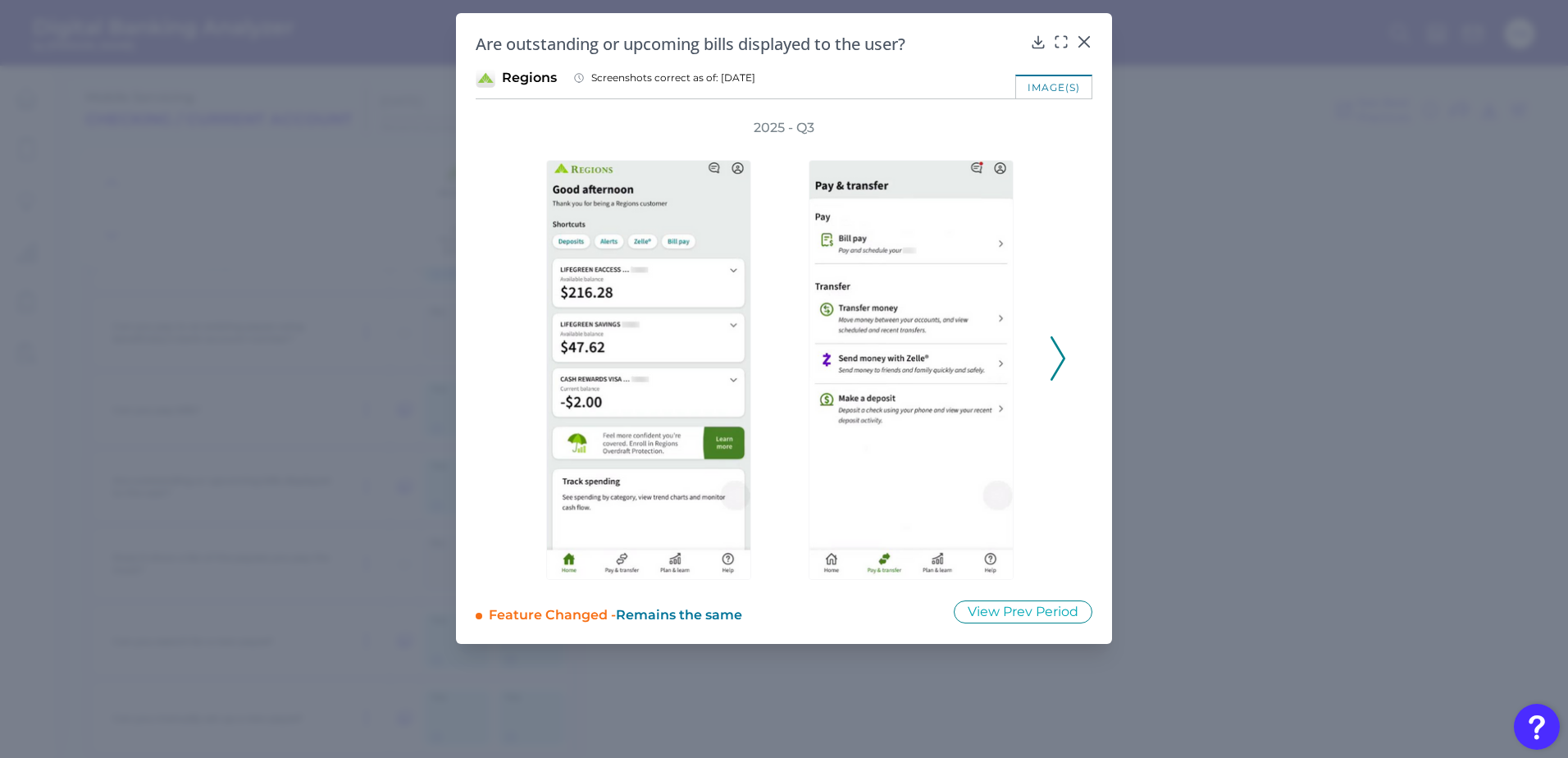
click at [1063, 373] on icon at bounding box center [1058, 359] width 15 height 45
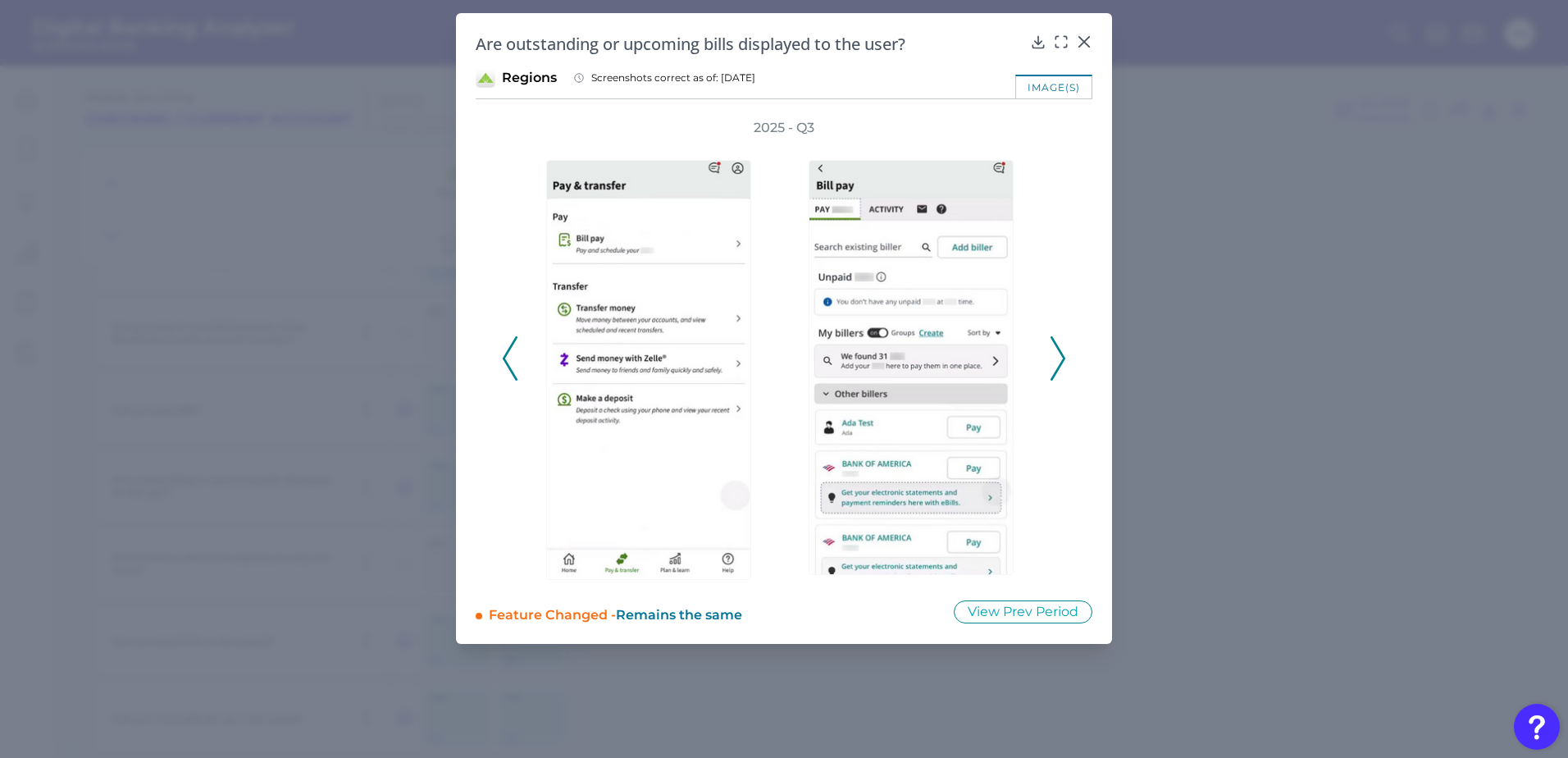
click at [1062, 372] on icon at bounding box center [1058, 359] width 15 height 45
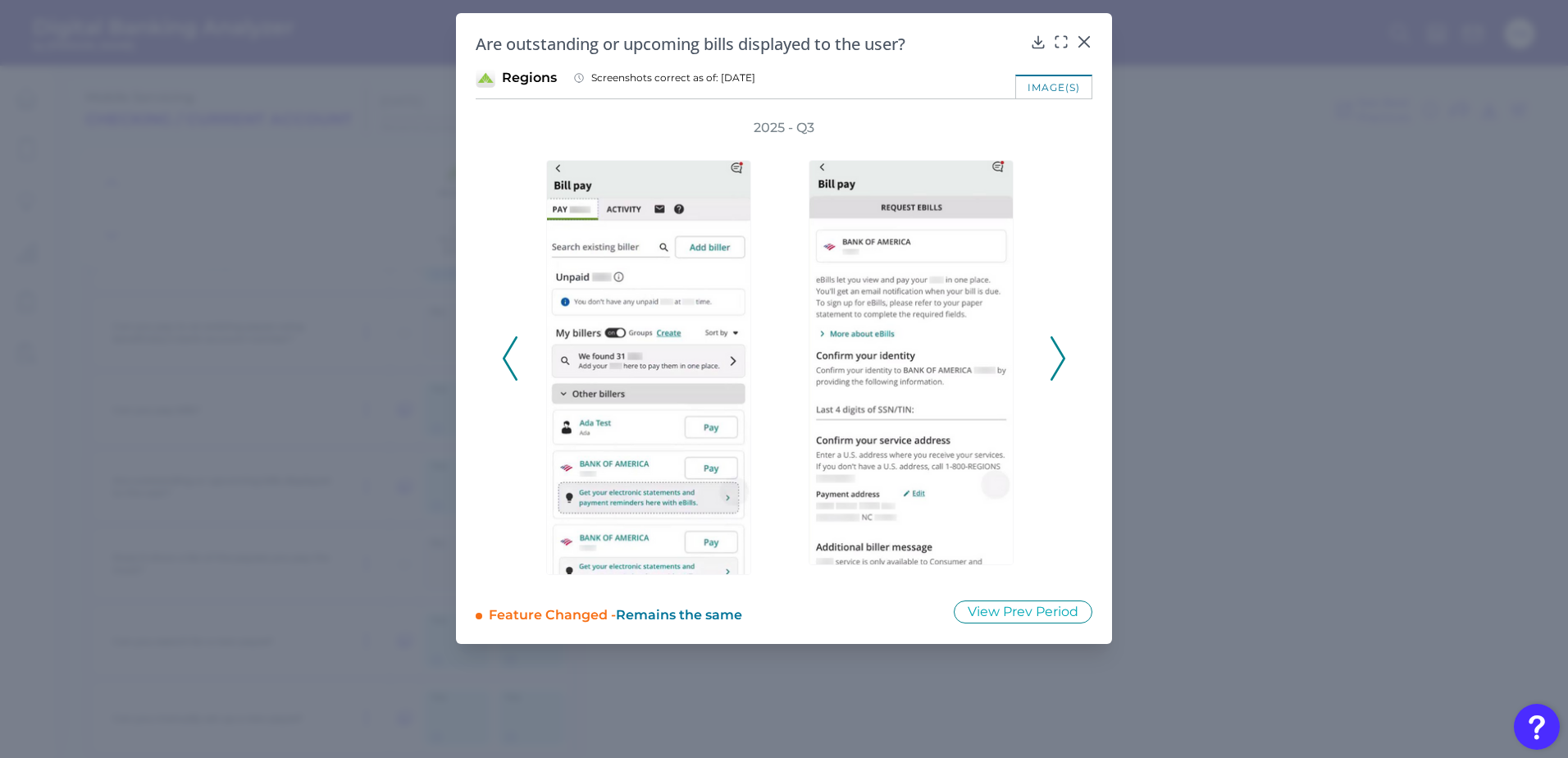
click at [1062, 372] on icon at bounding box center [1058, 359] width 15 height 45
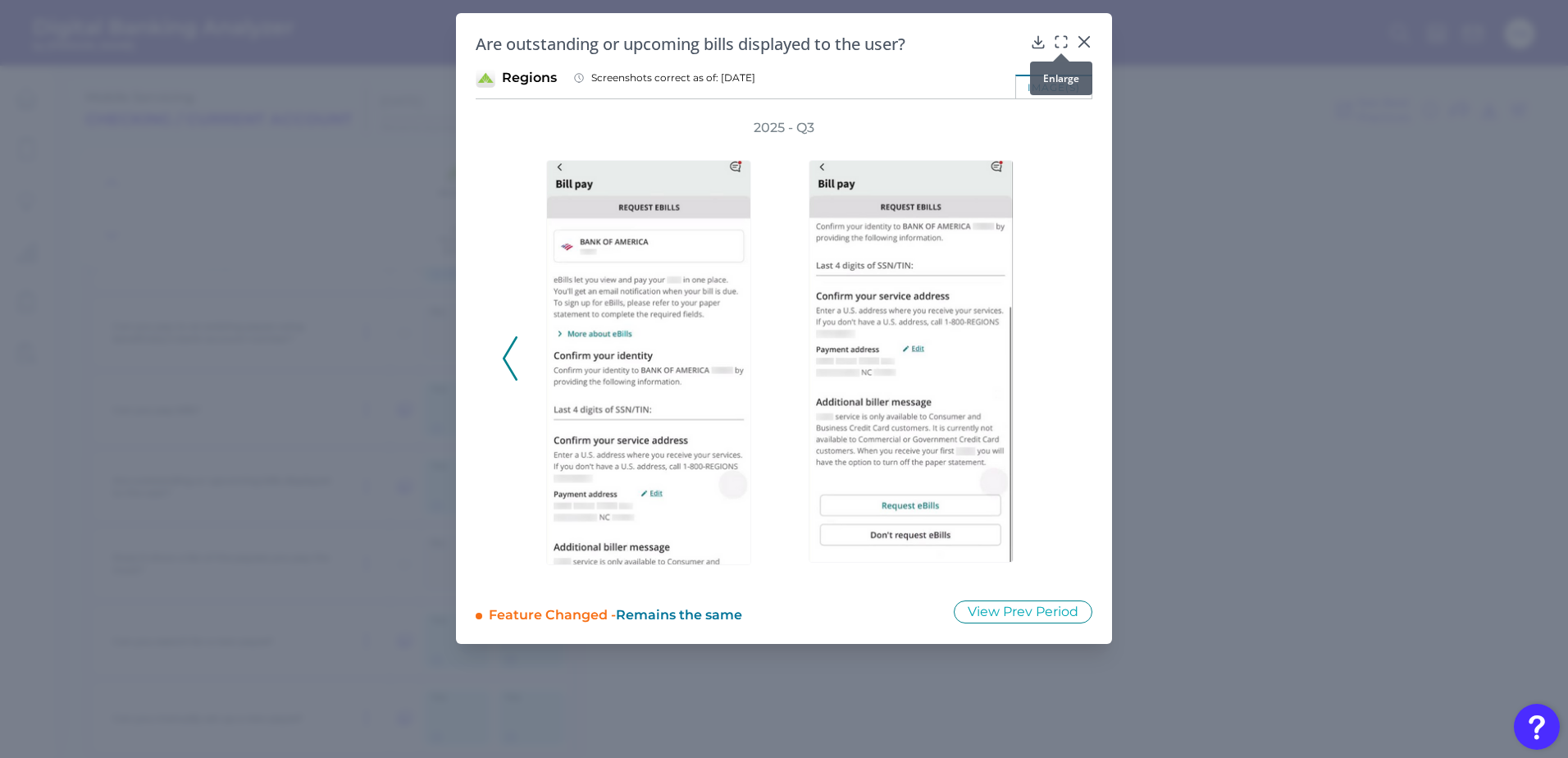
click at [1061, 39] on icon at bounding box center [1062, 42] width 17 height 17
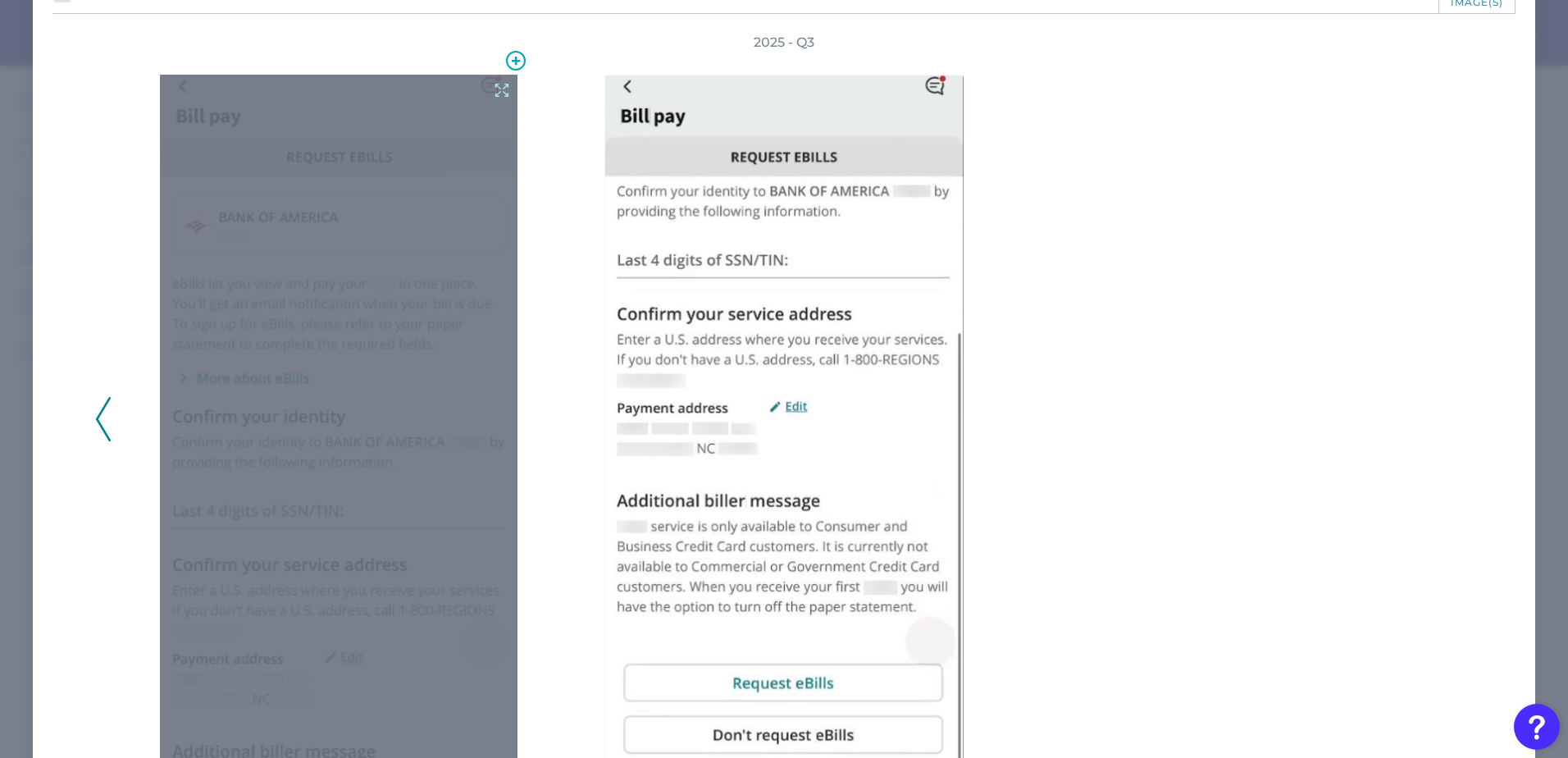
scroll to position [137, 0]
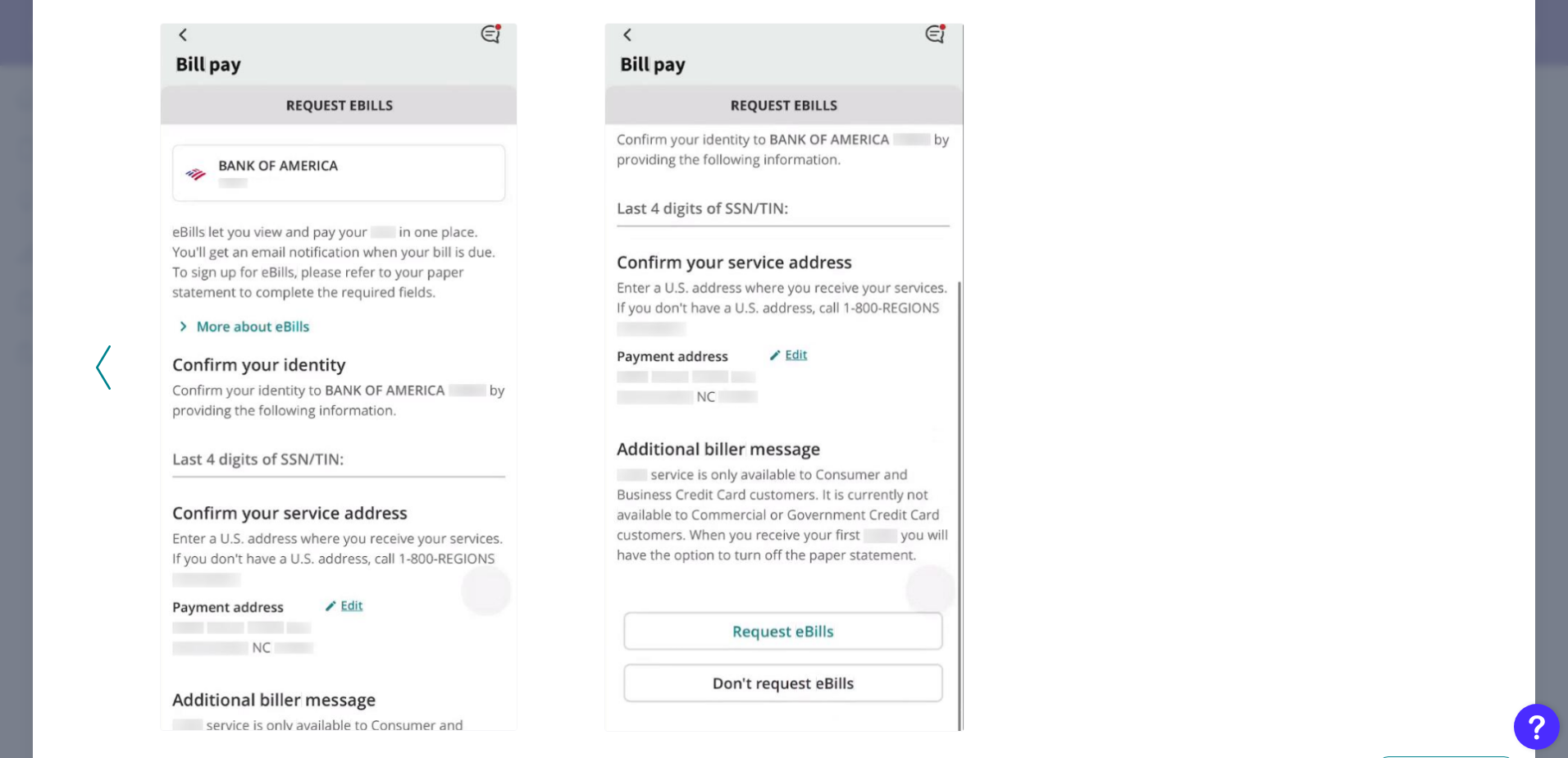
click at [100, 371] on icon at bounding box center [103, 368] width 15 height 45
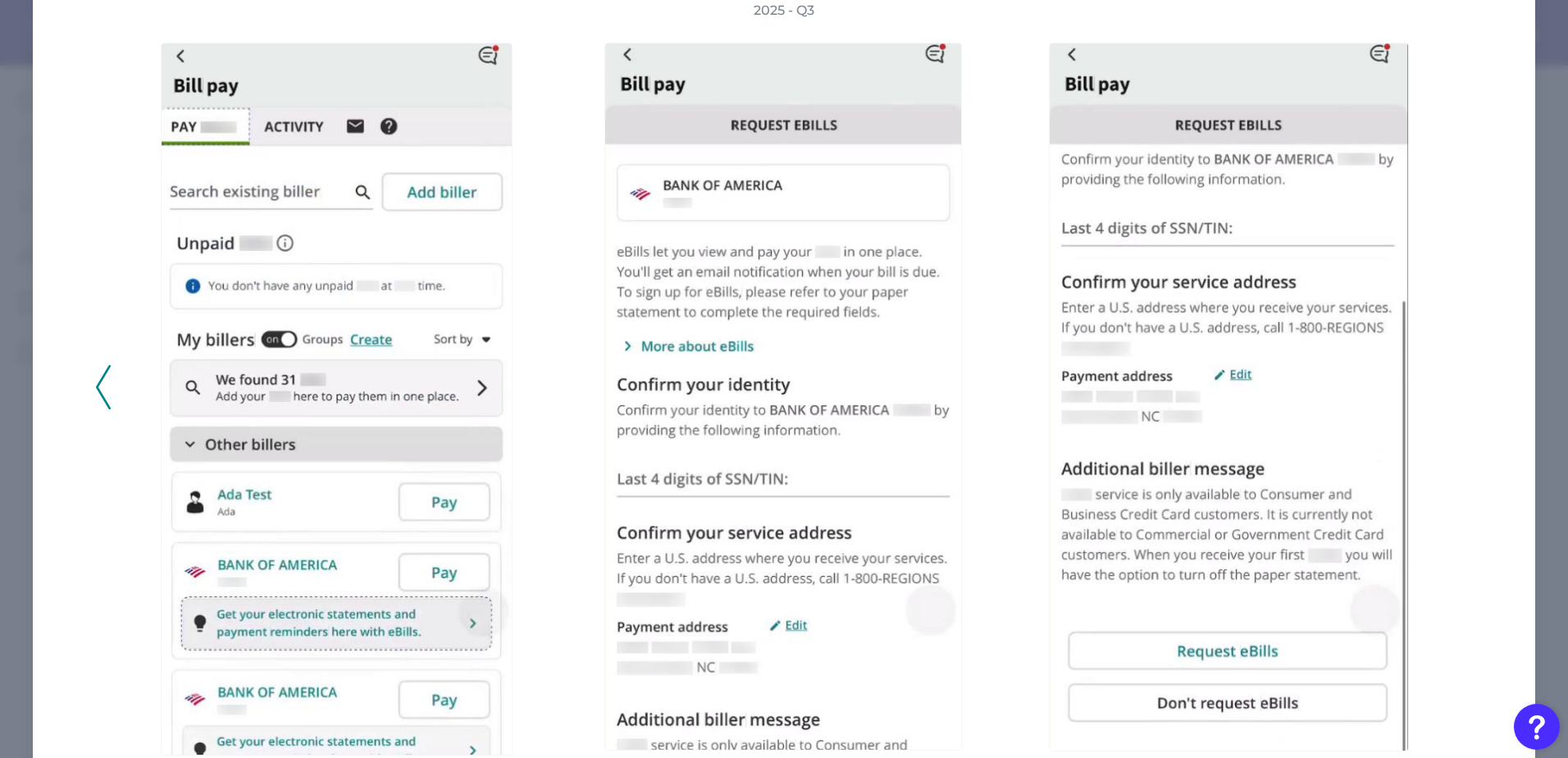
scroll to position [0, 0]
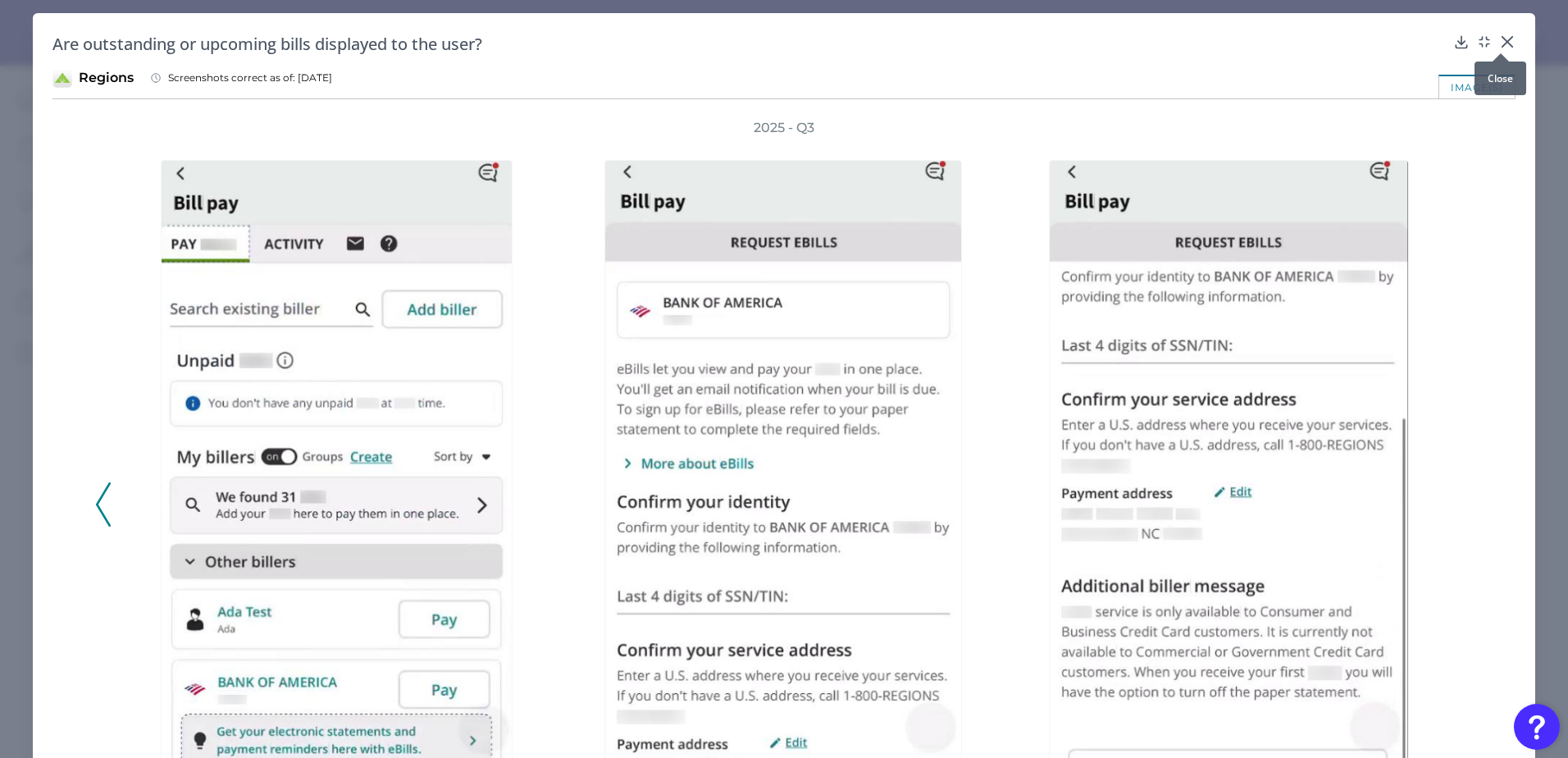
click at [1501, 42] on icon at bounding box center [1508, 42] width 17 height 17
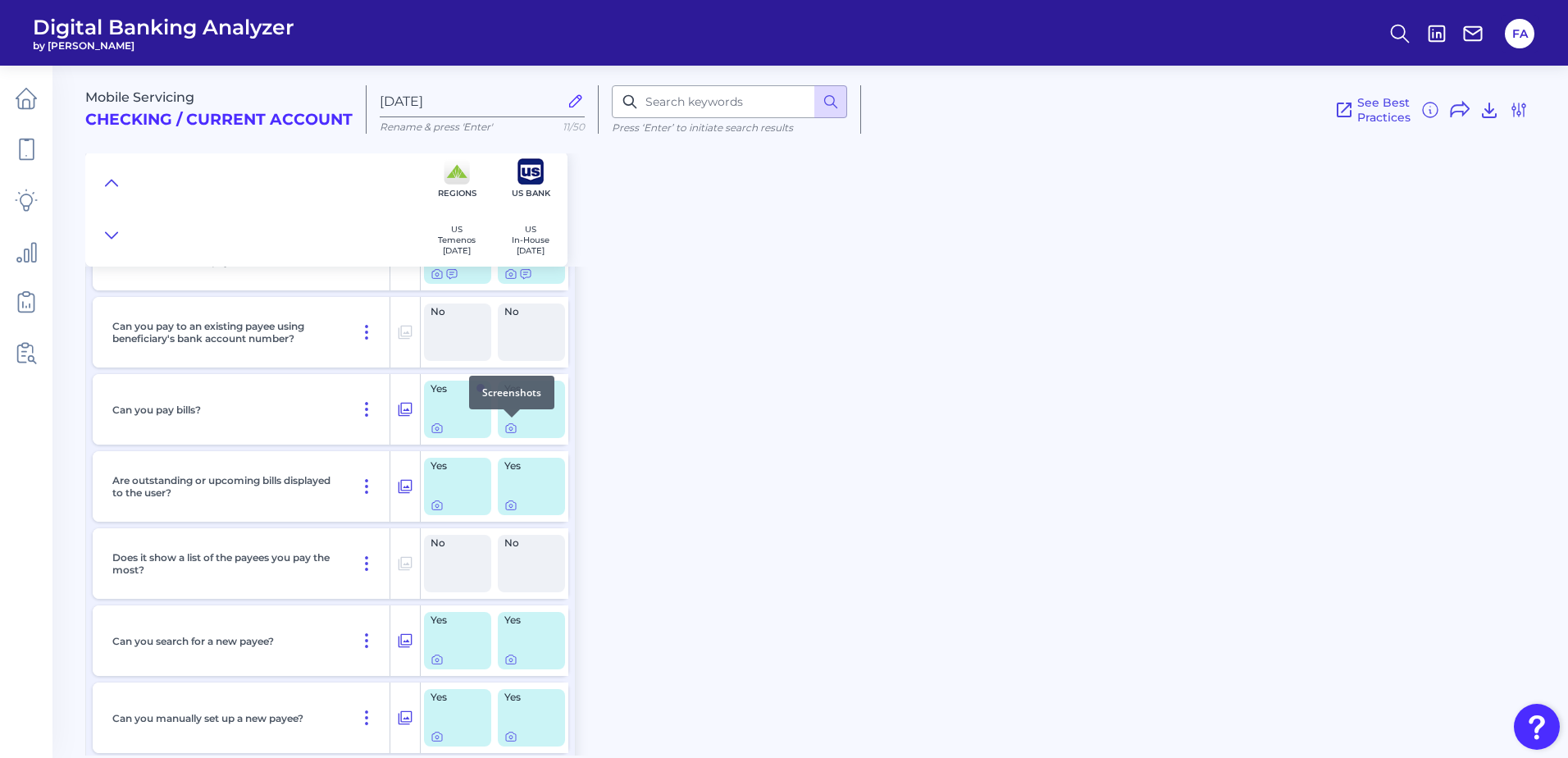
click at [507, 424] on div at bounding box center [512, 417] width 17 height 17
click at [507, 425] on div at bounding box center [512, 417] width 17 height 17
click at [508, 433] on icon at bounding box center [511, 428] width 13 height 13
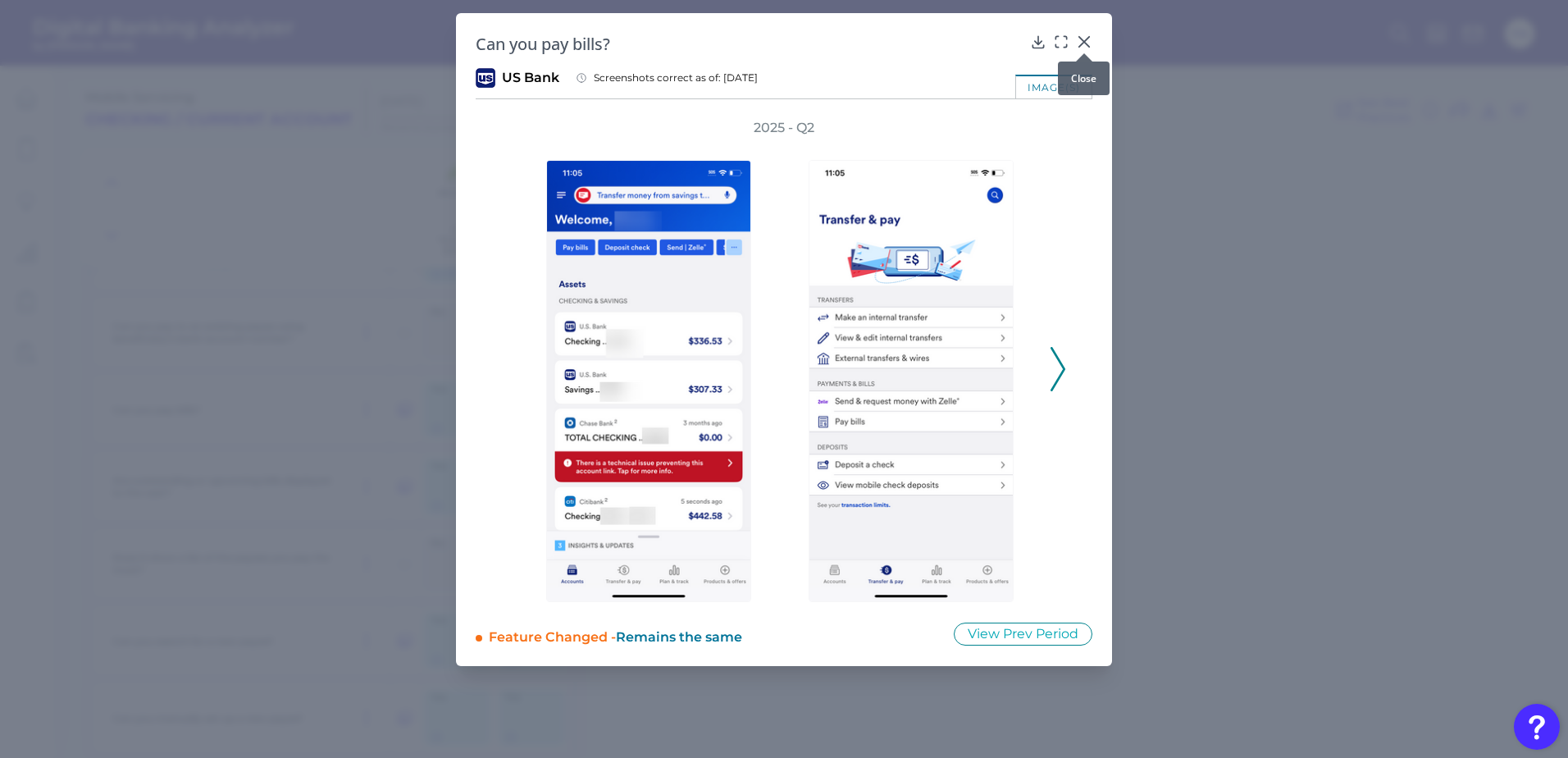
click at [1090, 45] on icon at bounding box center [1085, 42] width 17 height 17
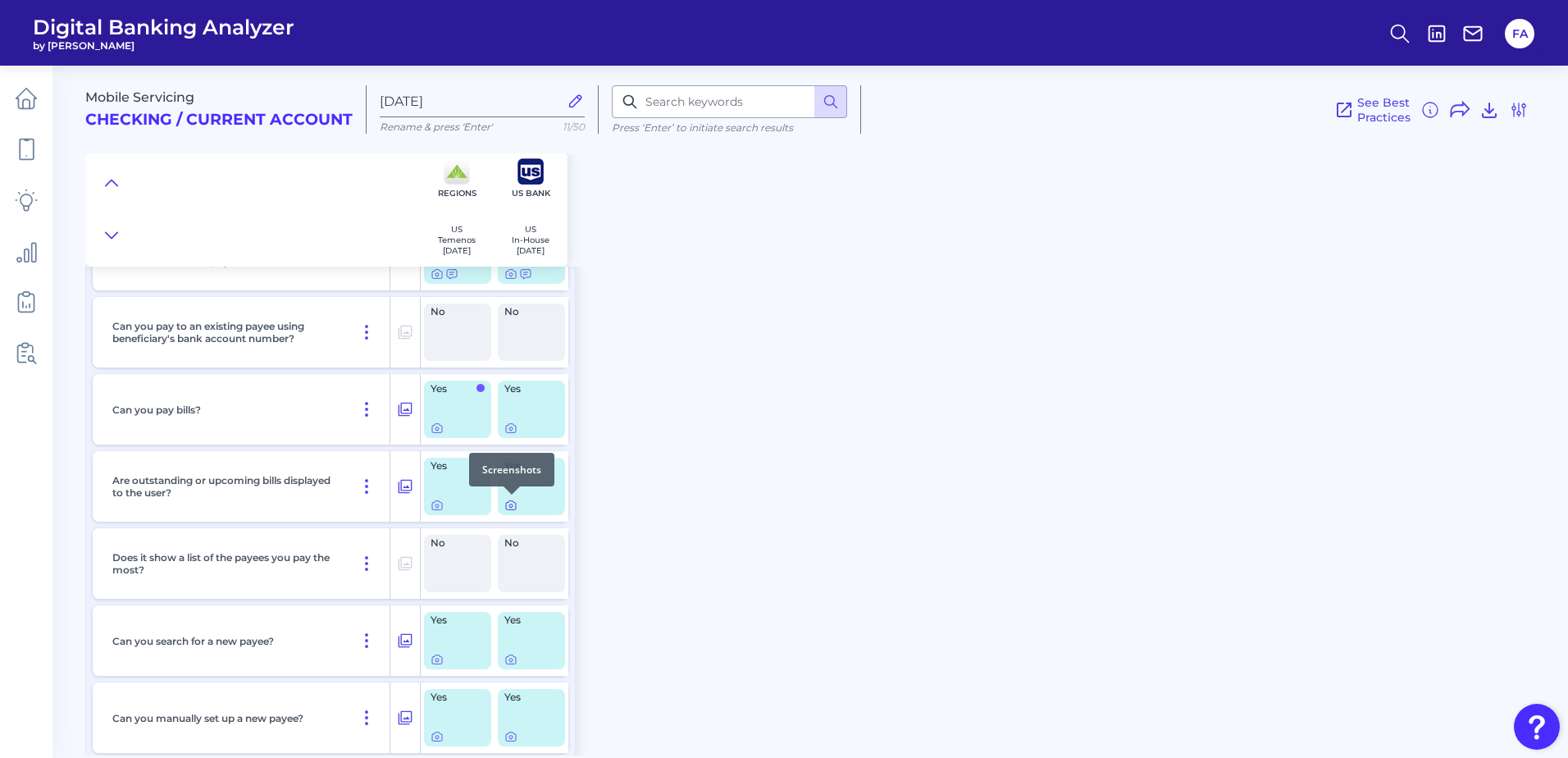
click at [512, 512] on icon at bounding box center [511, 506] width 13 height 13
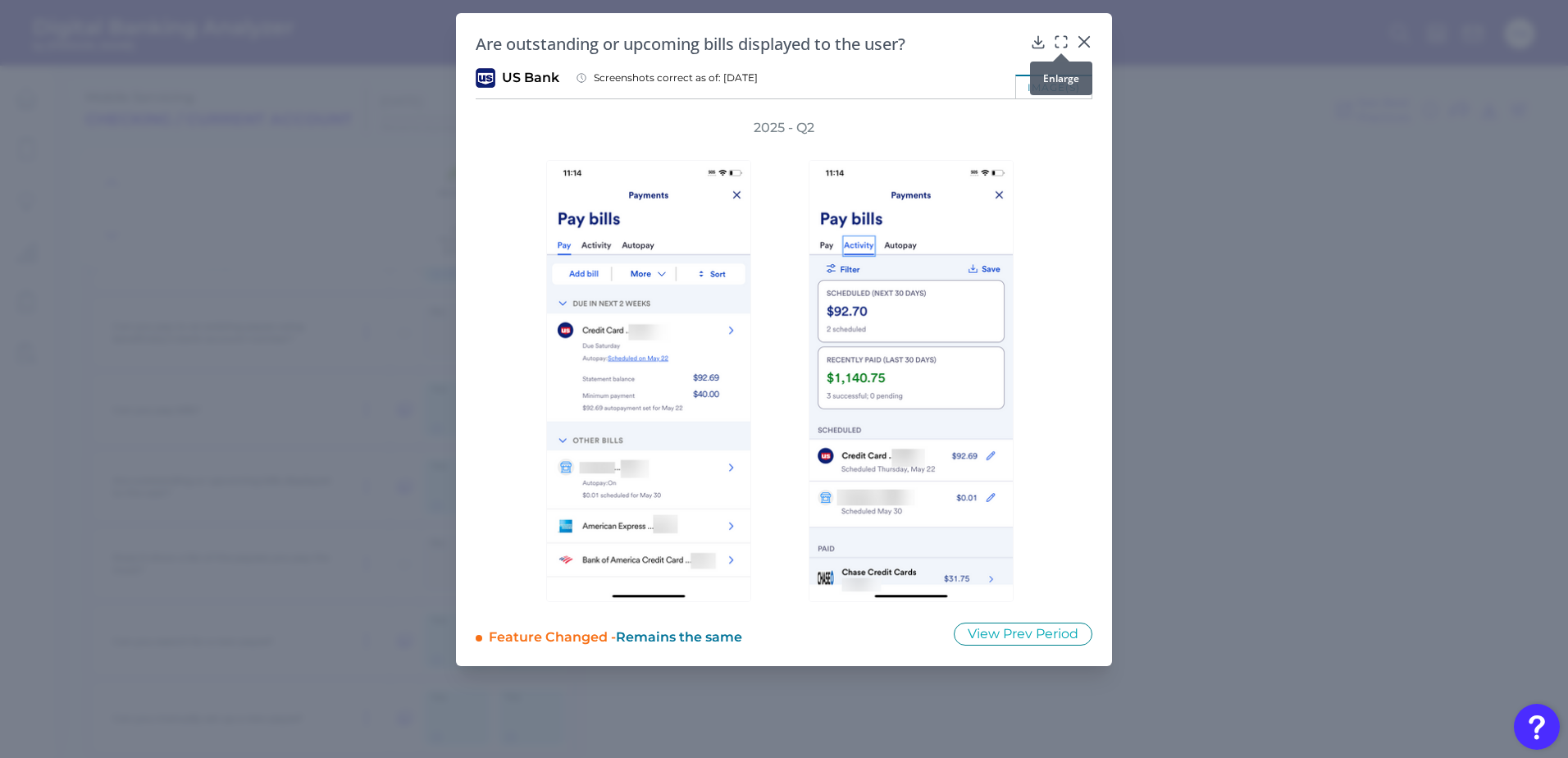
click at [1057, 42] on icon at bounding box center [1062, 42] width 17 height 17
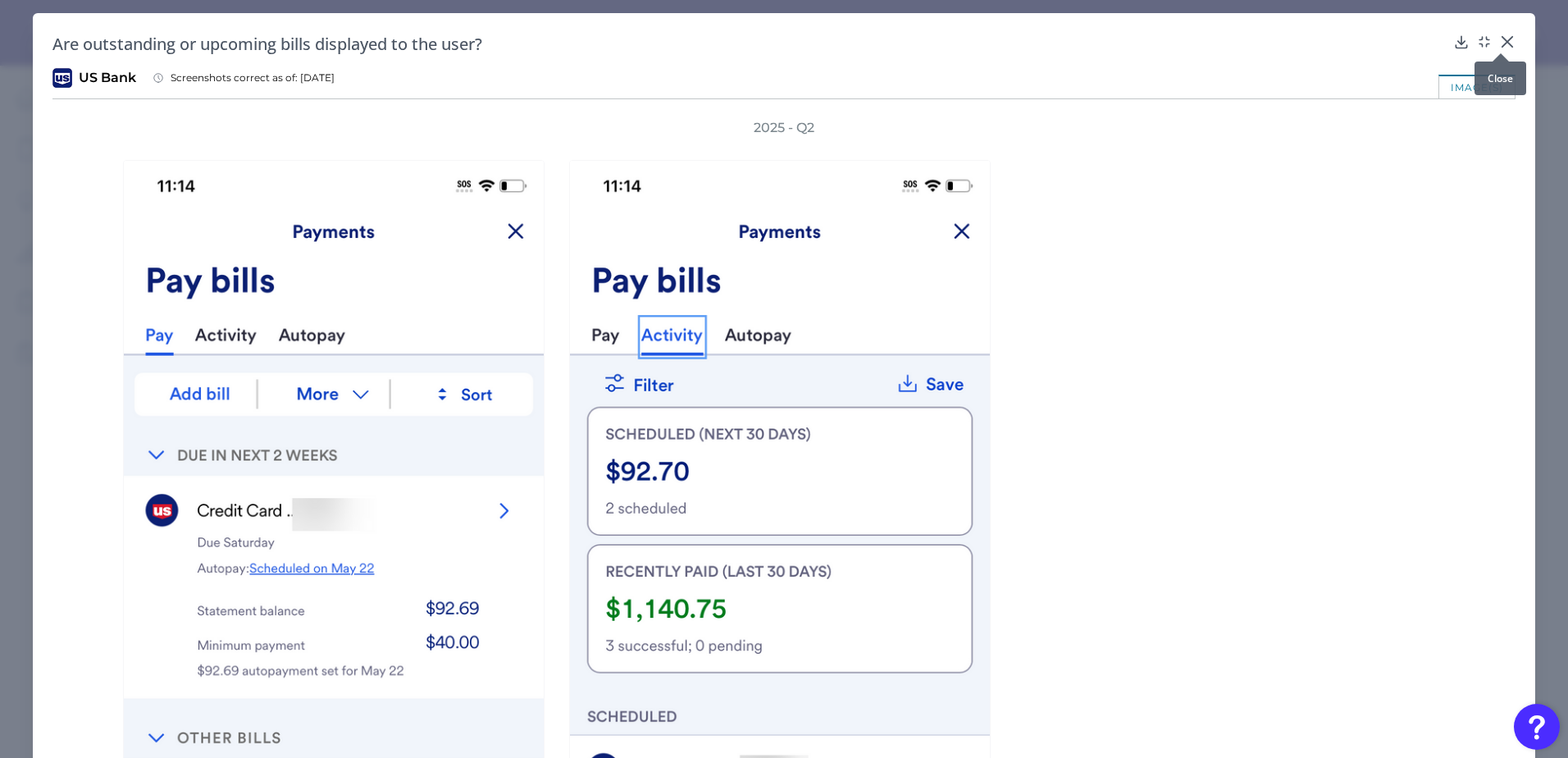
click at [1506, 43] on icon at bounding box center [1508, 42] width 17 height 17
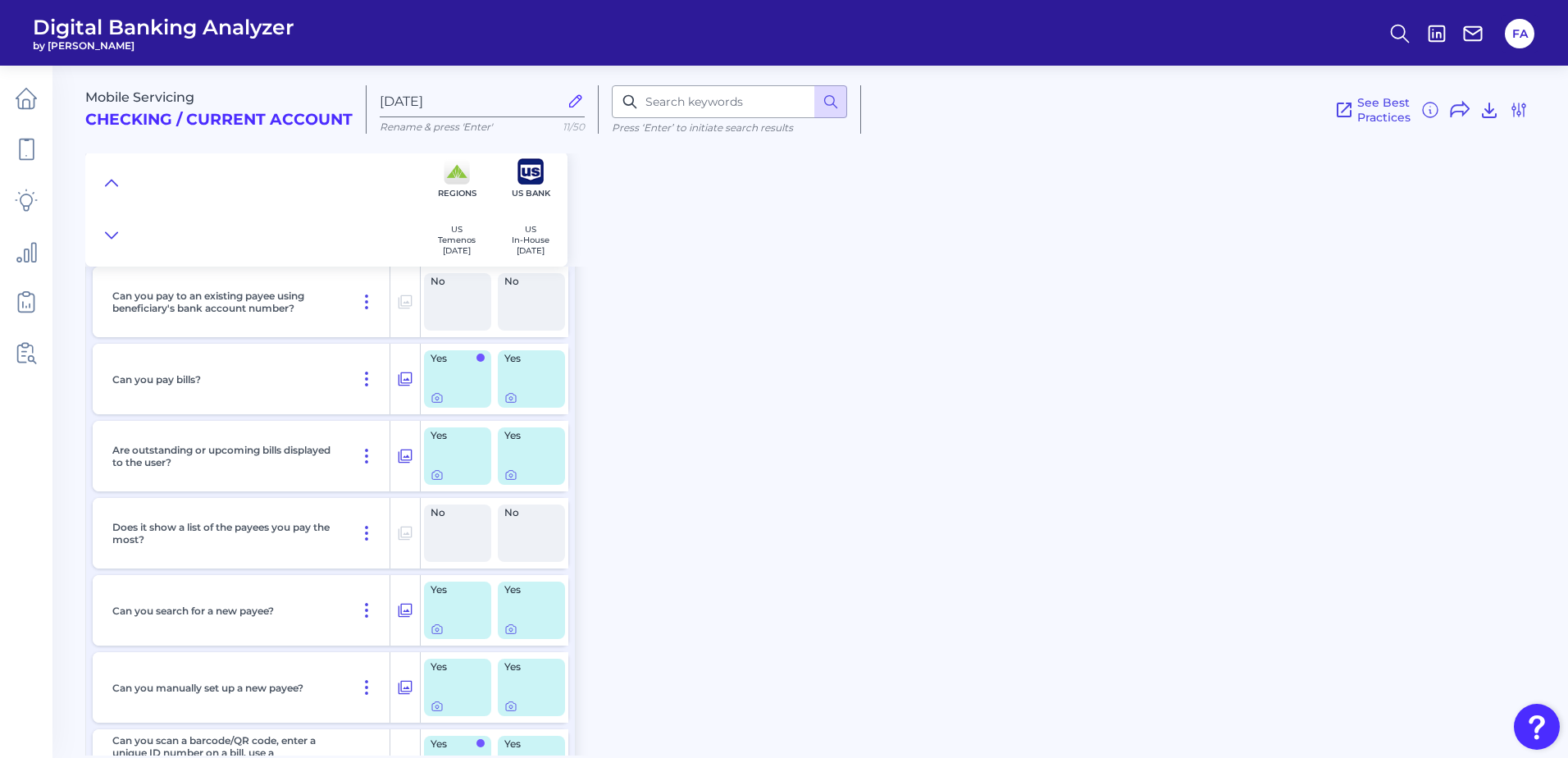
scroll to position [602, 0]
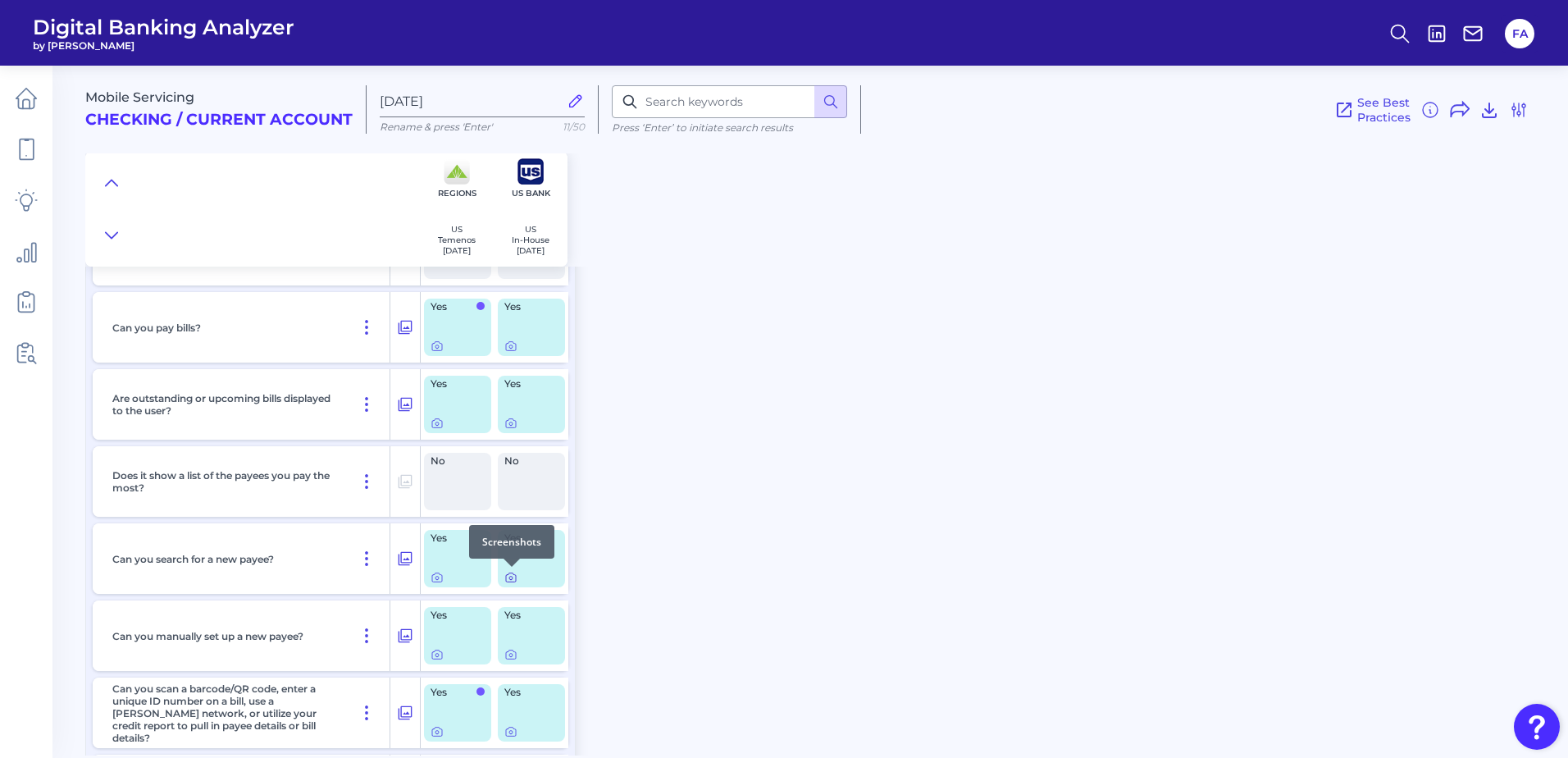
click at [511, 575] on icon at bounding box center [511, 578] width 13 height 13
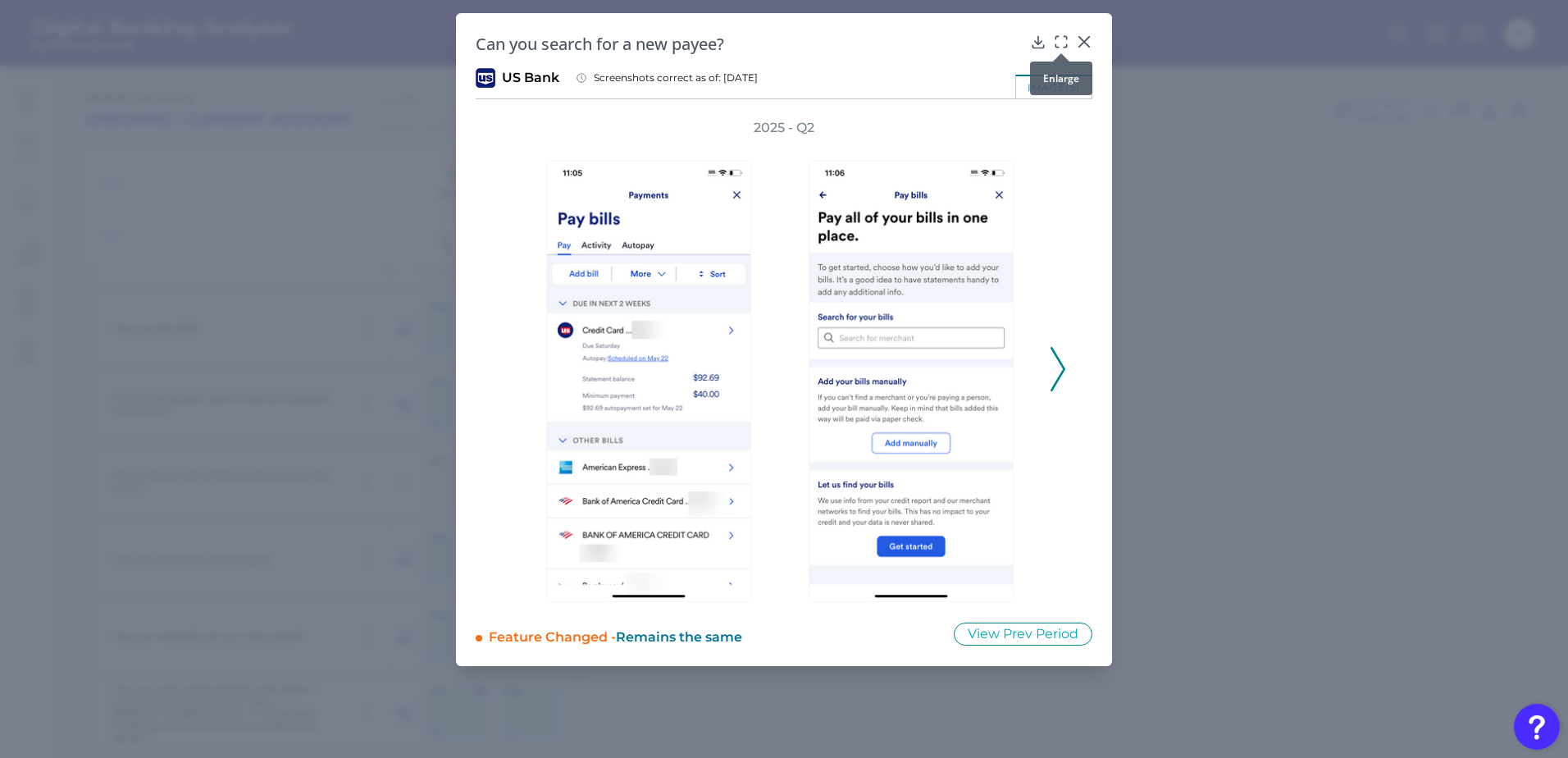
click at [1057, 34] on icon at bounding box center [1062, 42] width 17 height 17
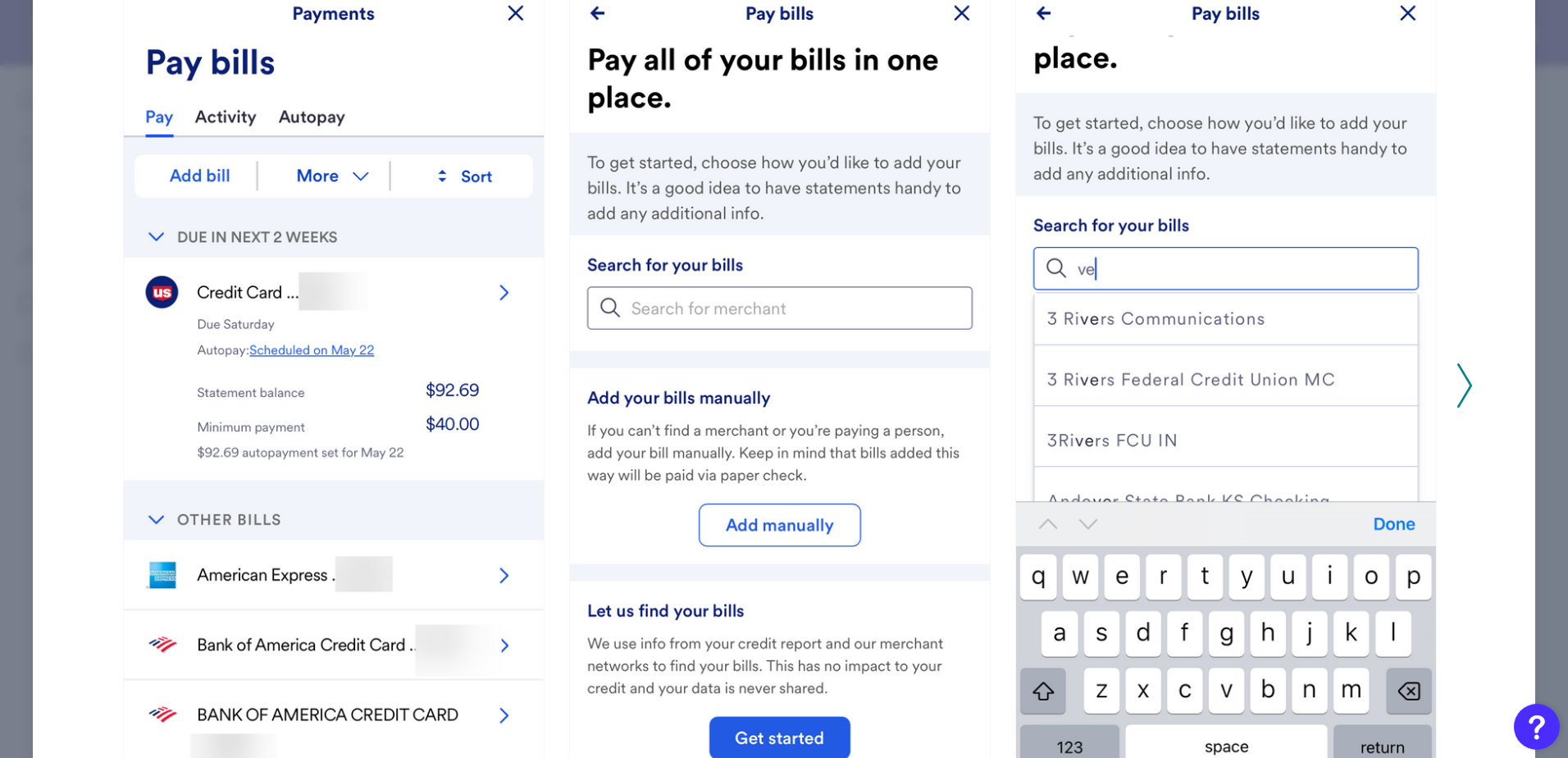
scroll to position [219, 0]
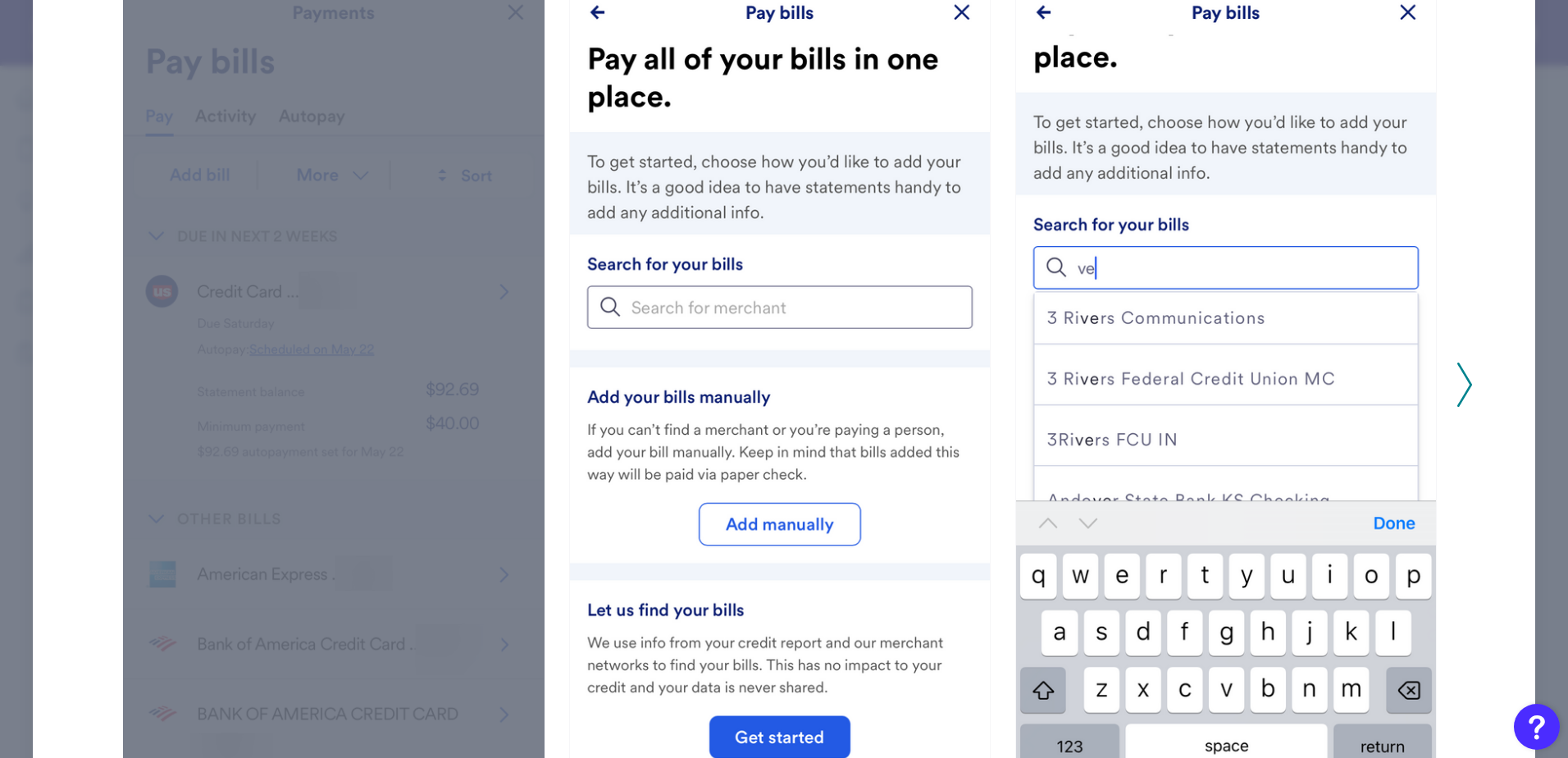
click at [329, 259] on div at bounding box center [334, 397] width 421 height 911
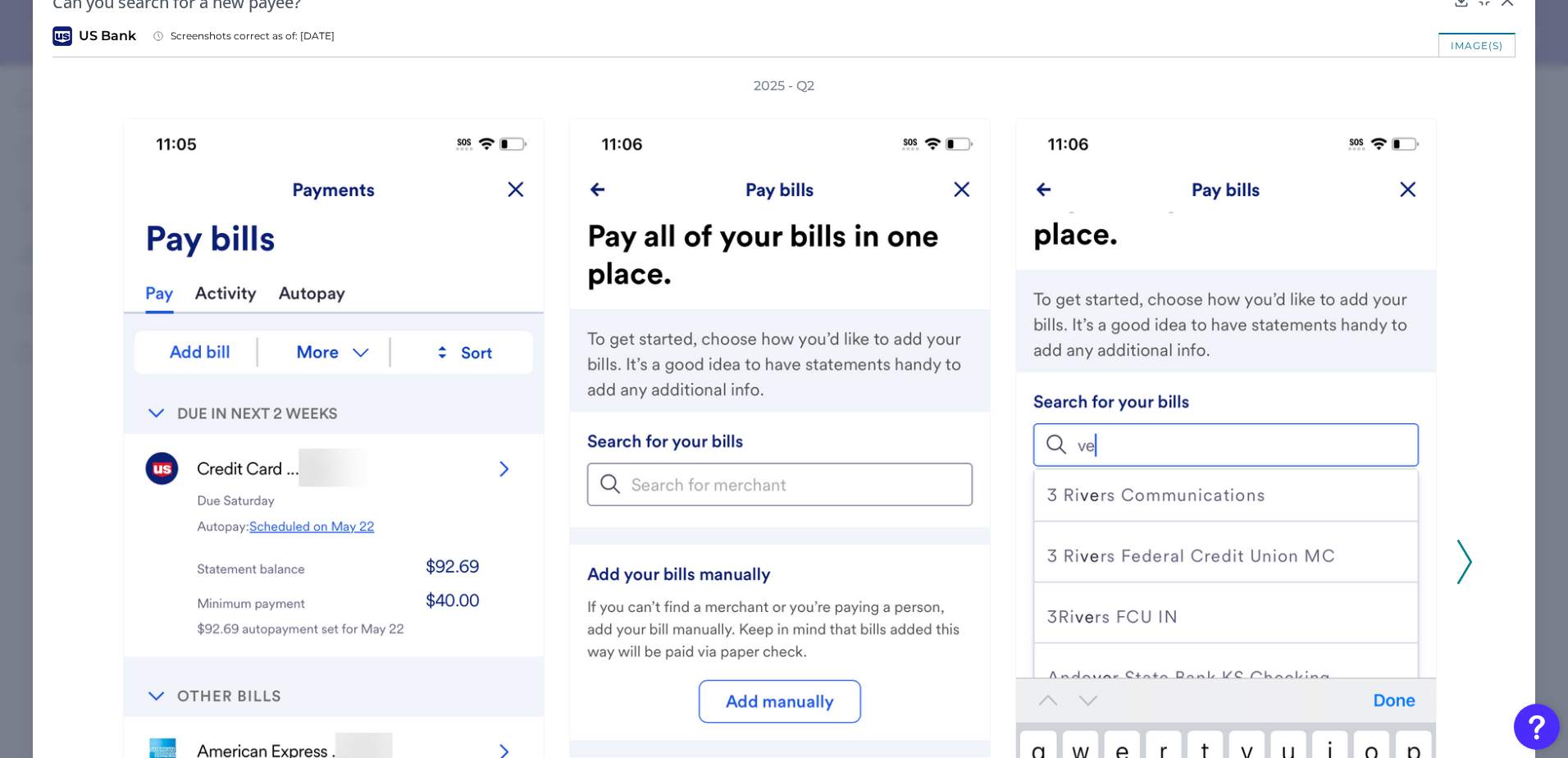
scroll to position [27, 0]
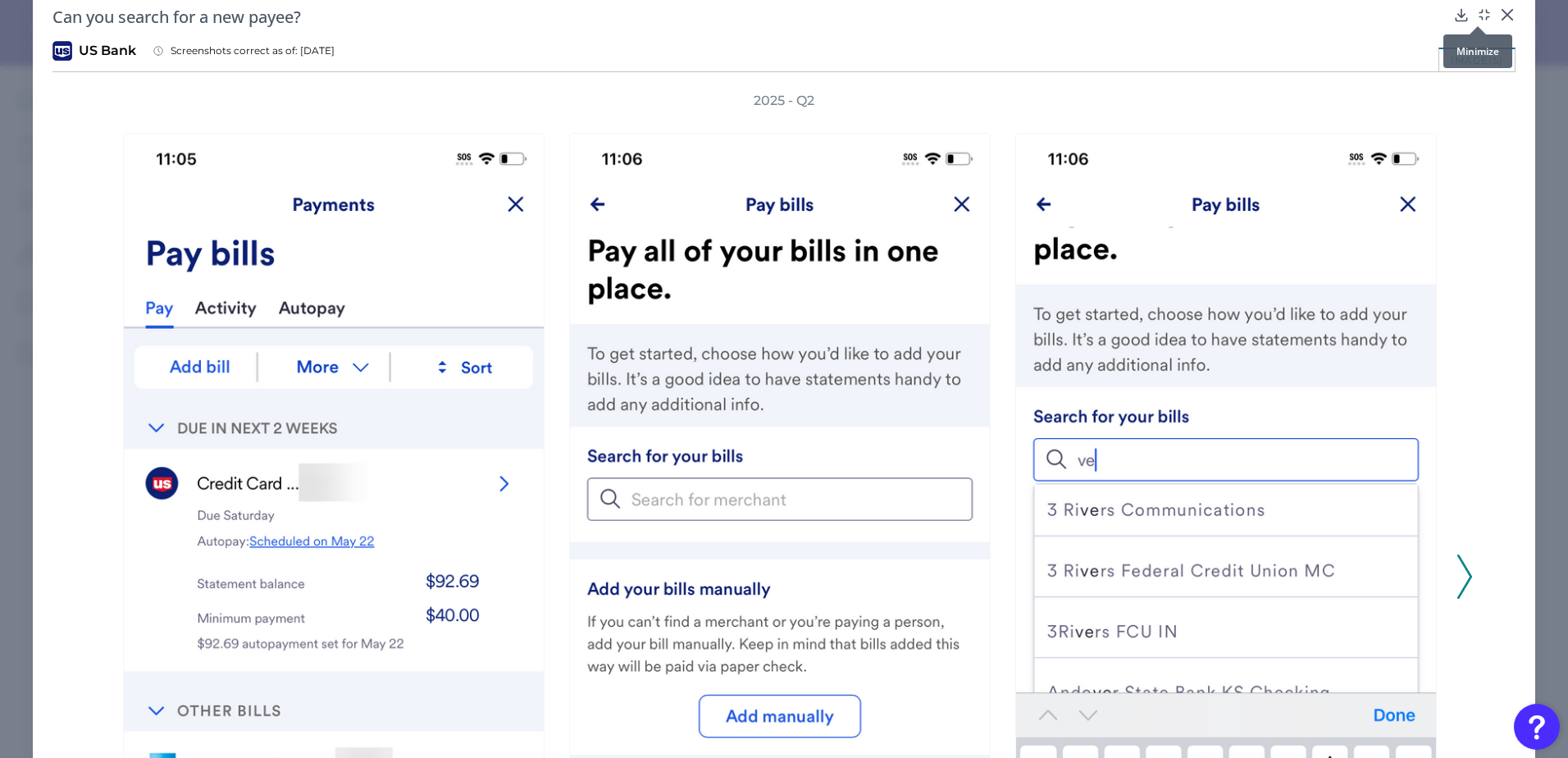
click at [1476, 14] on icon at bounding box center [1485, 15] width 17 height 17
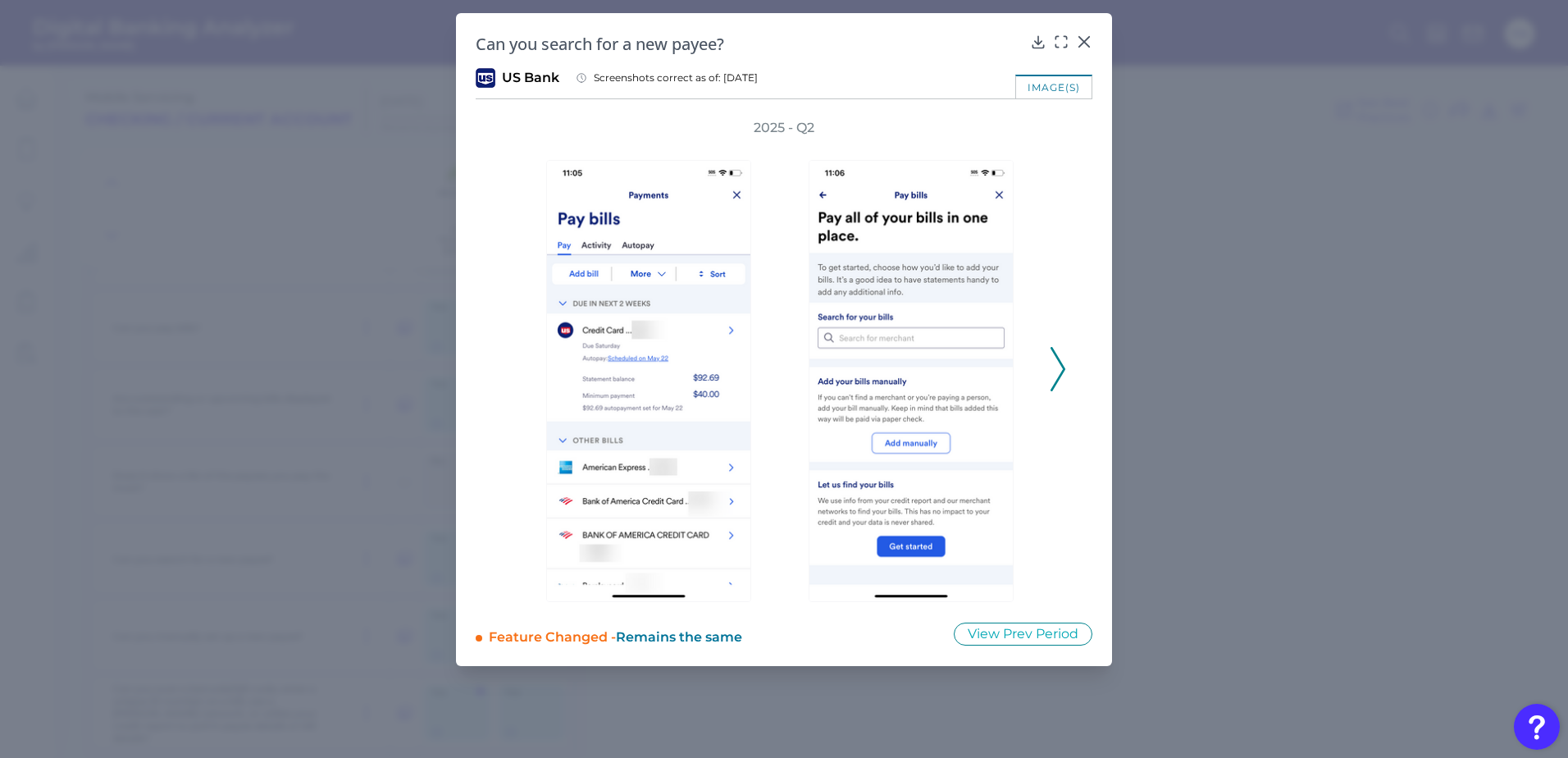
scroll to position [0, 0]
click at [691, 307] on img at bounding box center [649, 381] width 205 height 442
click at [1038, 364] on div at bounding box center [915, 369] width 263 height 465
click at [1041, 365] on div at bounding box center [915, 369] width 263 height 465
click at [1057, 371] on icon at bounding box center [1058, 369] width 15 height 45
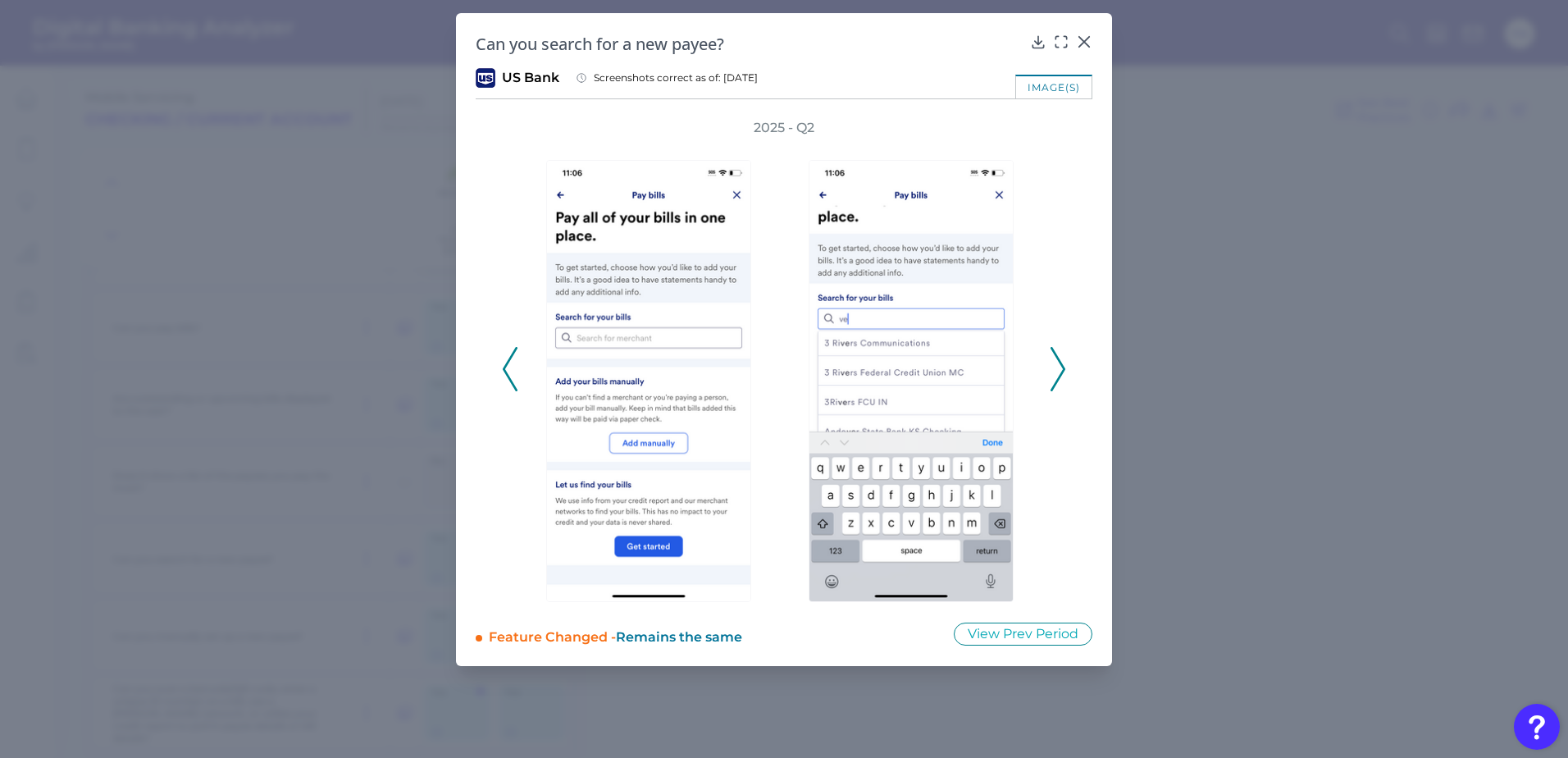
click at [1057, 370] on icon at bounding box center [1058, 369] width 15 height 45
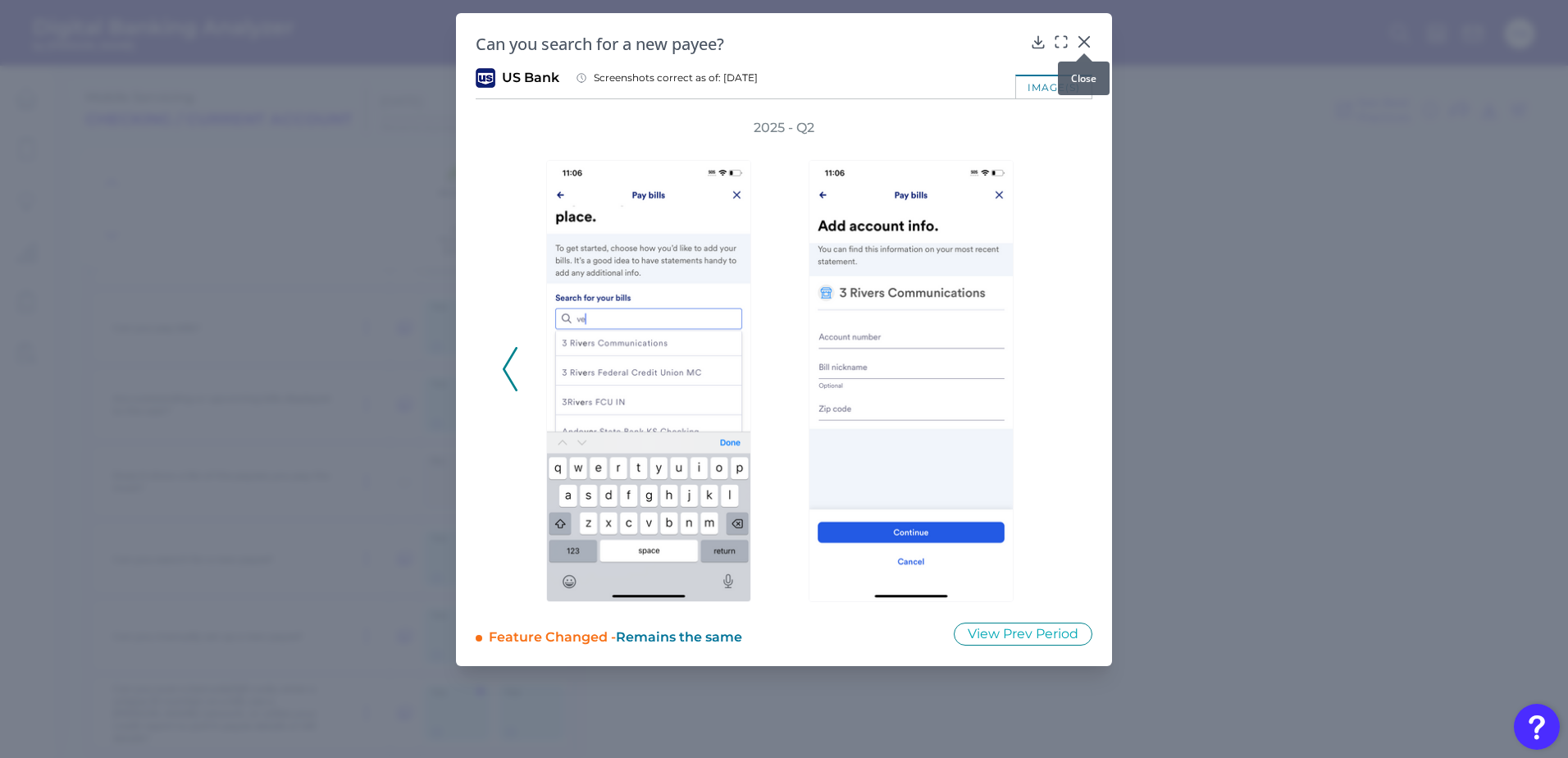
click at [1081, 41] on icon at bounding box center [1085, 42] width 17 height 17
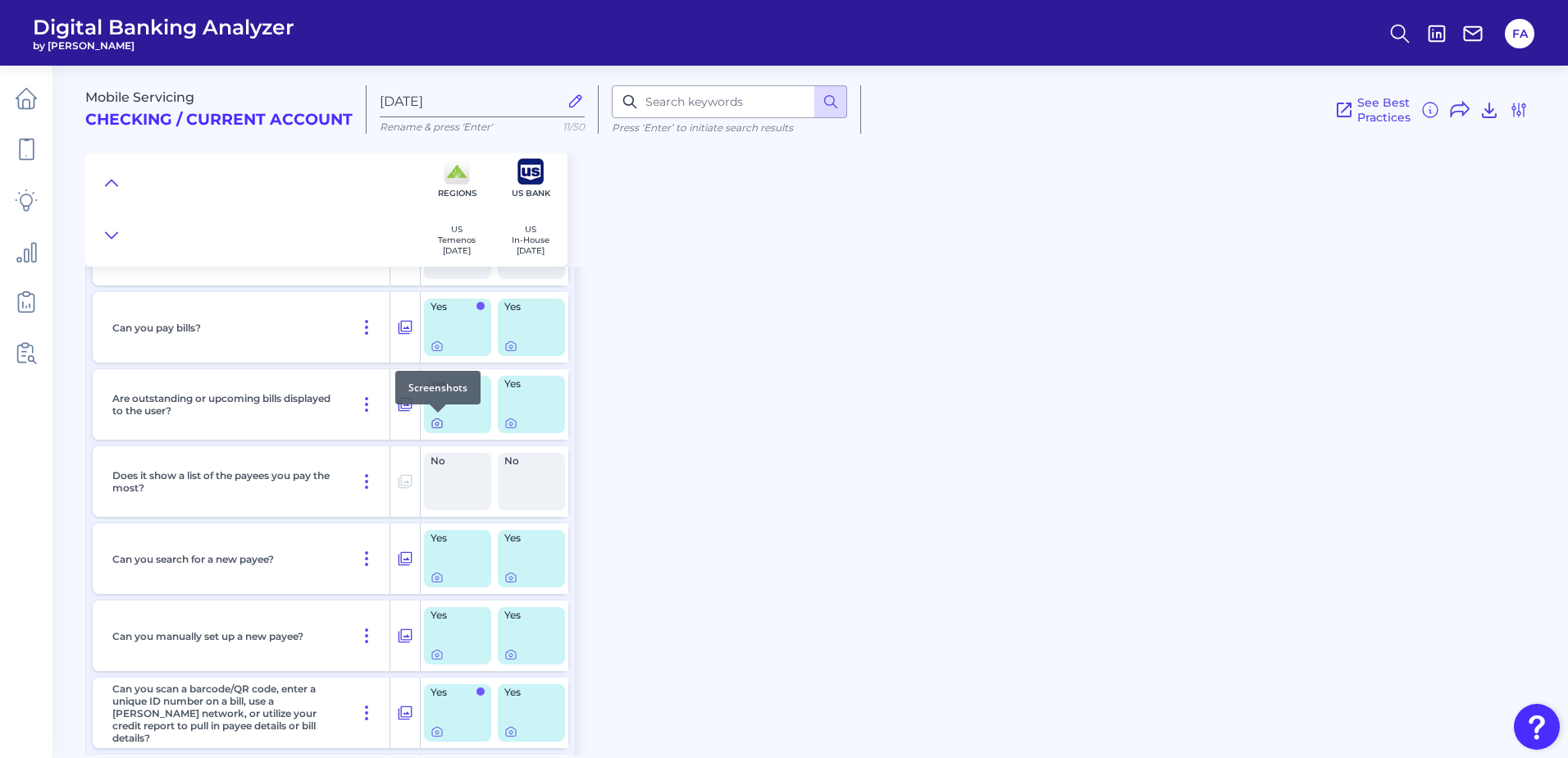
click at [435, 422] on icon at bounding box center [437, 423] width 13 height 13
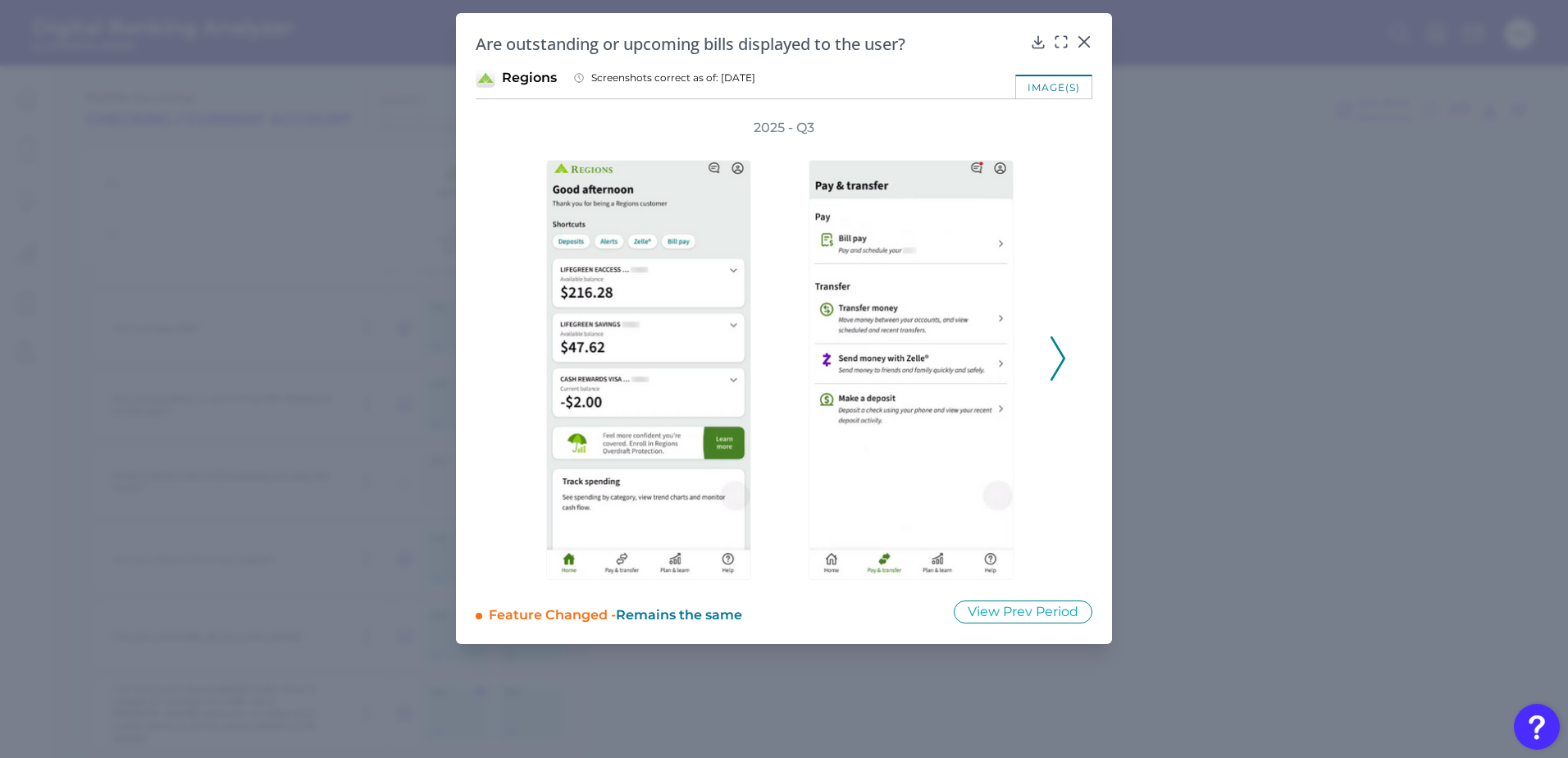
click at [1064, 375] on icon at bounding box center [1058, 359] width 15 height 45
